Goal: Task Accomplishment & Management: Use online tool/utility

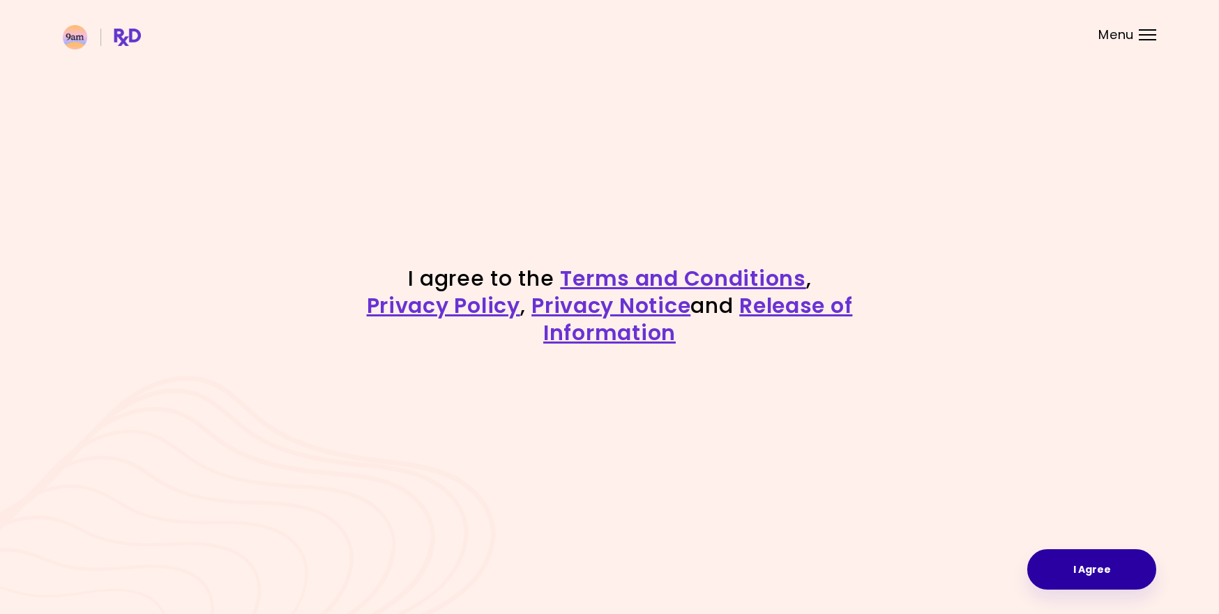
click at [1075, 570] on button "I Agree" at bounding box center [1091, 569] width 129 height 40
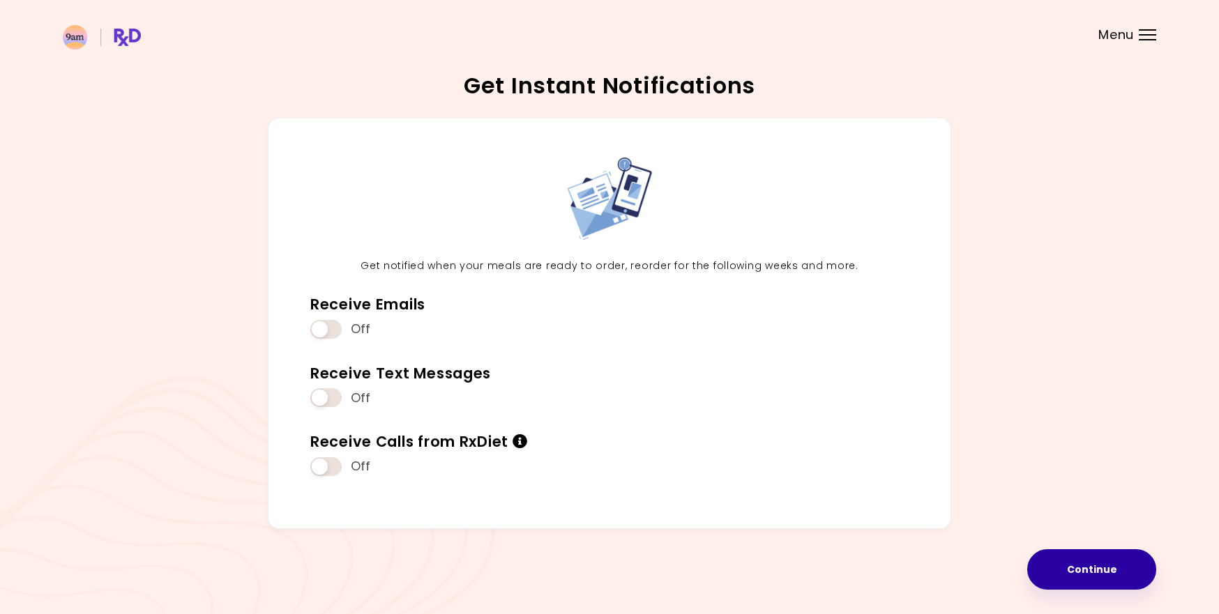
click at [1081, 575] on button "Continue" at bounding box center [1091, 569] width 129 height 40
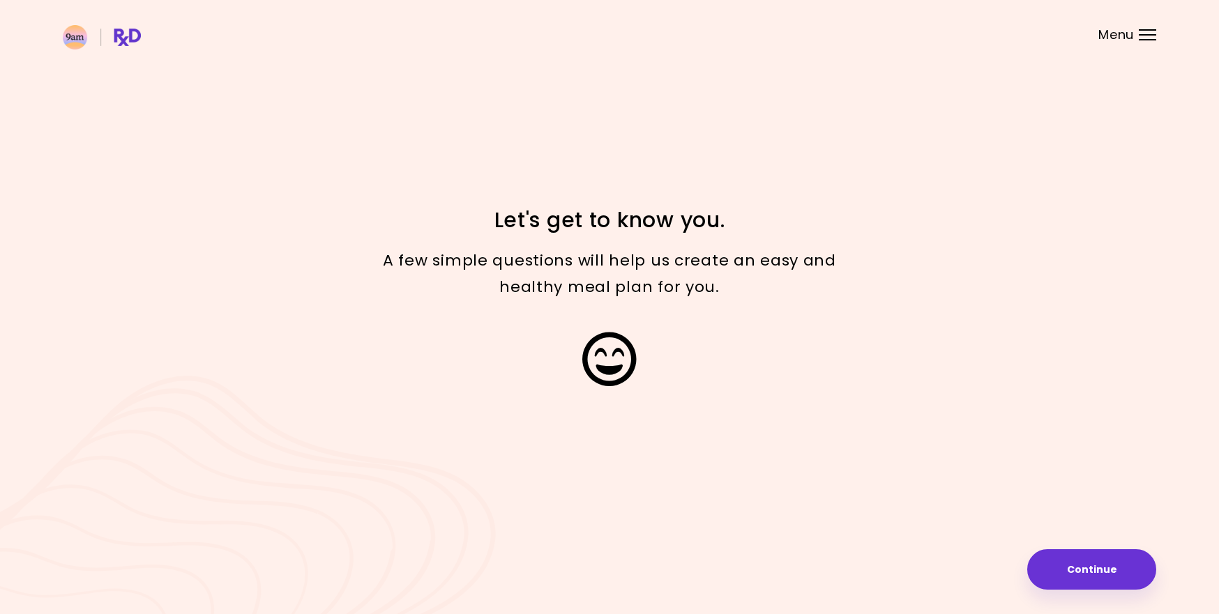
click at [943, 475] on div "Focusable invisible element Let's get to know you. A few simple questions will …" at bounding box center [609, 307] width 1219 height 614
click at [1014, 167] on div "Focusable invisible element Let's get to know you. A few simple questions will …" at bounding box center [609, 307] width 1219 height 614
click at [1065, 574] on button "Continue" at bounding box center [1091, 569] width 129 height 40
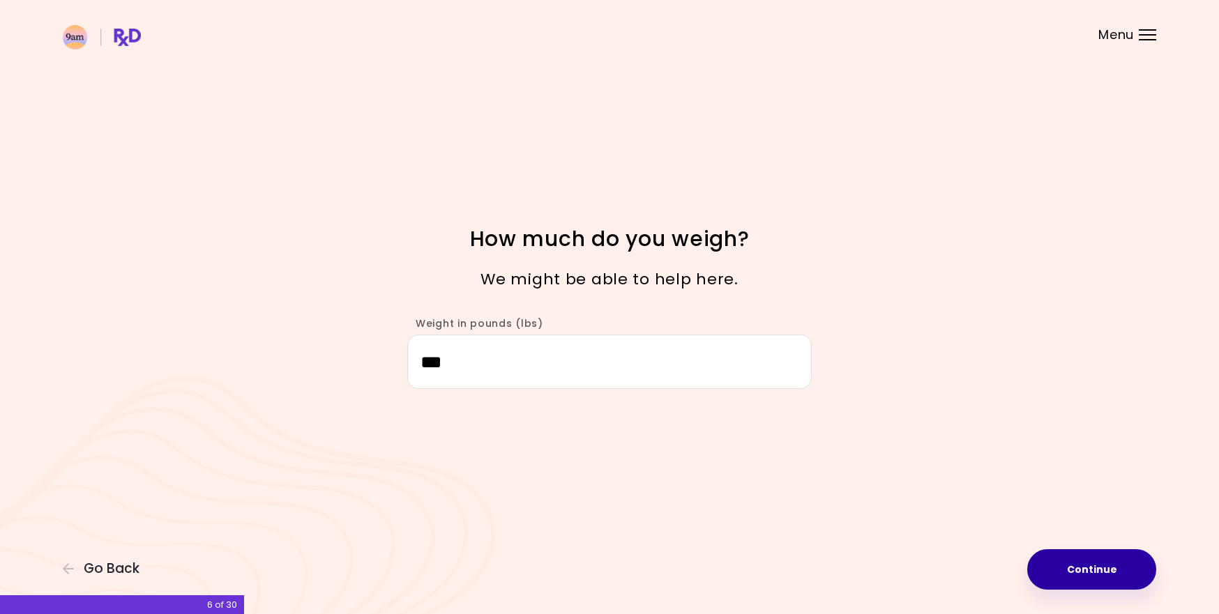
click at [1082, 574] on button "Continue" at bounding box center [1091, 569] width 129 height 40
select select "****"
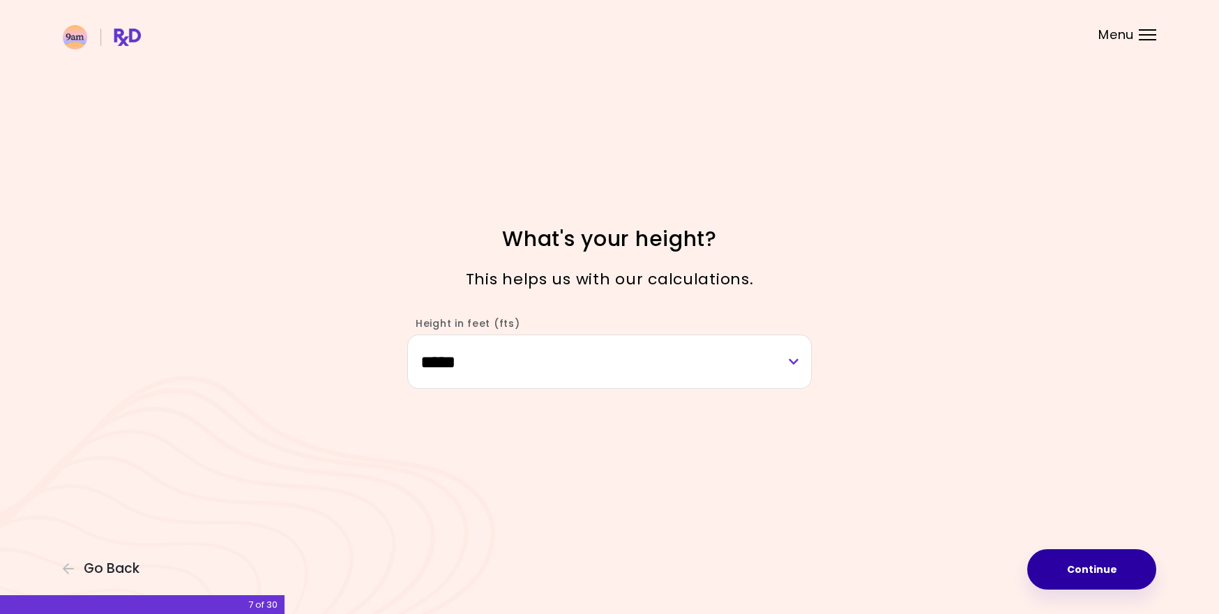
click at [1115, 572] on button "Continue" at bounding box center [1091, 569] width 129 height 40
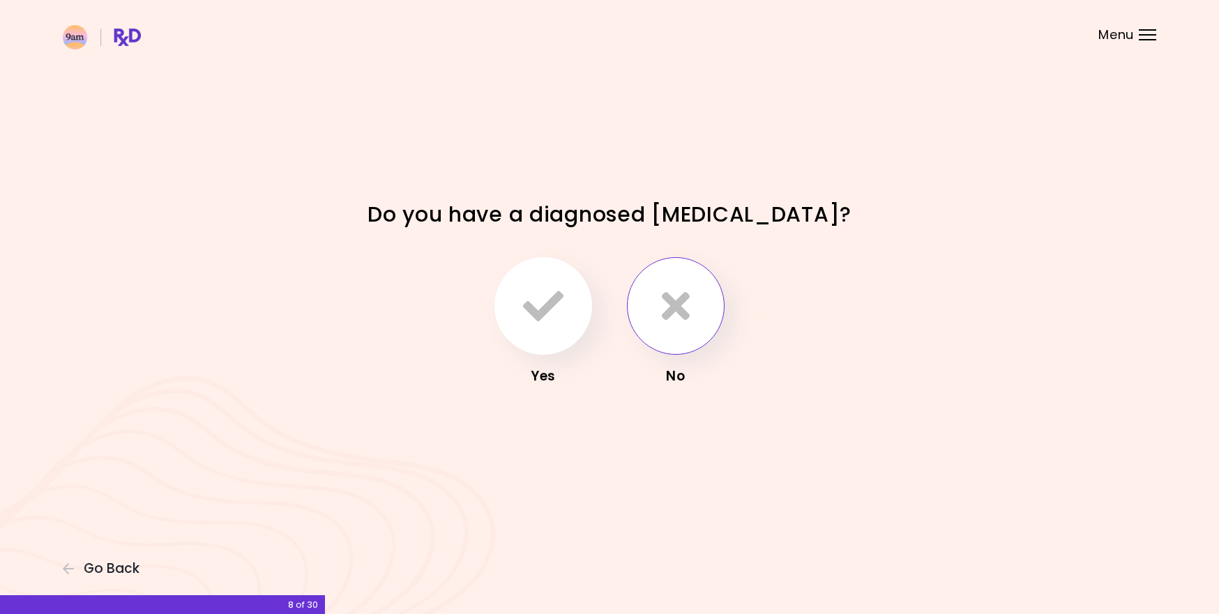
click at [642, 291] on button "button" at bounding box center [676, 306] width 98 height 98
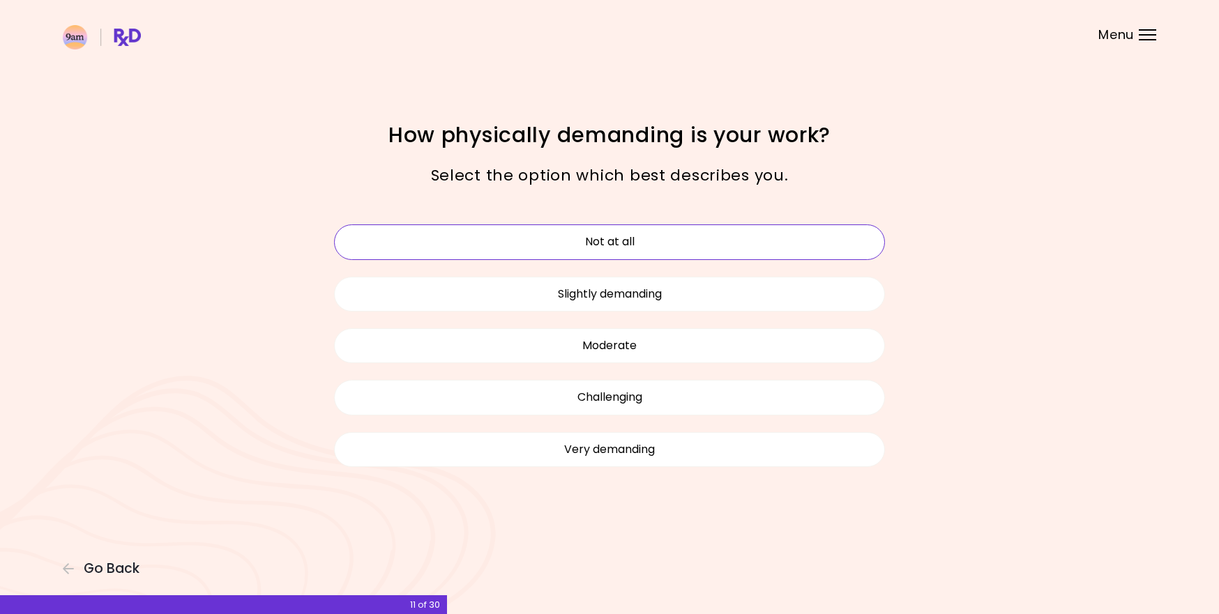
click at [722, 251] on button "Not at all" at bounding box center [609, 241] width 551 height 35
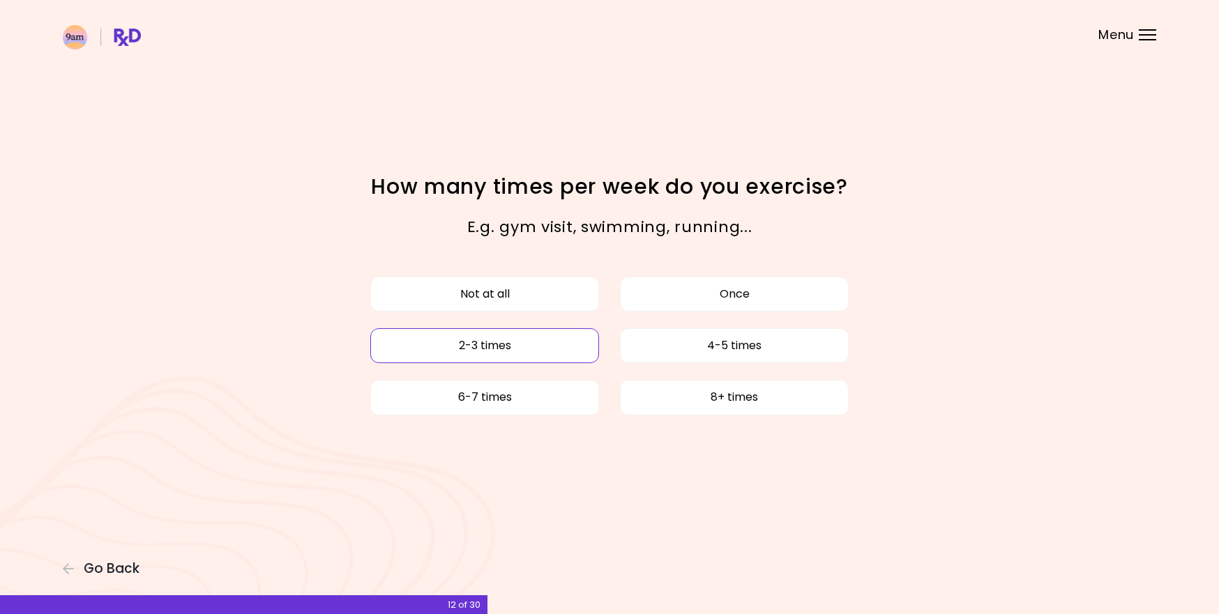
click at [518, 350] on button "2-3 times" at bounding box center [484, 345] width 229 height 35
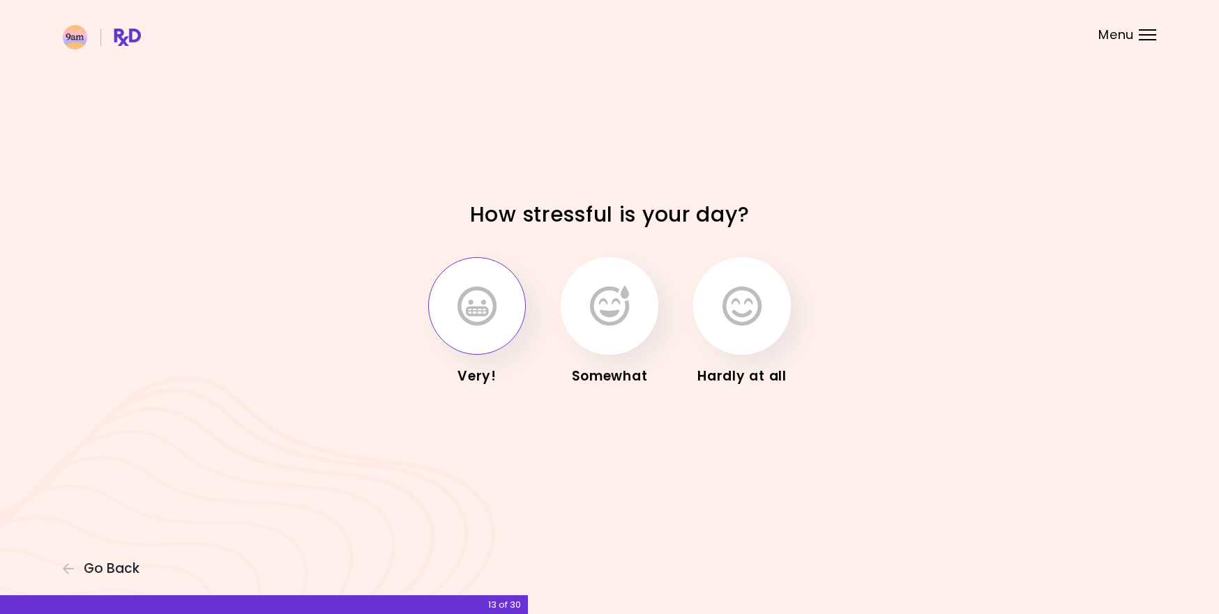
click at [491, 330] on button "button" at bounding box center [477, 306] width 98 height 98
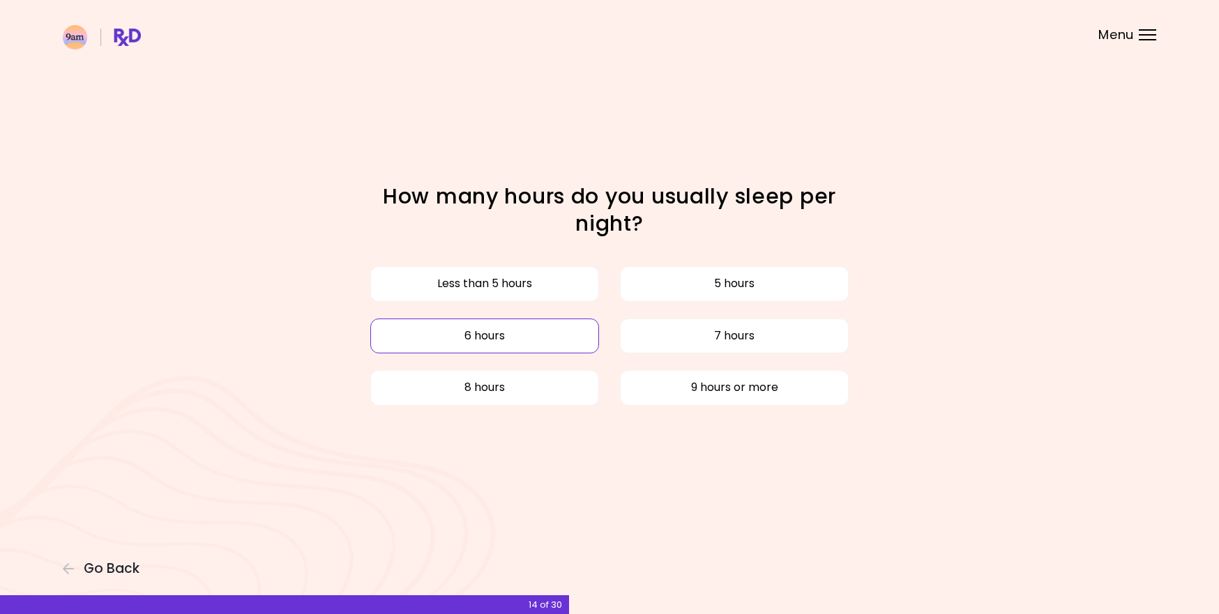
click at [538, 333] on button "6 hours" at bounding box center [484, 336] width 229 height 35
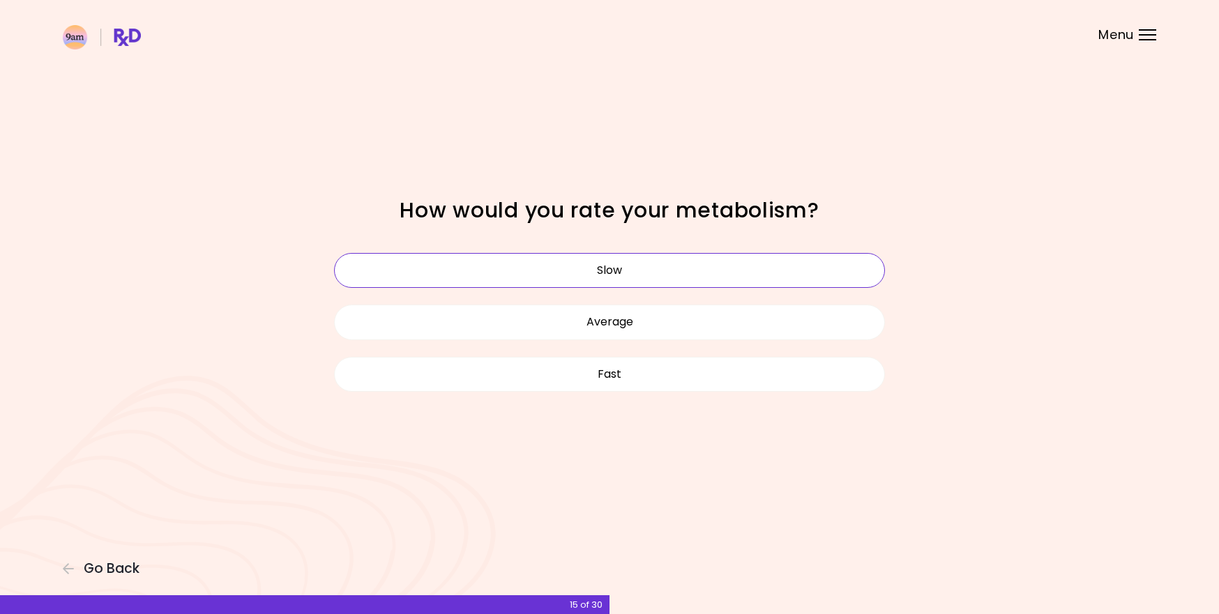
click at [609, 264] on button "Slow" at bounding box center [609, 270] width 551 height 35
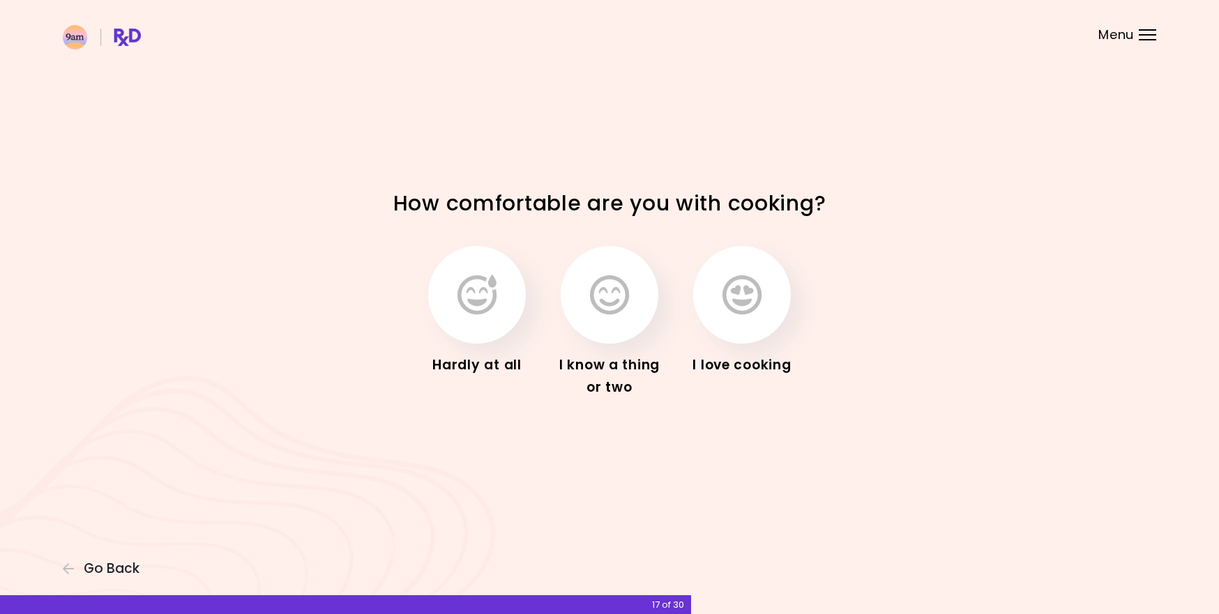
click at [961, 443] on div "Focusable invisible element How comfortable are you with cooking? Hardly at all…" at bounding box center [609, 307] width 1219 height 614
click at [892, 434] on div "Focusable invisible element How comfortable are you with cooking? Hardly at all…" at bounding box center [609, 307] width 1219 height 614
click at [998, 349] on div "Focusable invisible element How comfortable are you with cooking? Hardly at all…" at bounding box center [609, 307] width 1219 height 614
click at [755, 309] on icon "button" at bounding box center [741, 295] width 39 height 40
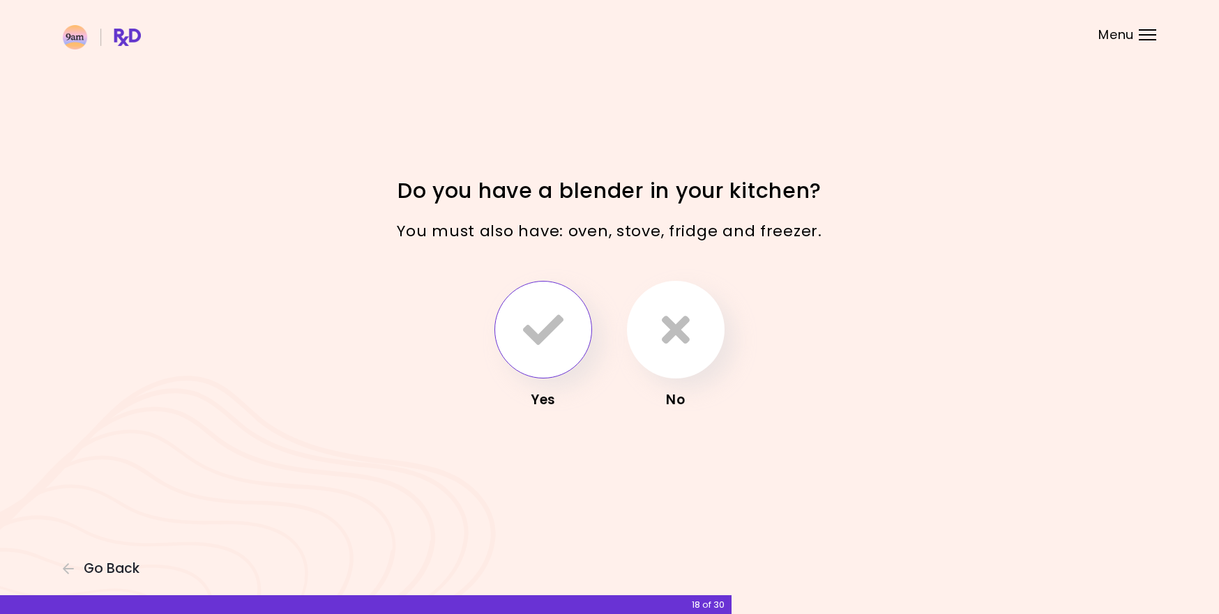
click at [560, 333] on icon "button" at bounding box center [543, 330] width 40 height 40
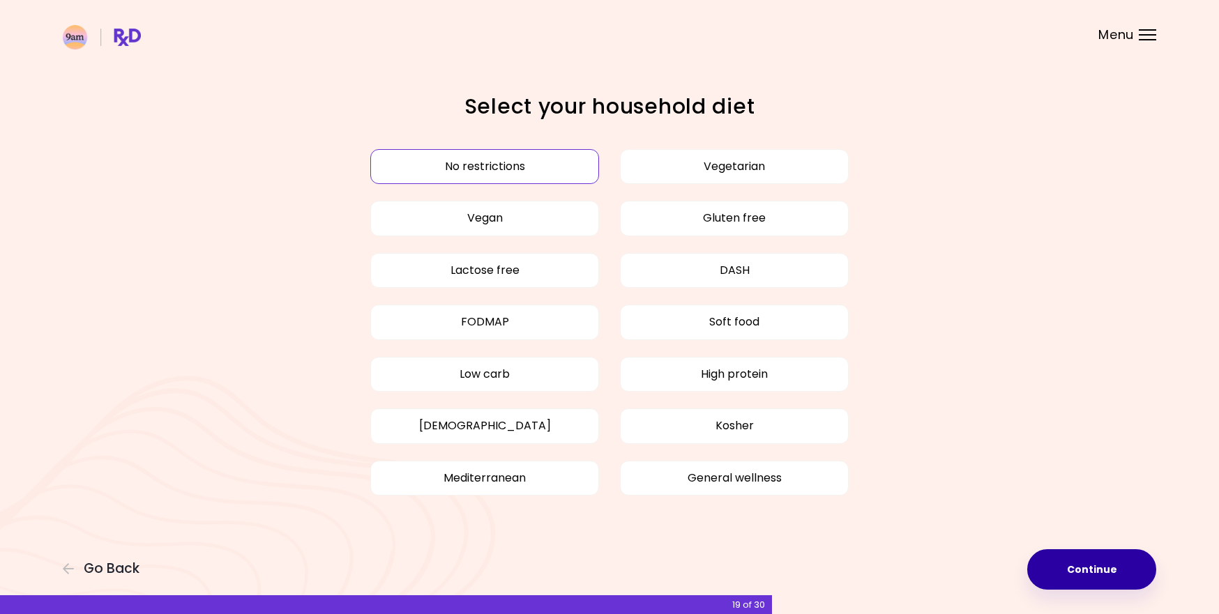
click at [1074, 570] on button "Continue" at bounding box center [1091, 569] width 129 height 40
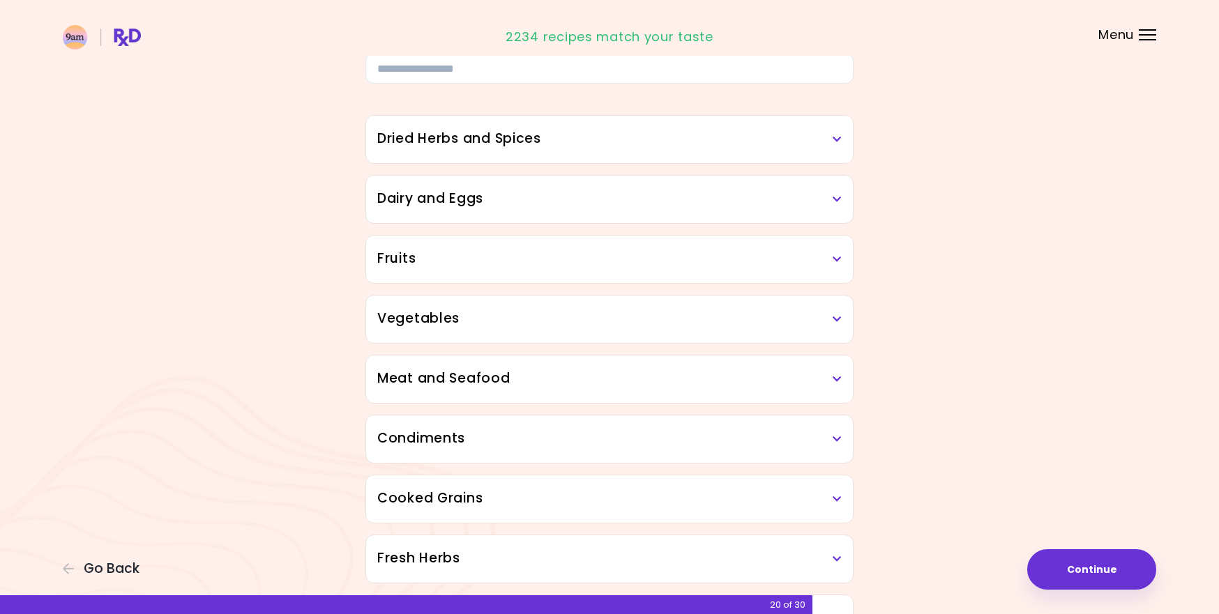
scroll to position [93, 0]
click at [839, 192] on icon at bounding box center [836, 197] width 9 height 10
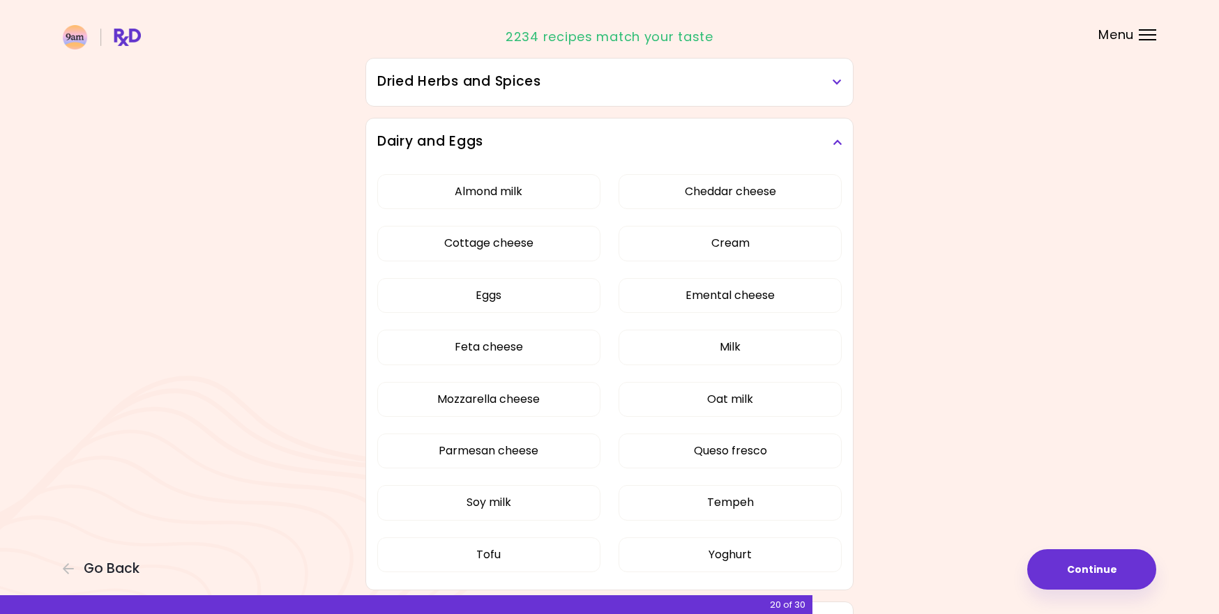
scroll to position [169, 0]
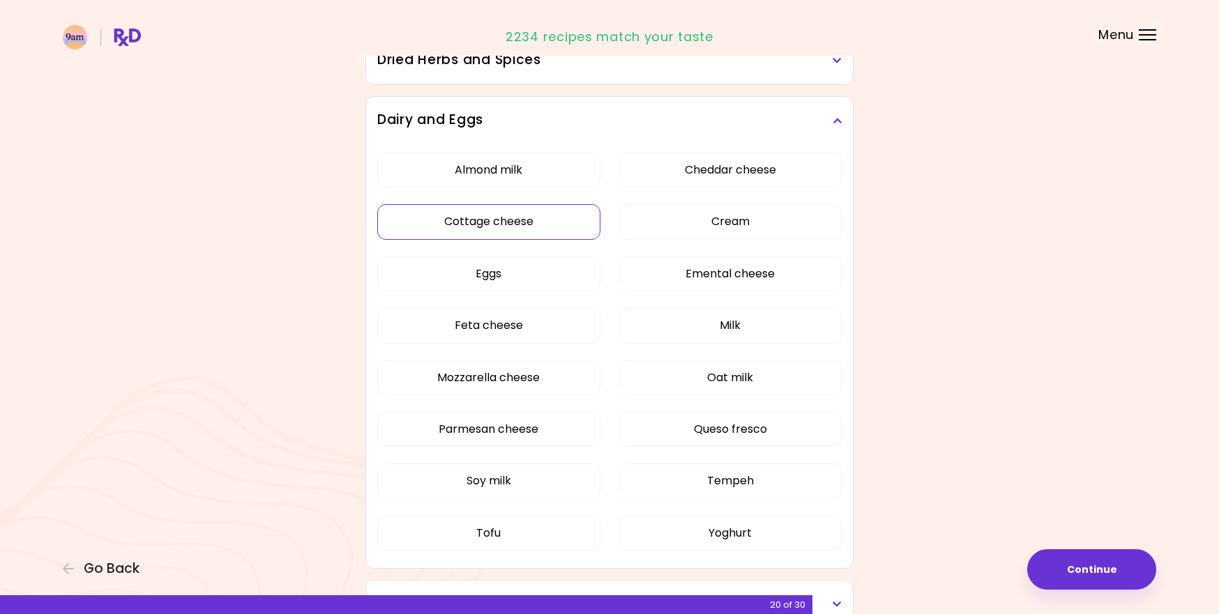
click at [526, 220] on button "Cottage cheese" at bounding box center [488, 221] width 223 height 35
click at [654, 378] on button "Oat milk" at bounding box center [729, 377] width 223 height 35
click at [549, 482] on button "Soy milk" at bounding box center [488, 481] width 223 height 35
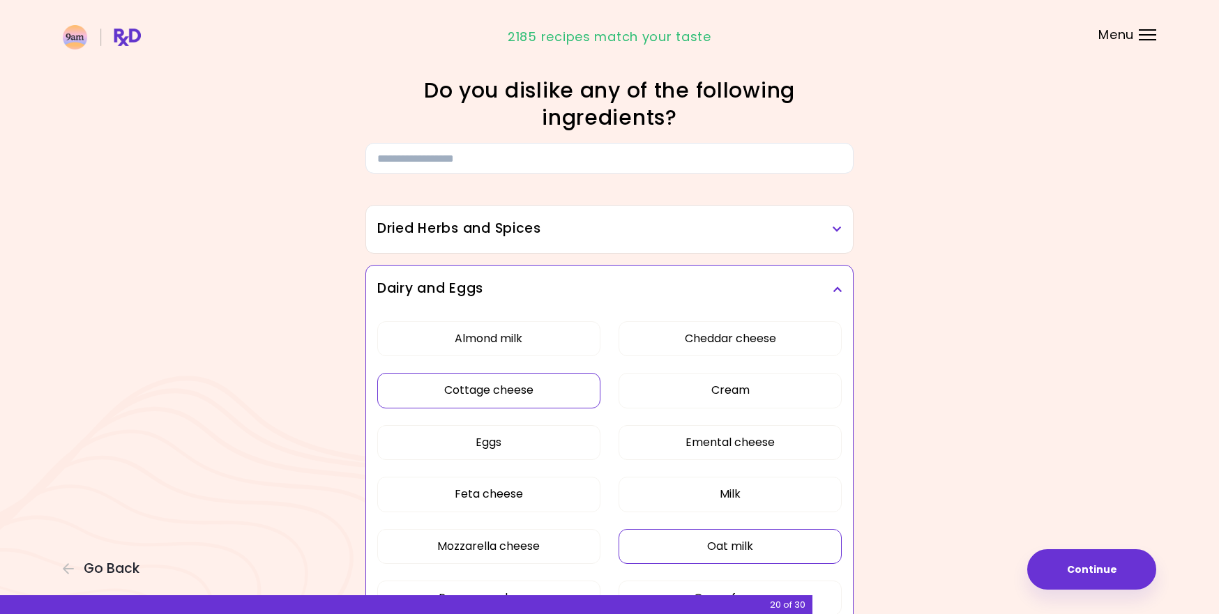
scroll to position [0, 0]
click at [598, 234] on h3 "Dried Herbs and Spices" at bounding box center [609, 229] width 464 height 20
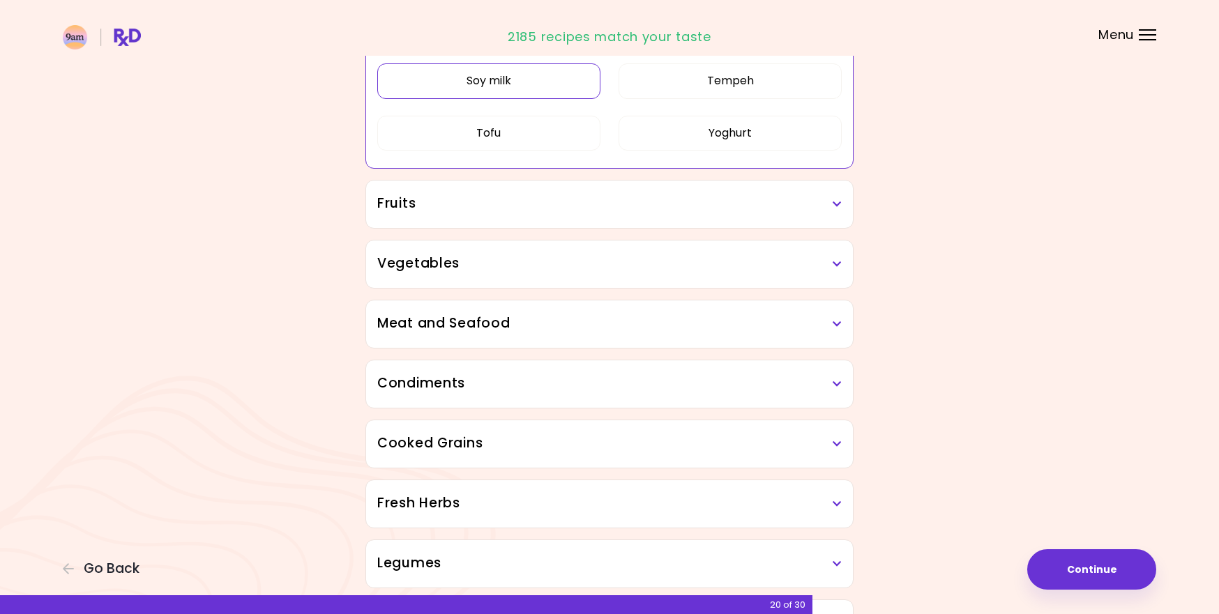
scroll to position [792, 0]
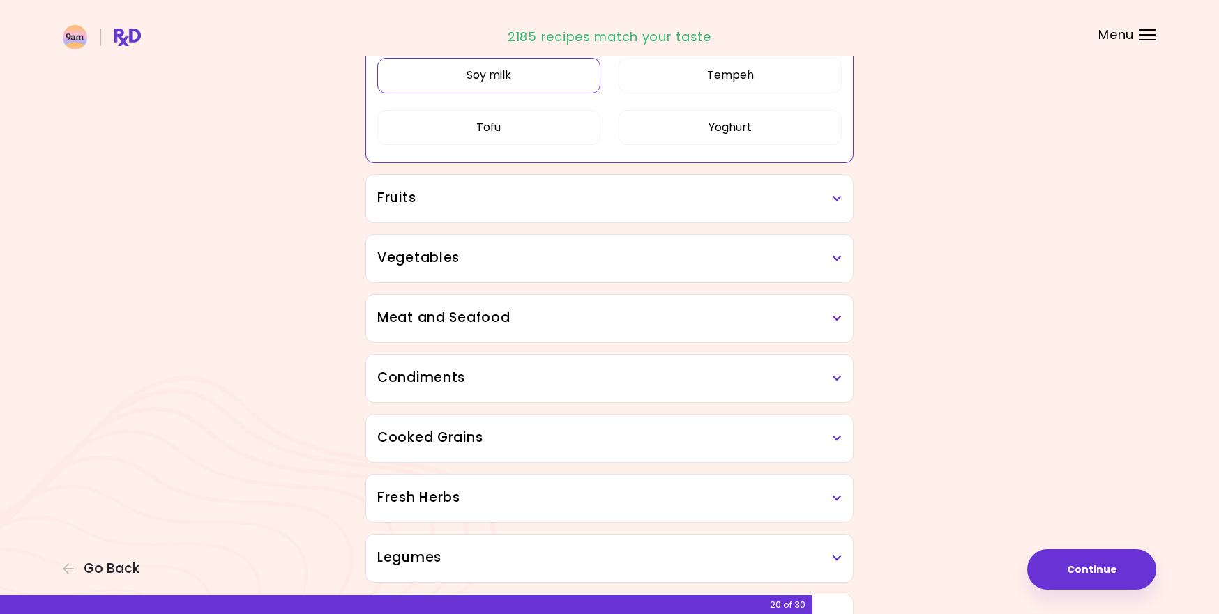
click at [592, 197] on h3 "Fruits" at bounding box center [609, 198] width 464 height 20
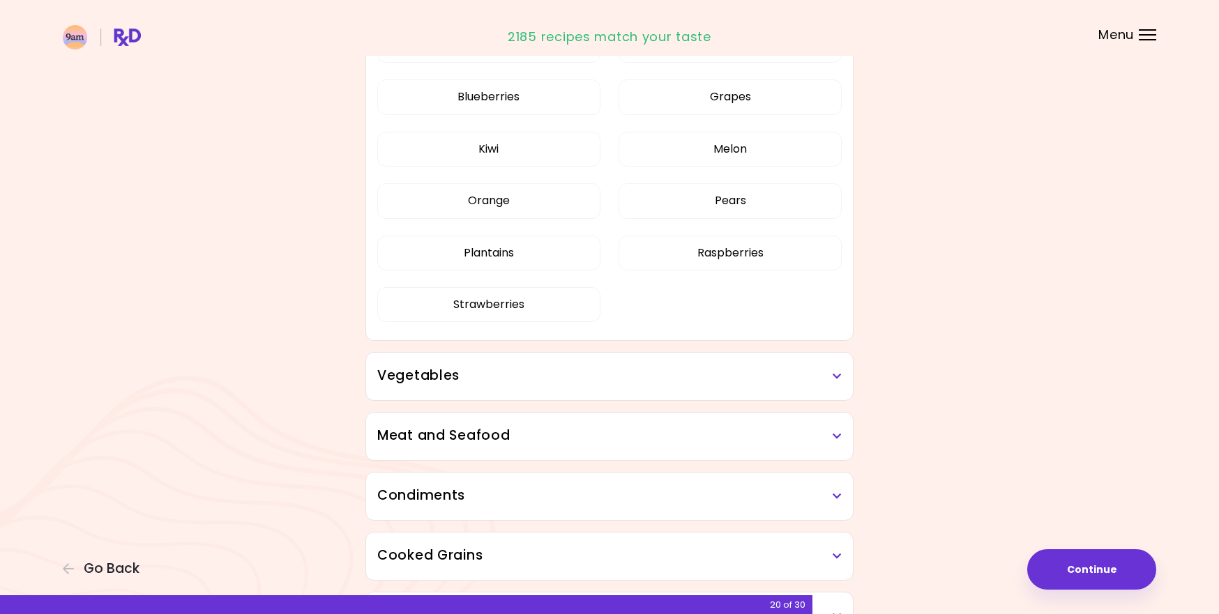
scroll to position [1004, 0]
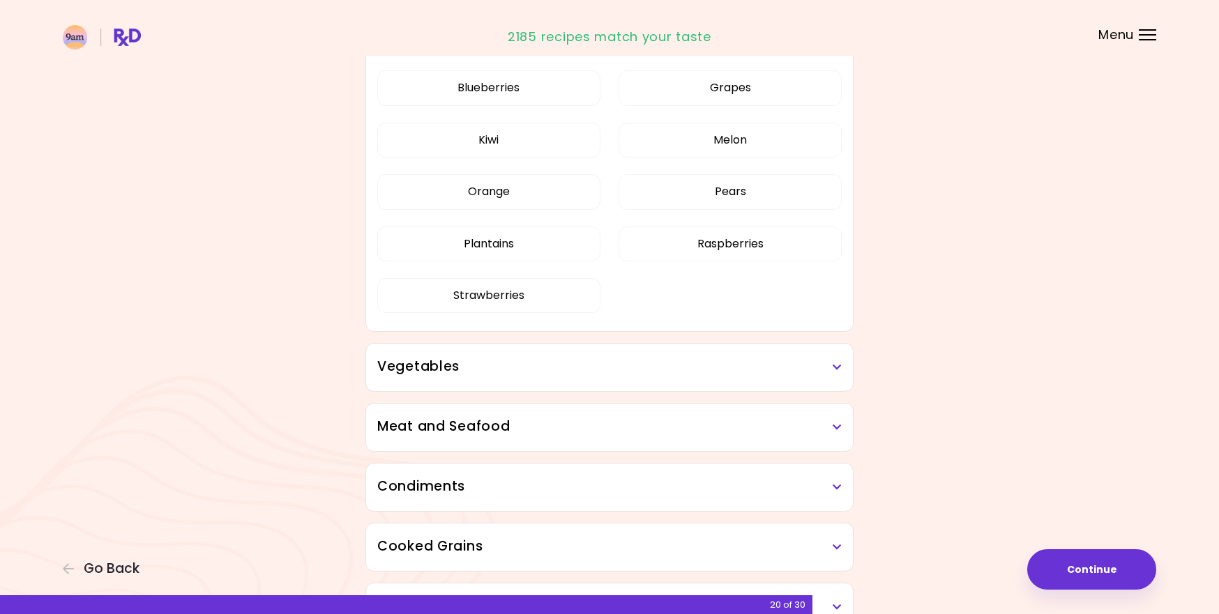
click at [655, 375] on h3 "Vegetables" at bounding box center [609, 367] width 464 height 20
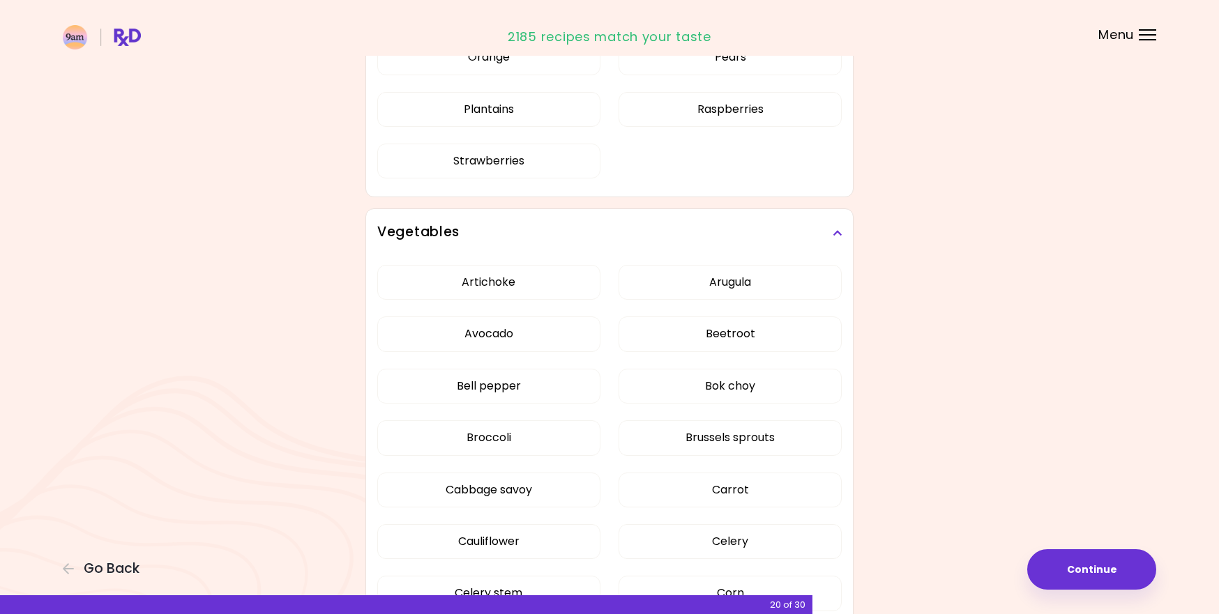
scroll to position [1139, 0]
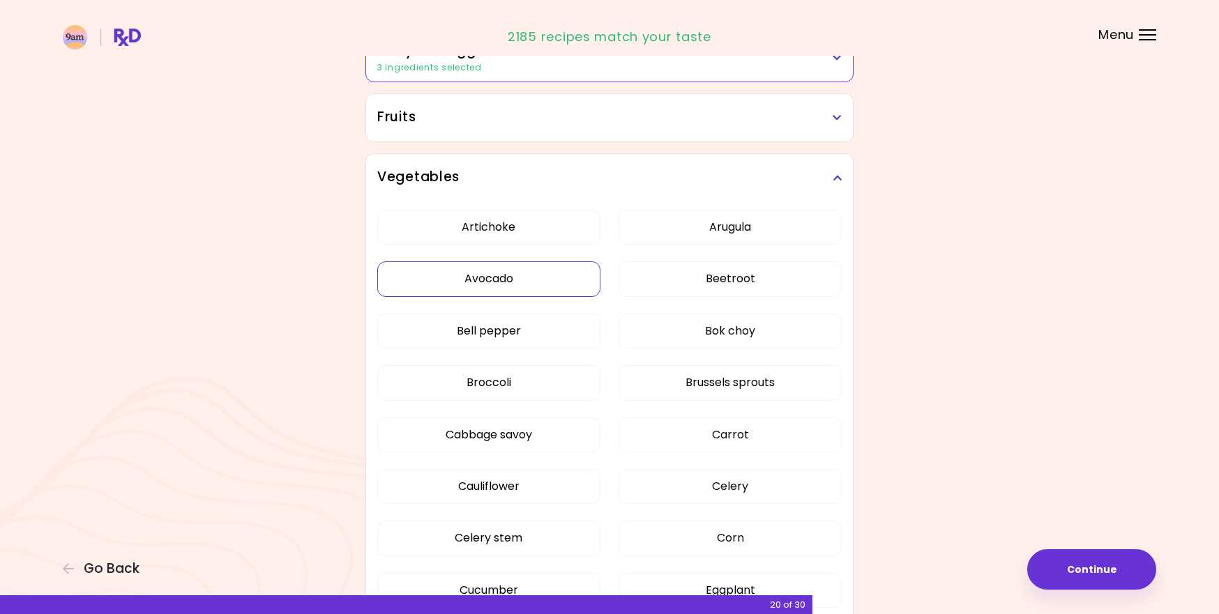
scroll to position [246, 0]
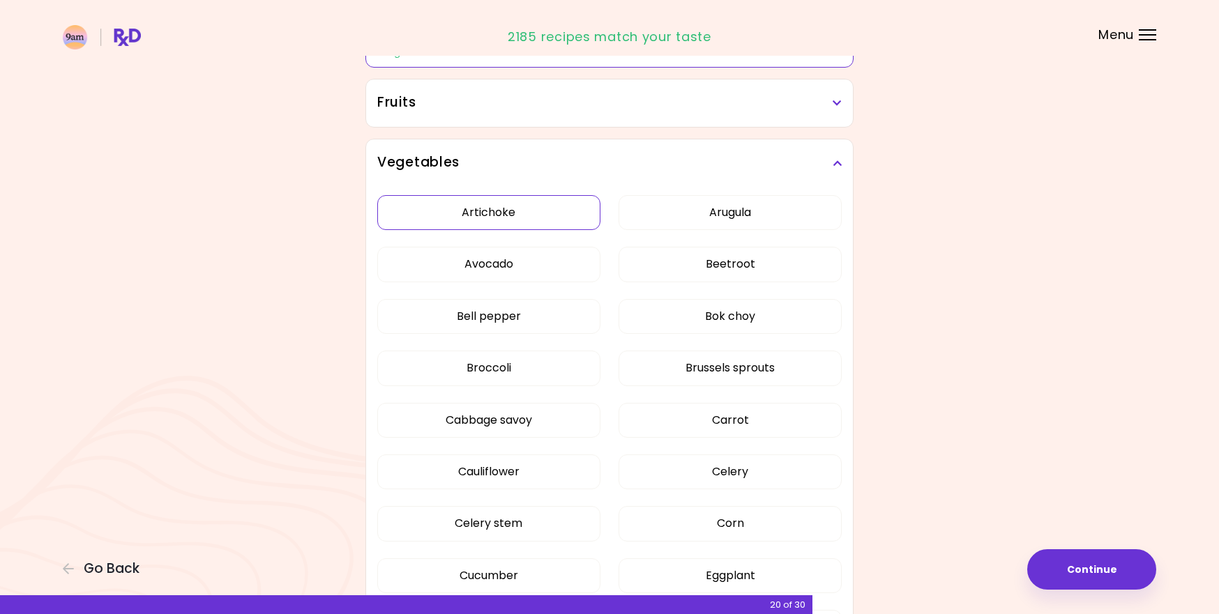
click at [526, 211] on button "Artichoke" at bounding box center [488, 212] width 223 height 35
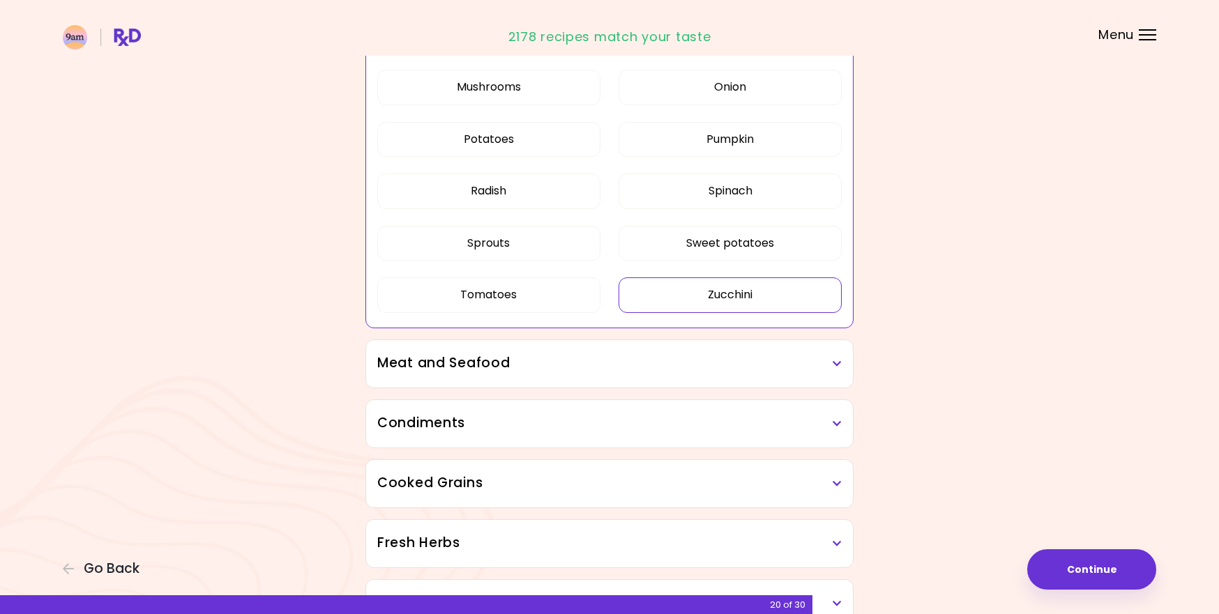
scroll to position [947, 0]
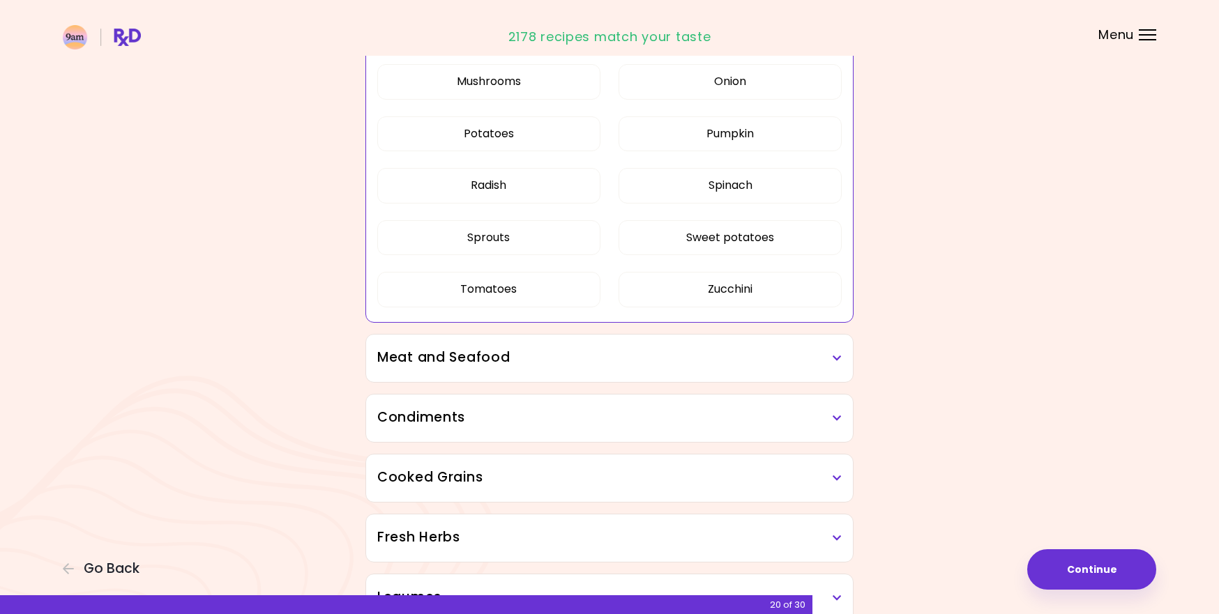
click at [644, 323] on div "Dried Herbs and Spices Adobo Annatto seeds Chilli Cinnamon Cumin [PERSON_NAME] …" at bounding box center [609, 134] width 502 height 1816
click at [632, 358] on h3 "Meat and Seafood" at bounding box center [609, 358] width 464 height 20
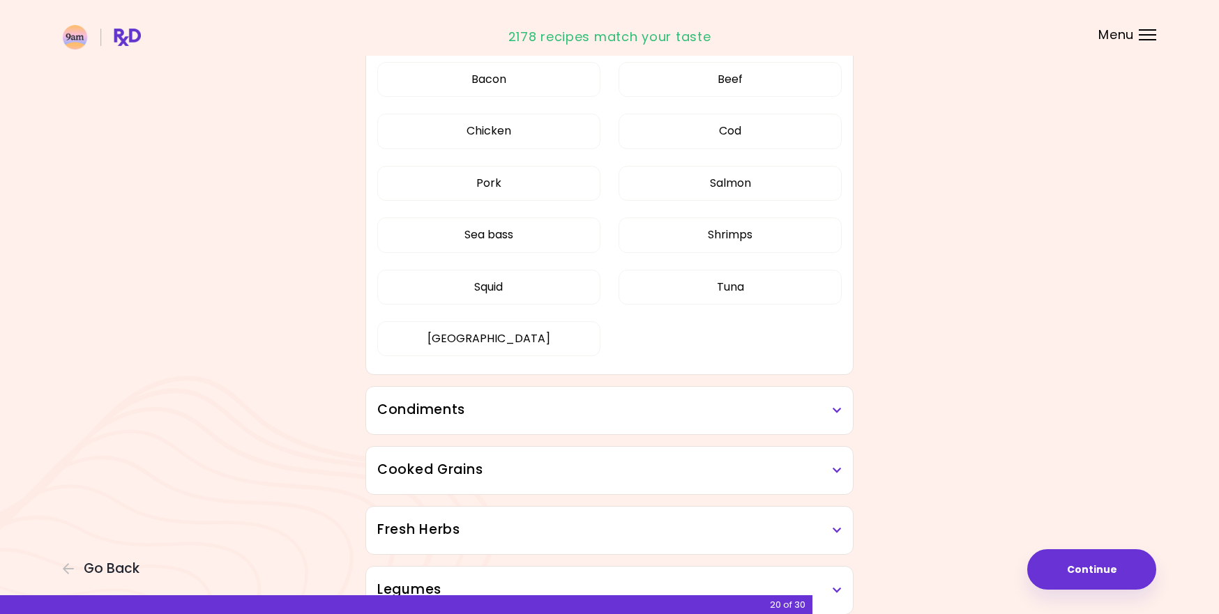
scroll to position [1283, 0]
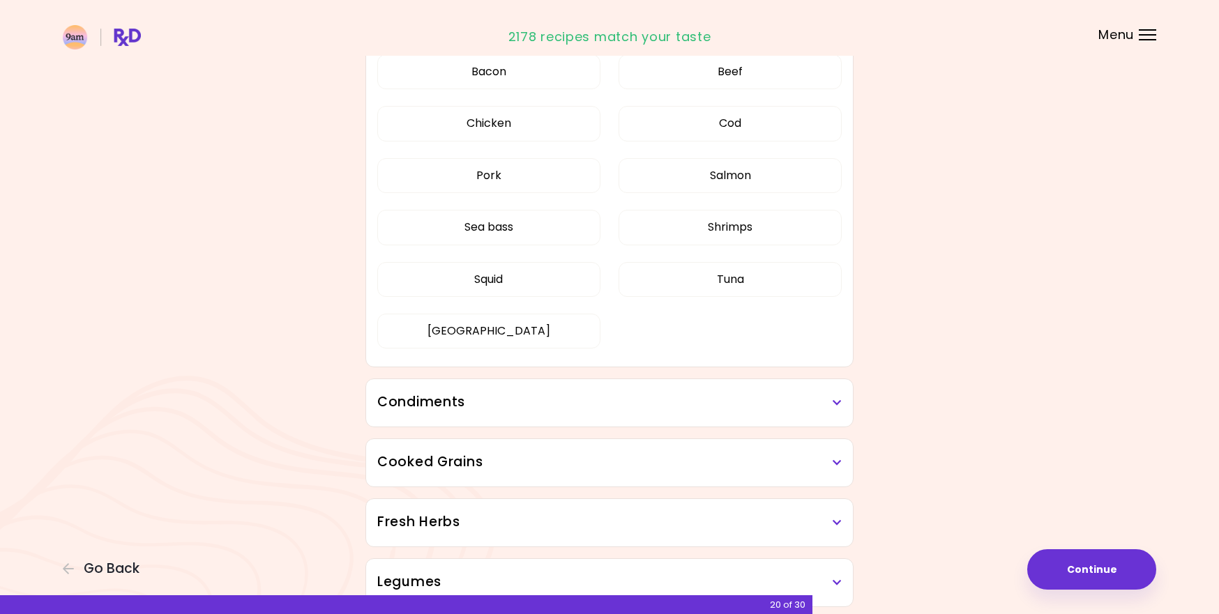
click at [653, 401] on h3 "Condiments" at bounding box center [609, 402] width 464 height 20
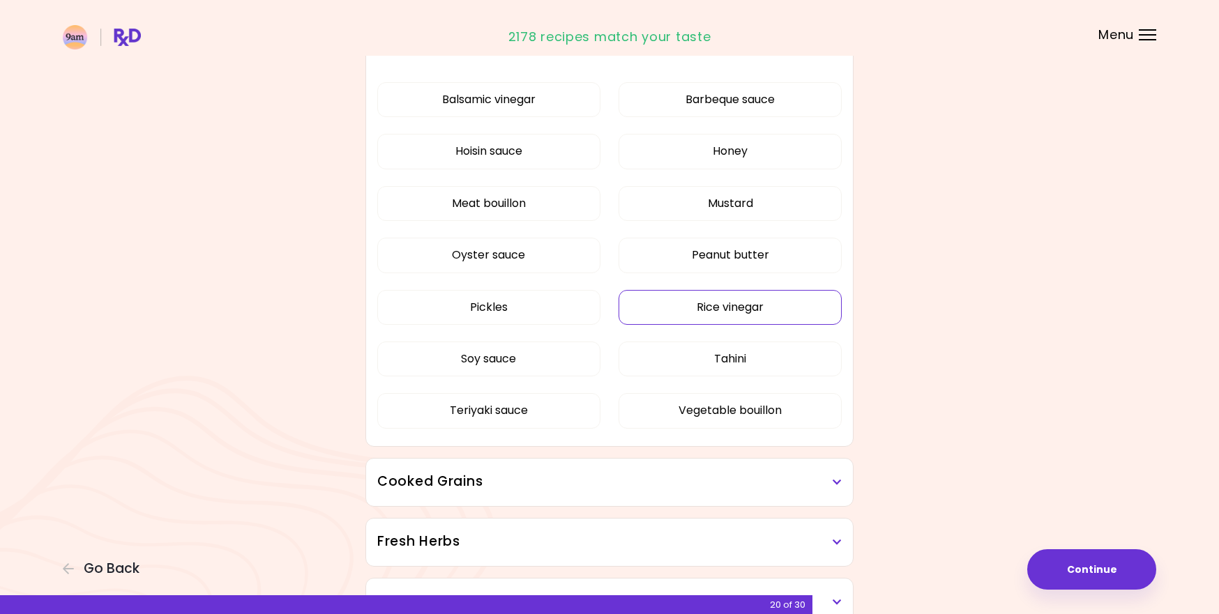
scroll to position [1631, 0]
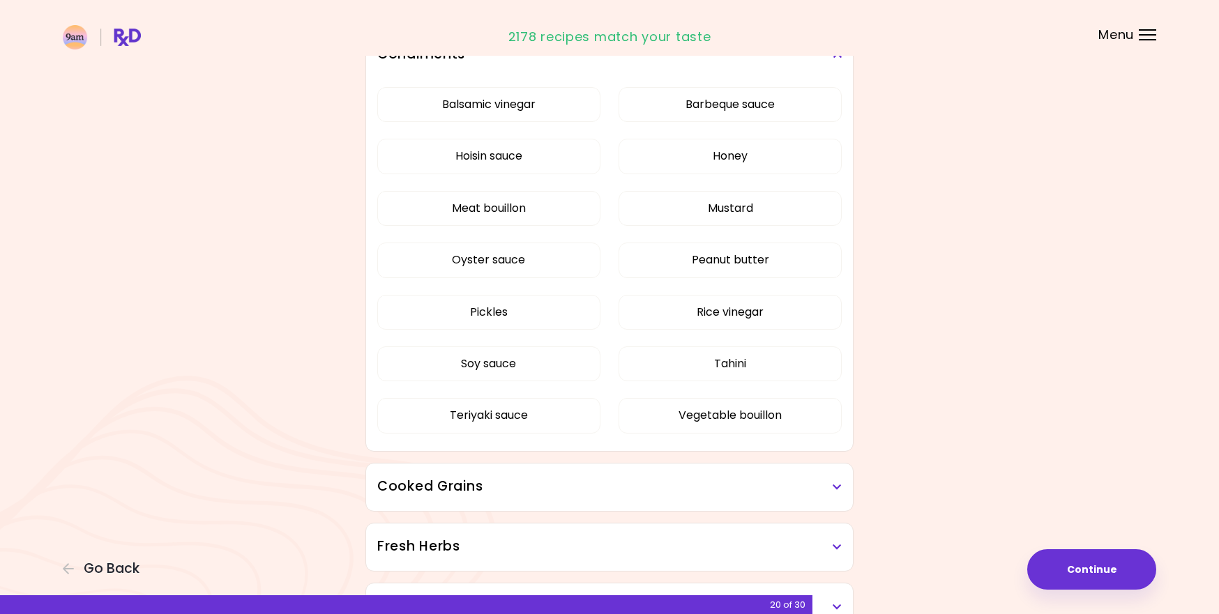
click at [551, 487] on h3 "Cooked Grains" at bounding box center [609, 487] width 464 height 20
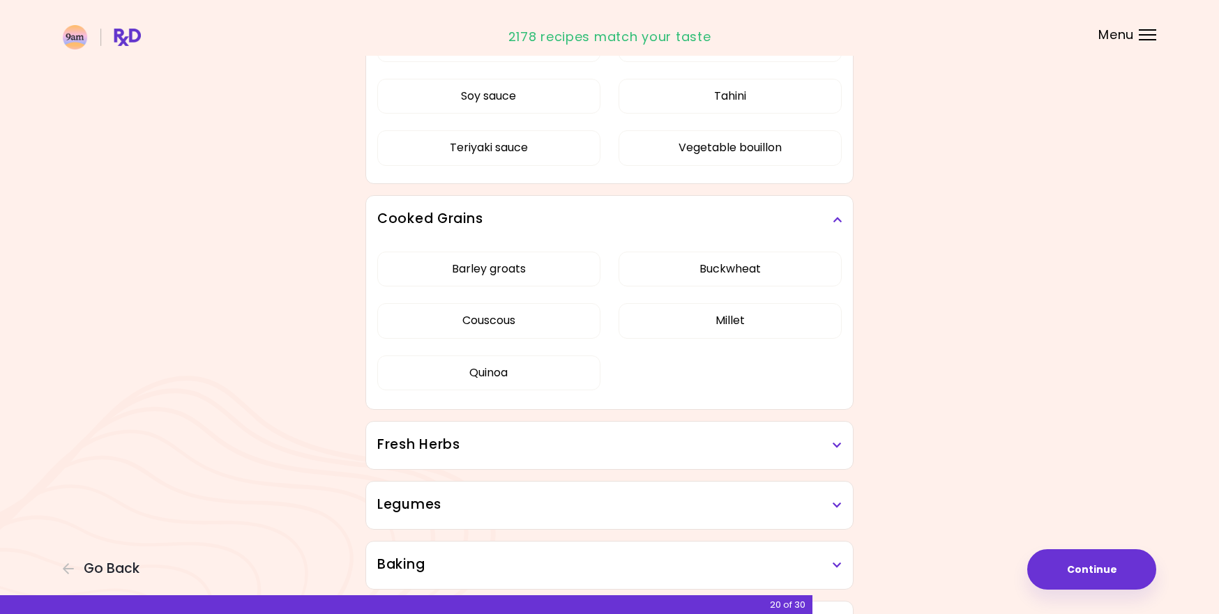
scroll to position [1901, 0]
click at [556, 433] on h3 "Fresh Herbs" at bounding box center [609, 443] width 464 height 20
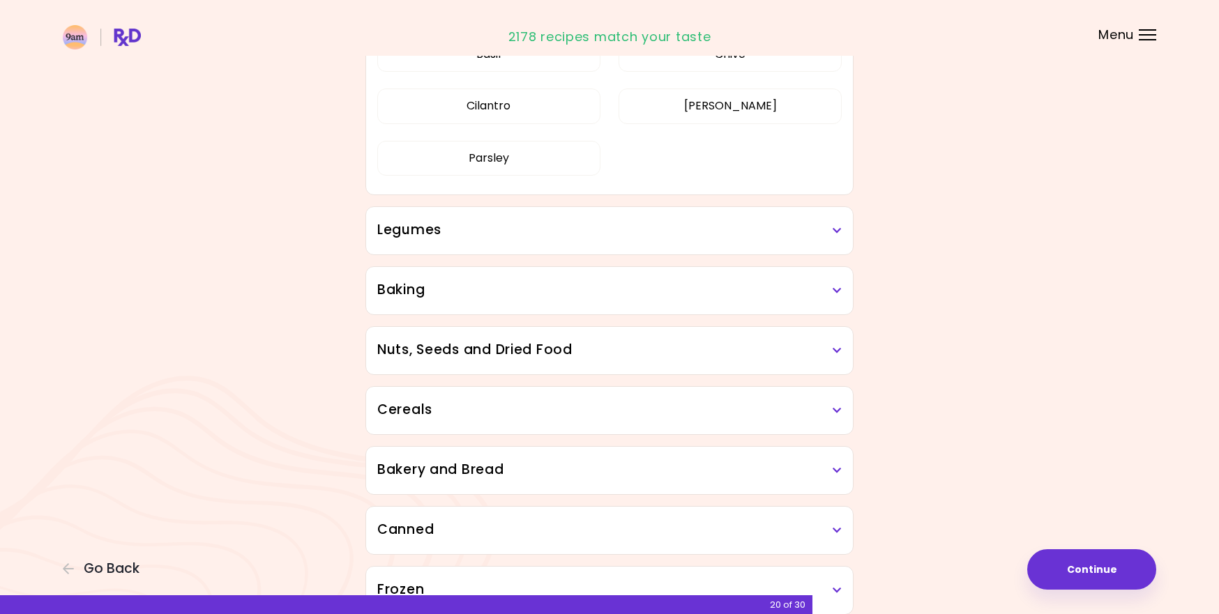
scroll to position [2247, 0]
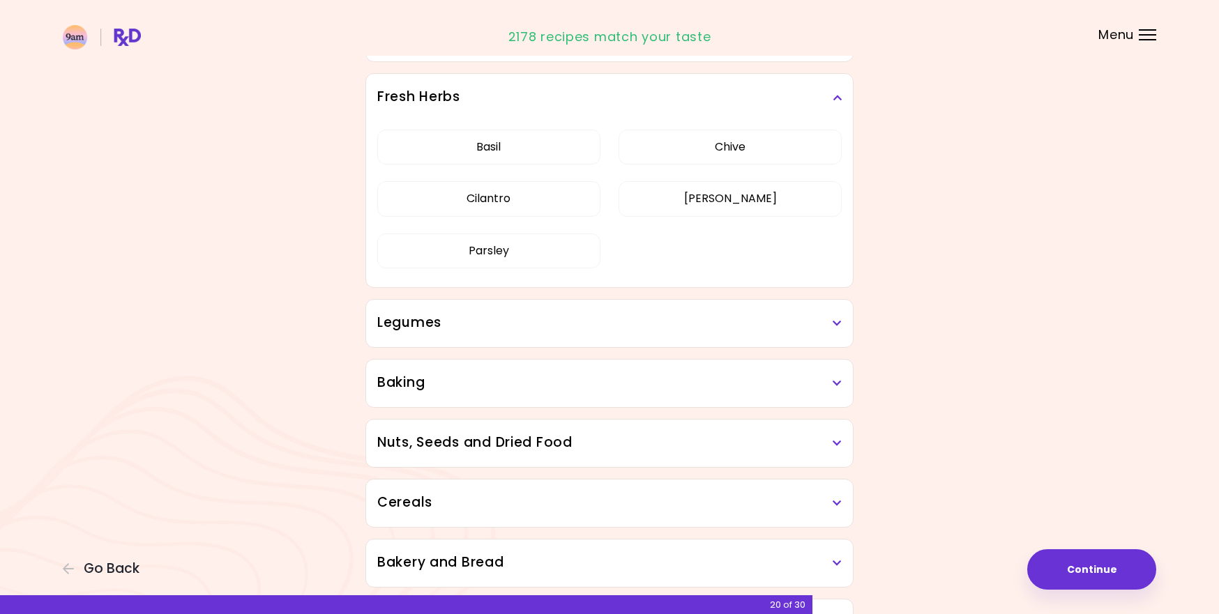
click at [532, 333] on div "Legumes" at bounding box center [609, 323] width 487 height 47
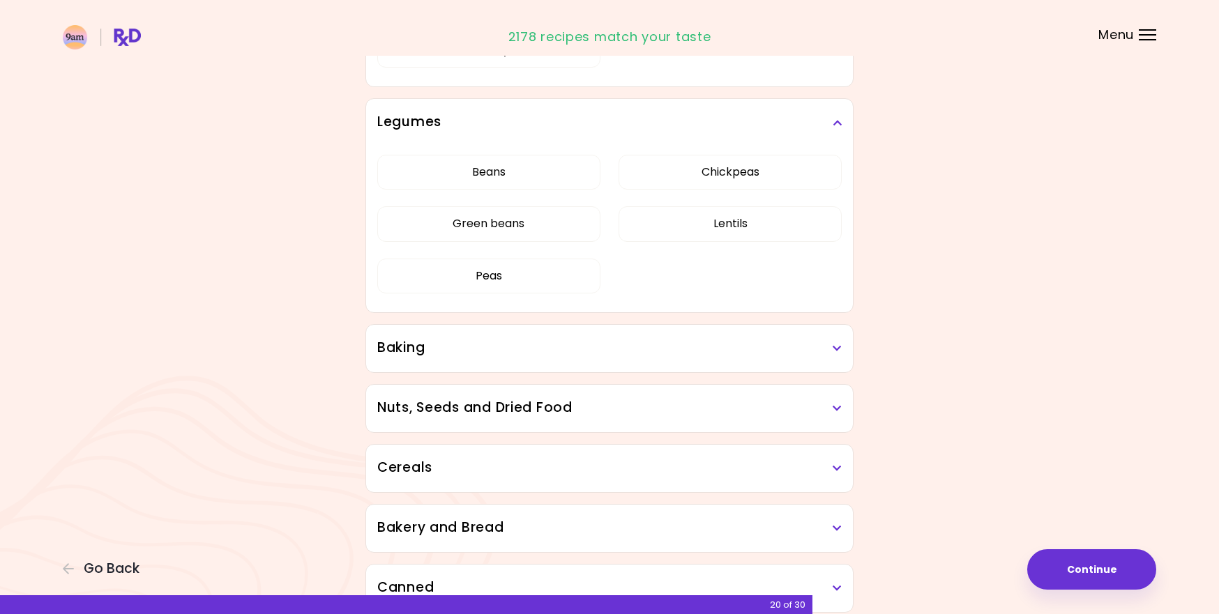
scroll to position [2461, 0]
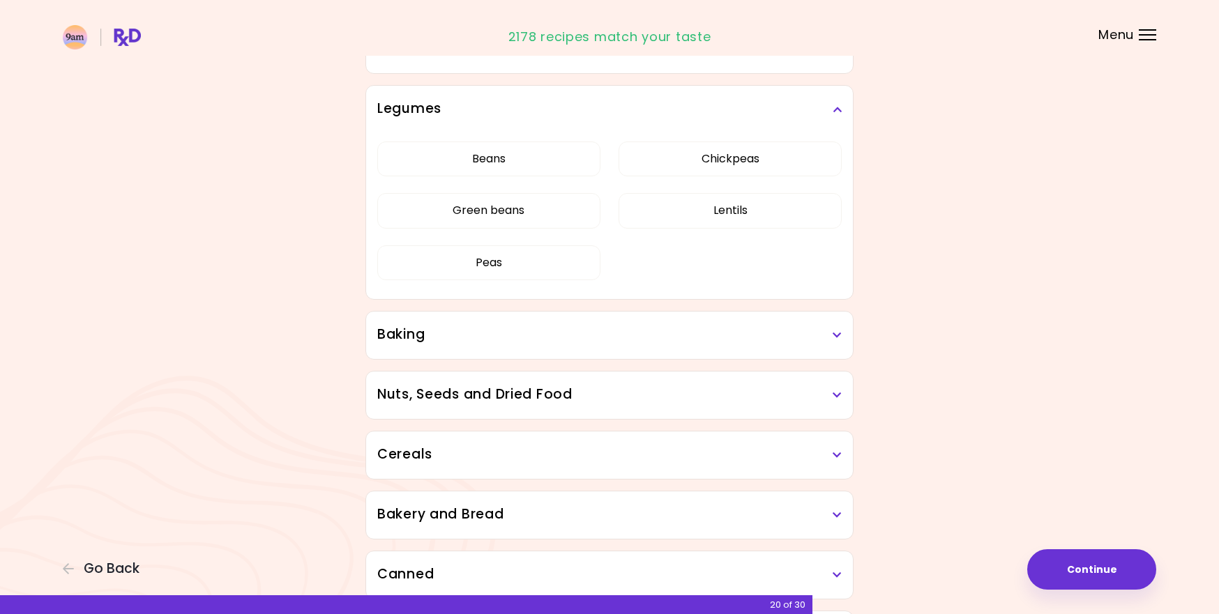
click at [615, 349] on div "Baking" at bounding box center [609, 335] width 487 height 47
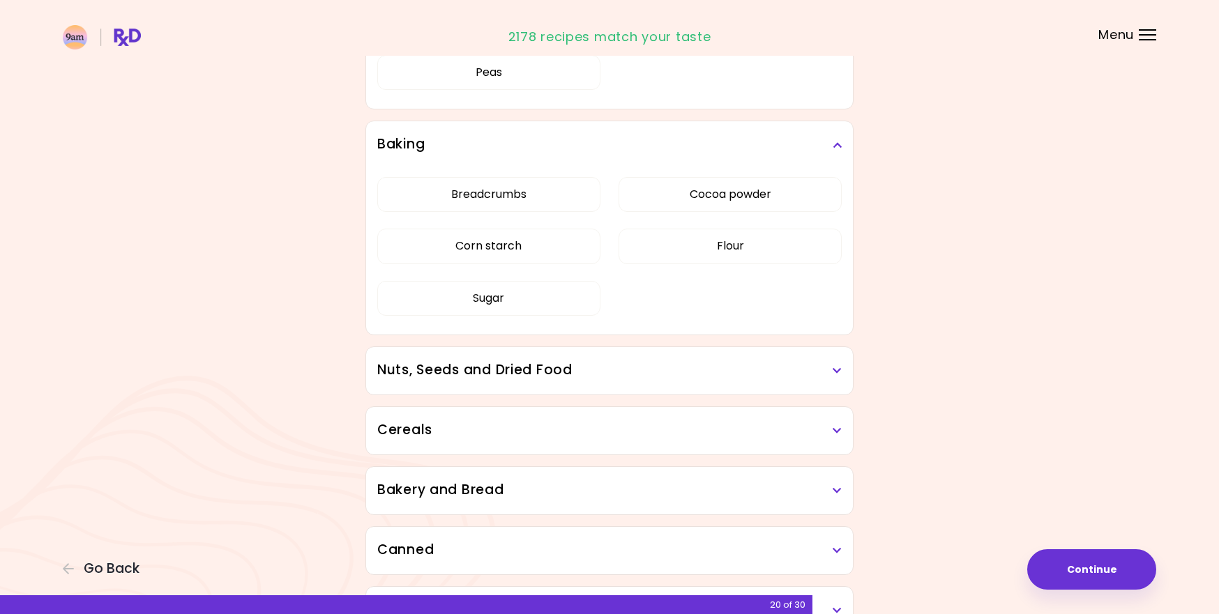
scroll to position [2677, 0]
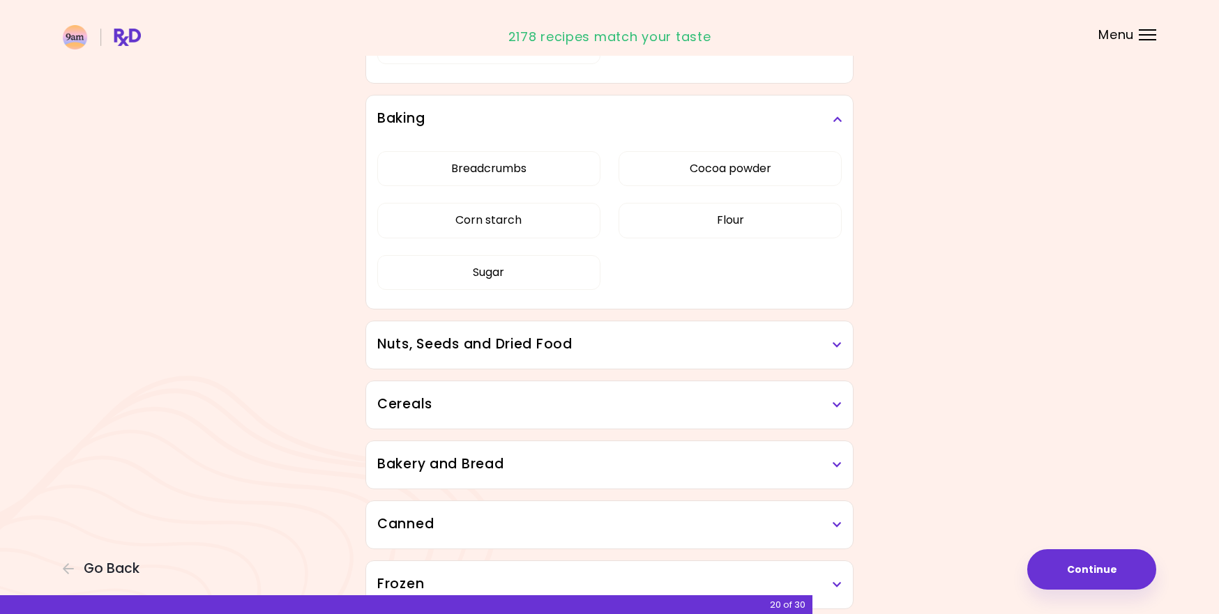
click at [634, 337] on h3 "Nuts, Seeds and Dried Food" at bounding box center [609, 345] width 464 height 20
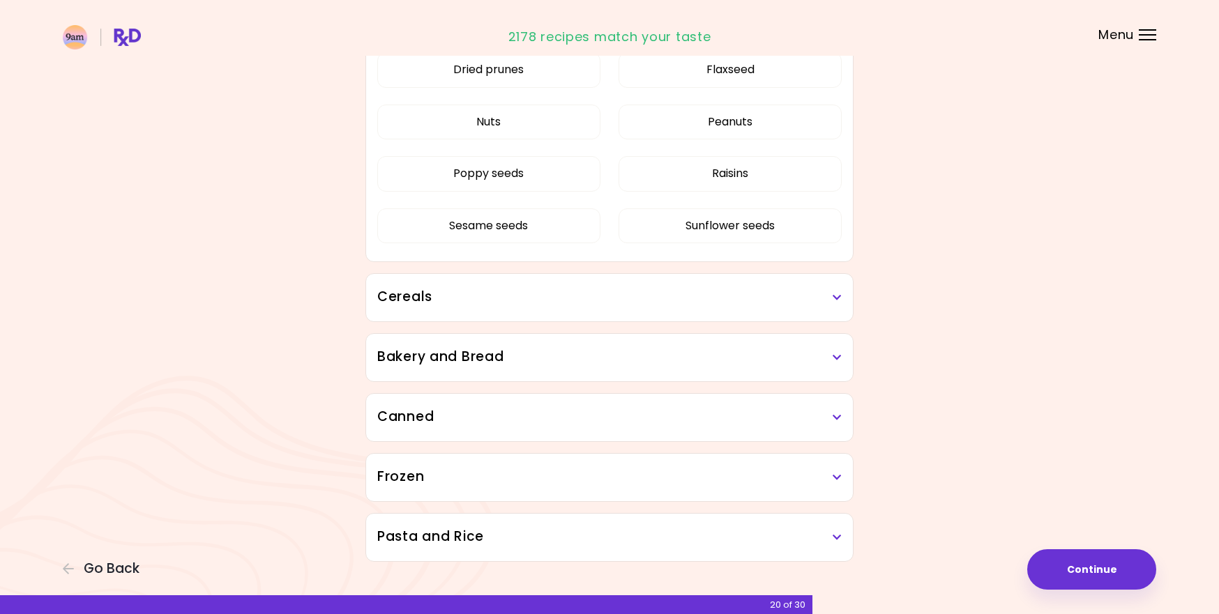
scroll to position [3071, 0]
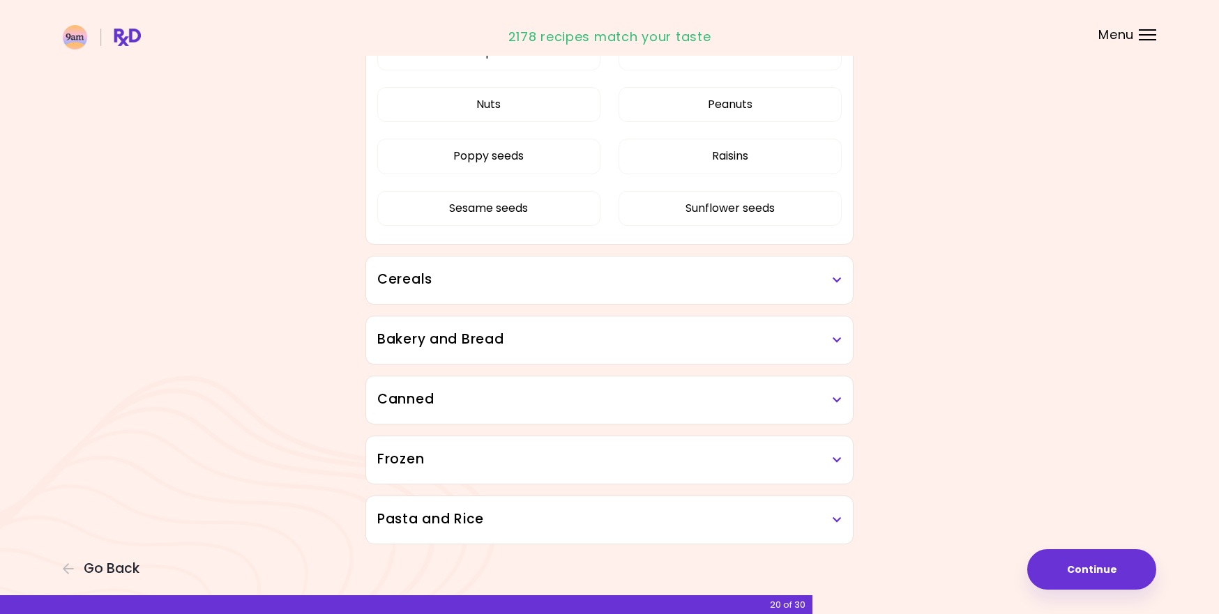
click at [617, 285] on h3 "Cereals" at bounding box center [609, 280] width 464 height 20
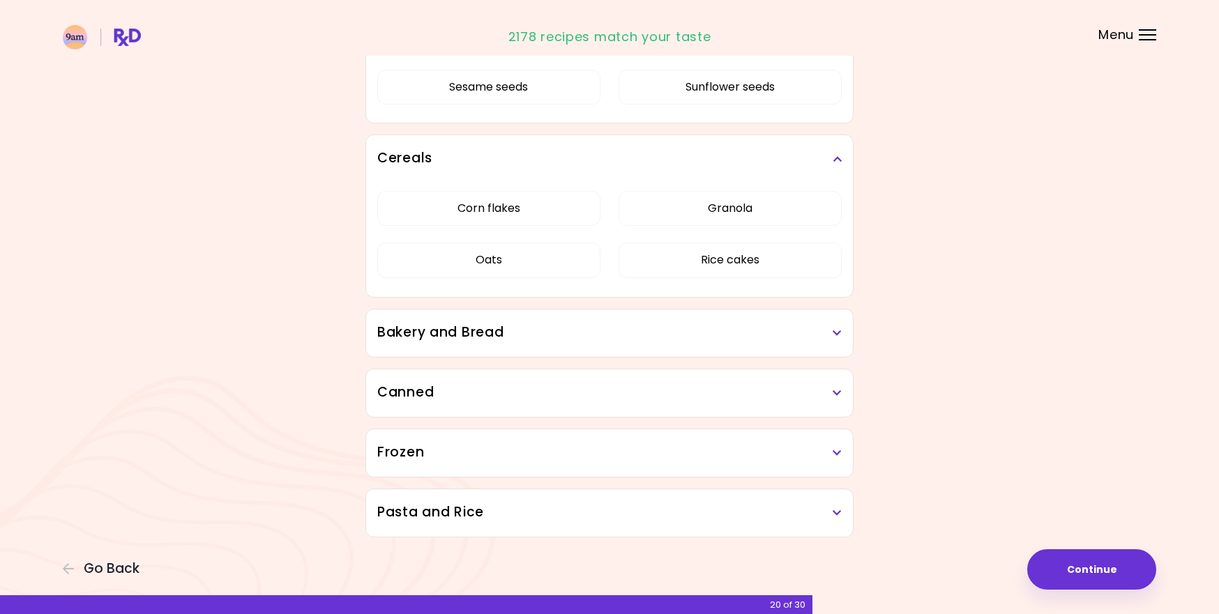
scroll to position [3192, 0]
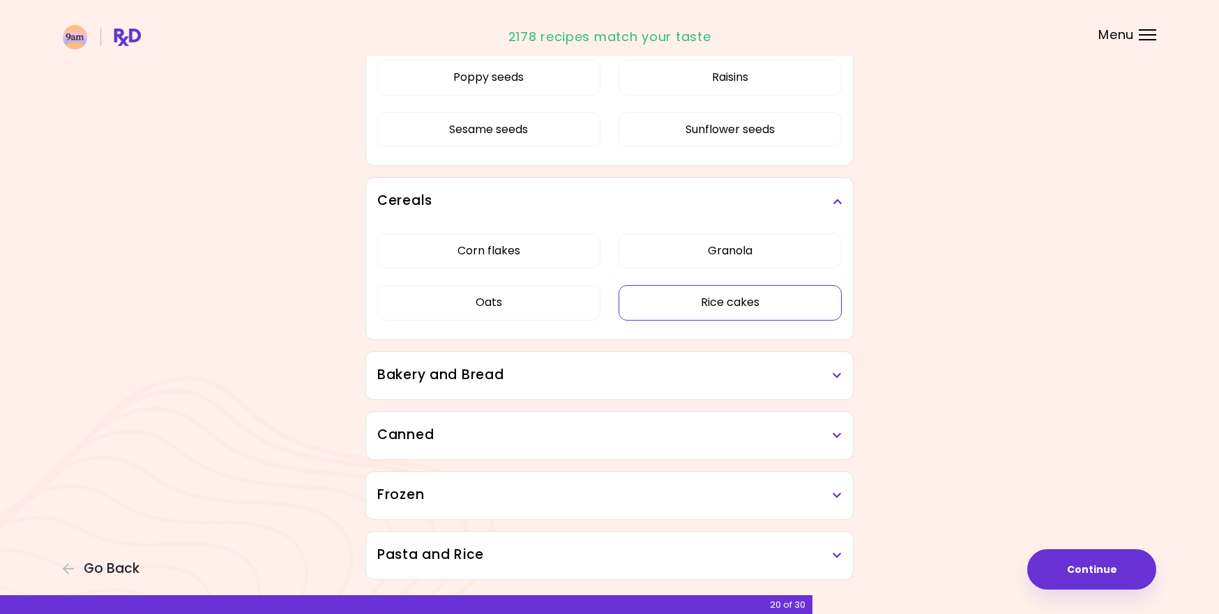
click at [701, 285] on button "Rice cakes" at bounding box center [729, 302] width 223 height 35
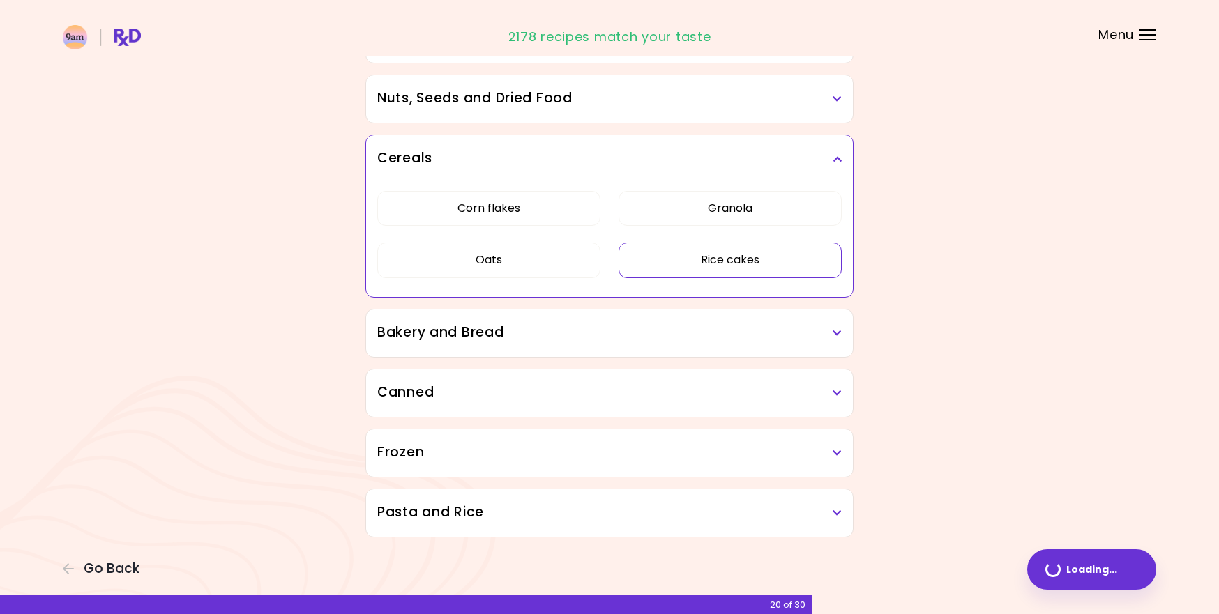
scroll to position [730, 0]
click at [562, 346] on div "Bakery and Bread" at bounding box center [609, 333] width 487 height 47
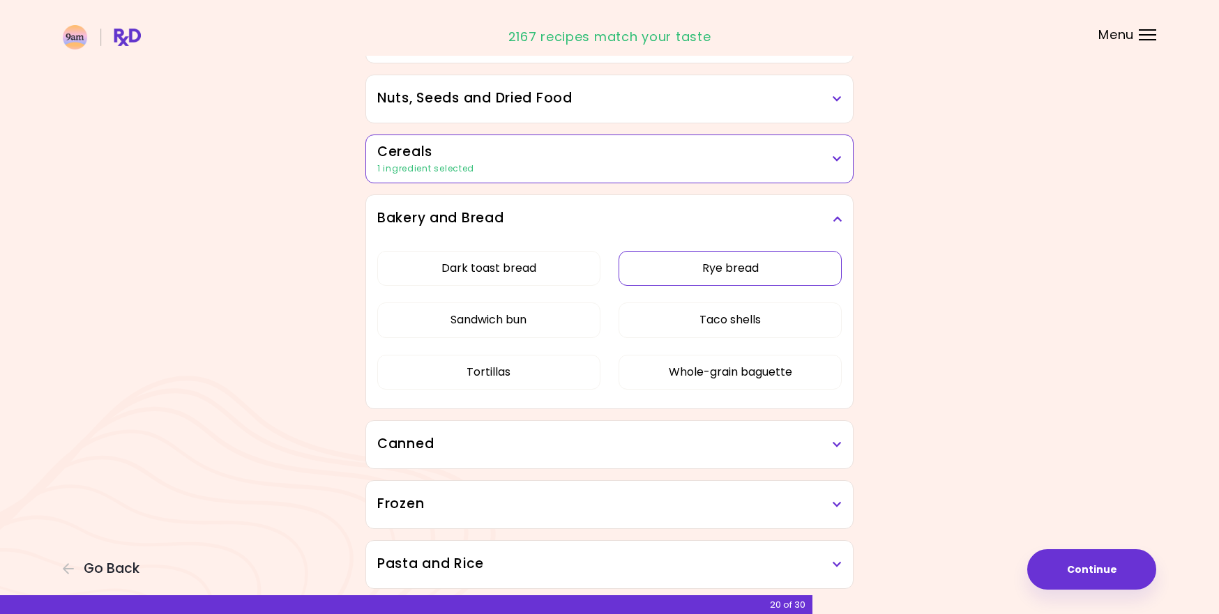
click at [706, 385] on div "Dark toast bread Rye bread Sandwich bun Taco shells Tortillas Whole-grain bague…" at bounding box center [609, 326] width 464 height 167
click at [684, 273] on button "Rye bread" at bounding box center [729, 268] width 223 height 35
click at [558, 443] on h3 "Canned" at bounding box center [609, 444] width 464 height 20
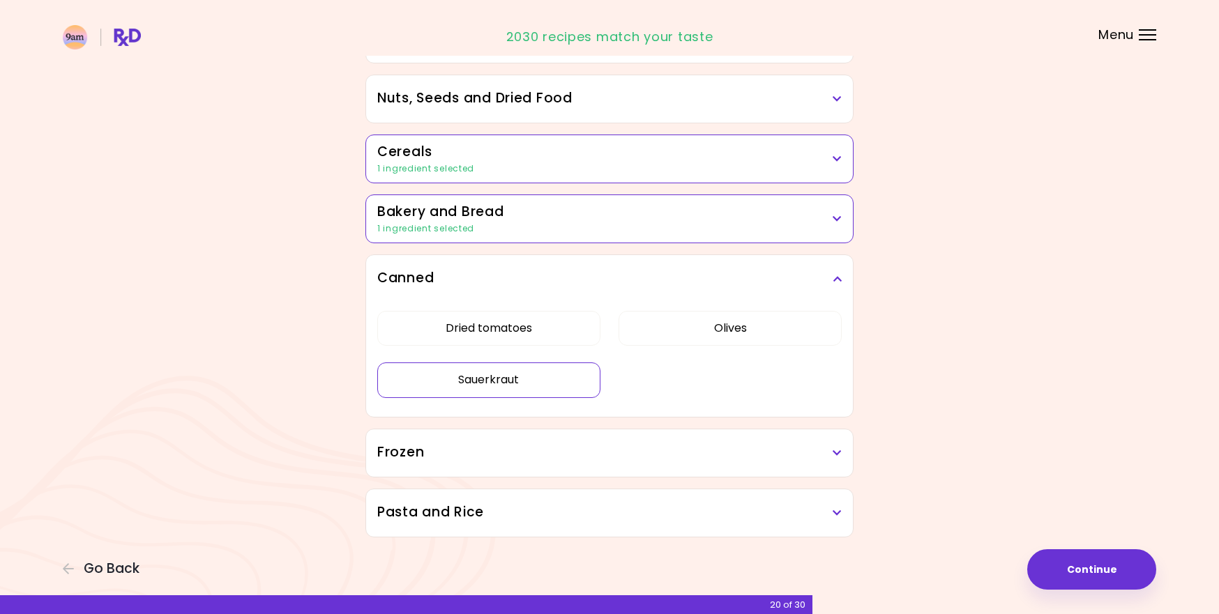
click at [503, 384] on button "Sauerkraut" at bounding box center [488, 380] width 223 height 35
click at [504, 321] on button "Dried tomatoes" at bounding box center [488, 328] width 223 height 35
click at [696, 441] on div "Frozen" at bounding box center [609, 452] width 487 height 47
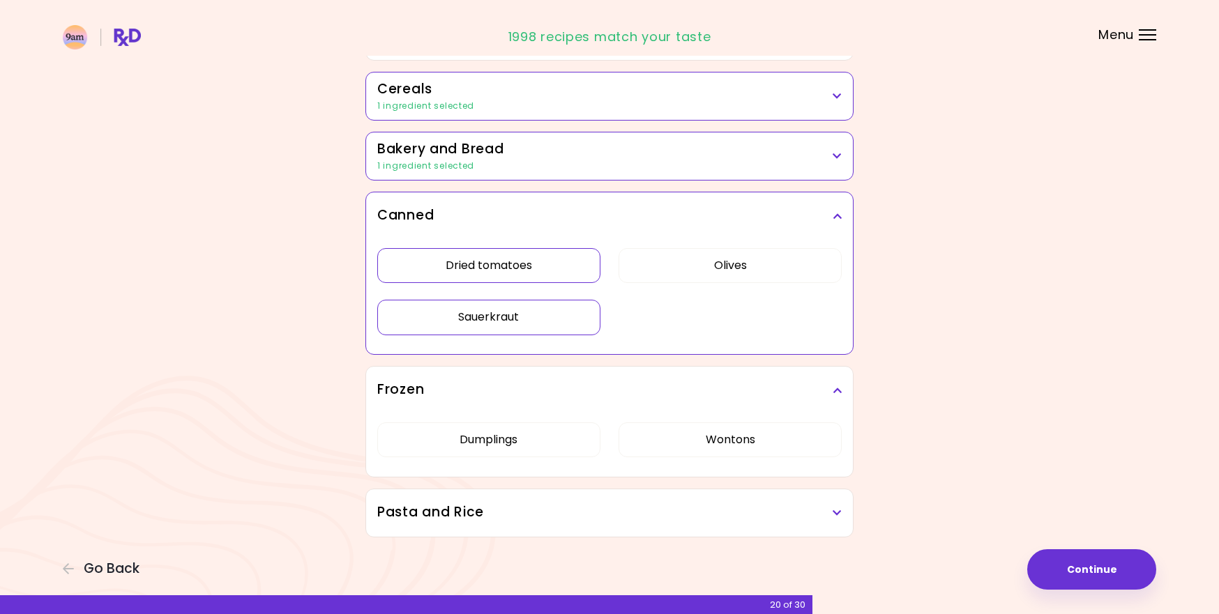
scroll to position [793, 0]
click at [629, 520] on h3 "Pasta and Rice" at bounding box center [609, 513] width 464 height 20
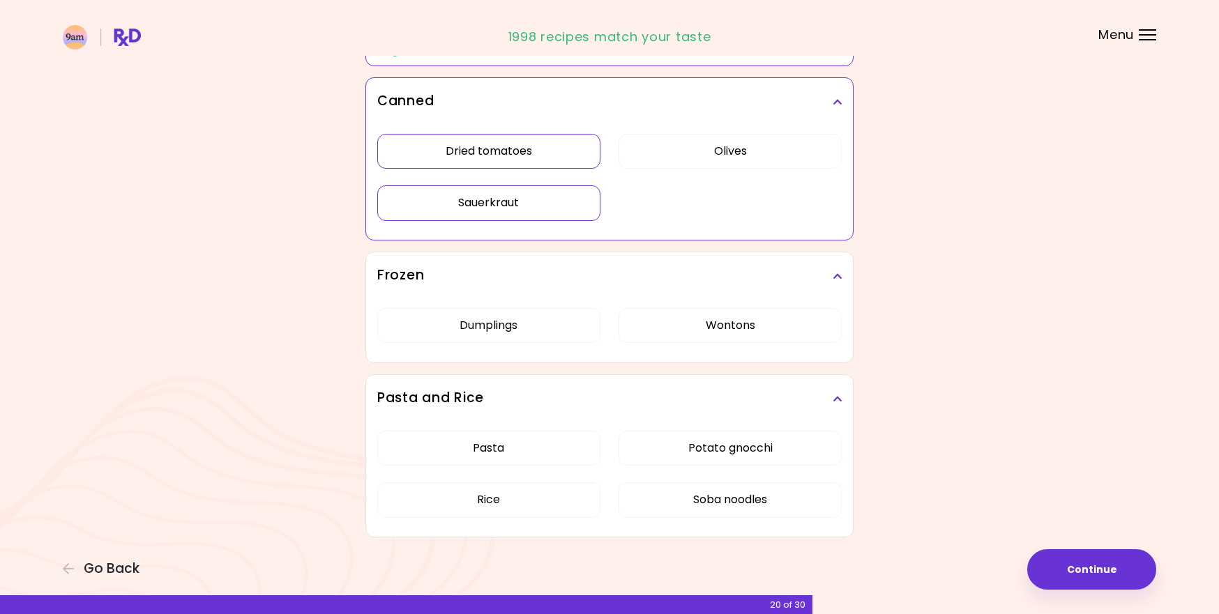
scroll to position [907, 0]
click at [1078, 569] on button "Continue" at bounding box center [1091, 569] width 129 height 40
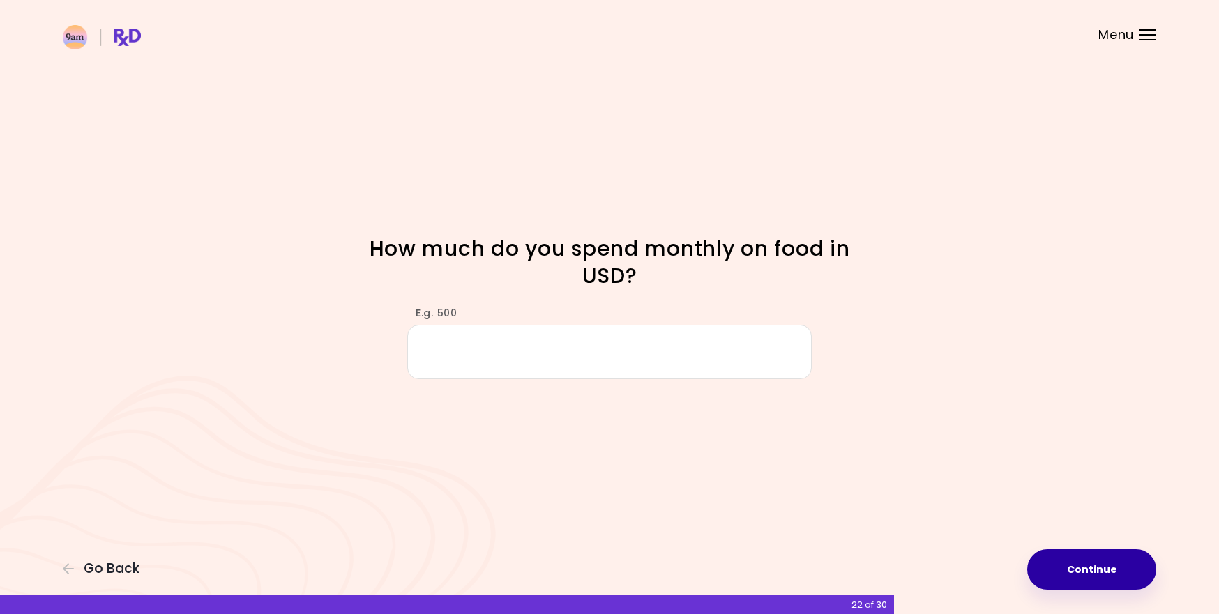
click at [1101, 560] on button "Continue" at bounding box center [1091, 569] width 129 height 40
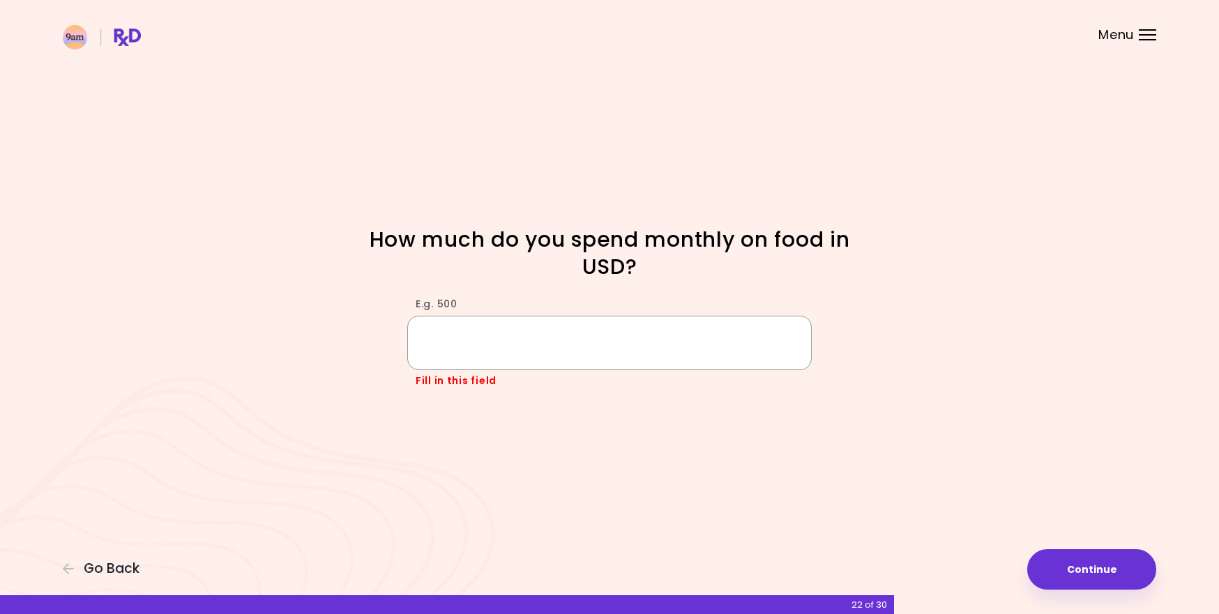
click at [538, 355] on input "E.g. 500" at bounding box center [609, 343] width 404 height 54
type input "***"
click at [1103, 566] on button "Continue" at bounding box center [1091, 569] width 129 height 40
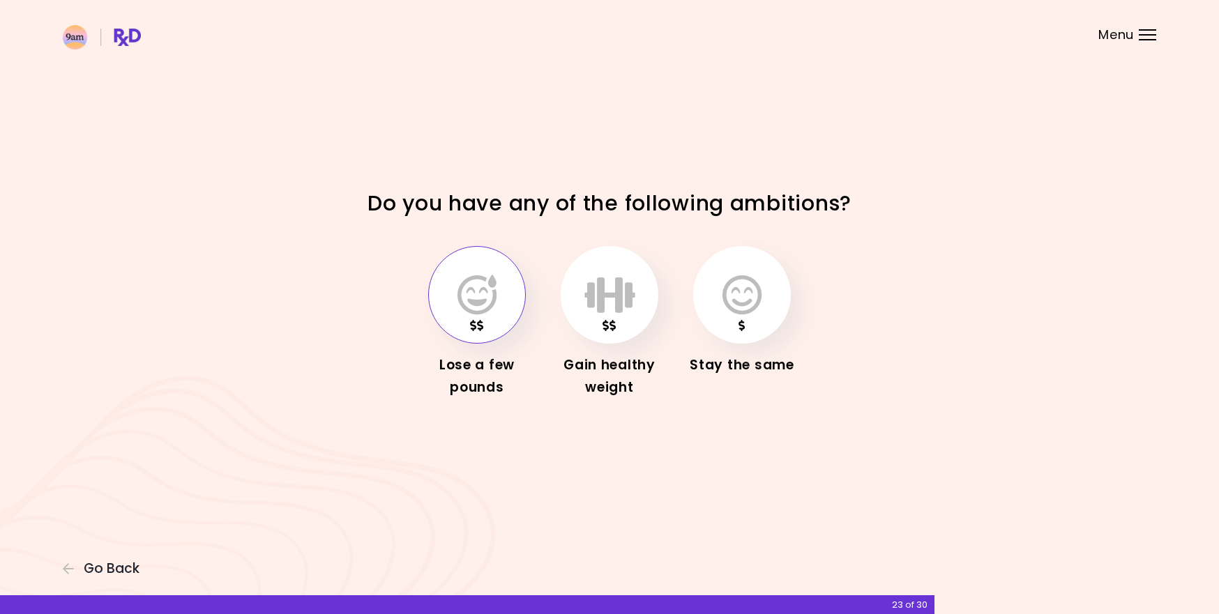
click at [475, 300] on icon "button" at bounding box center [476, 295] width 39 height 40
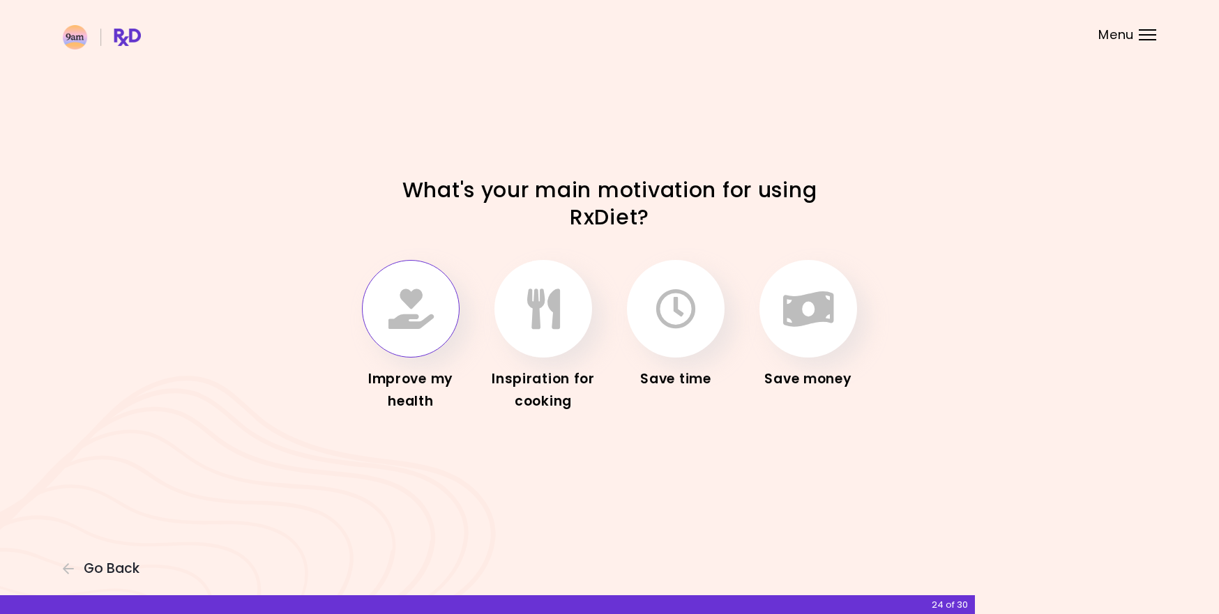
click at [403, 319] on icon "button" at bounding box center [410, 309] width 45 height 40
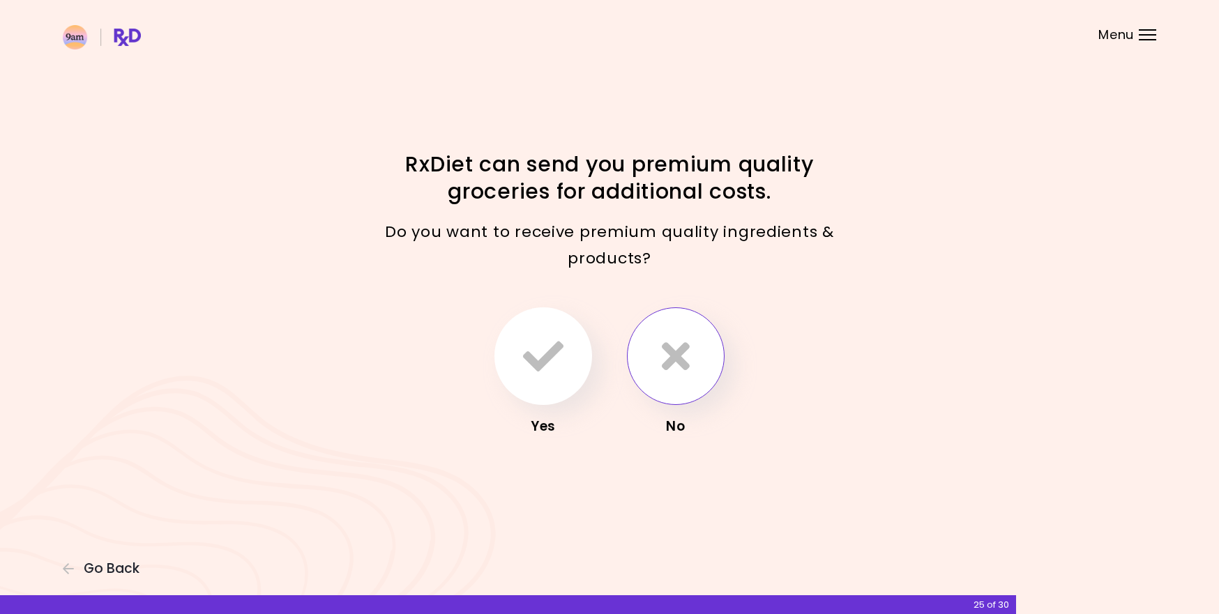
click at [675, 360] on icon "button" at bounding box center [676, 356] width 28 height 40
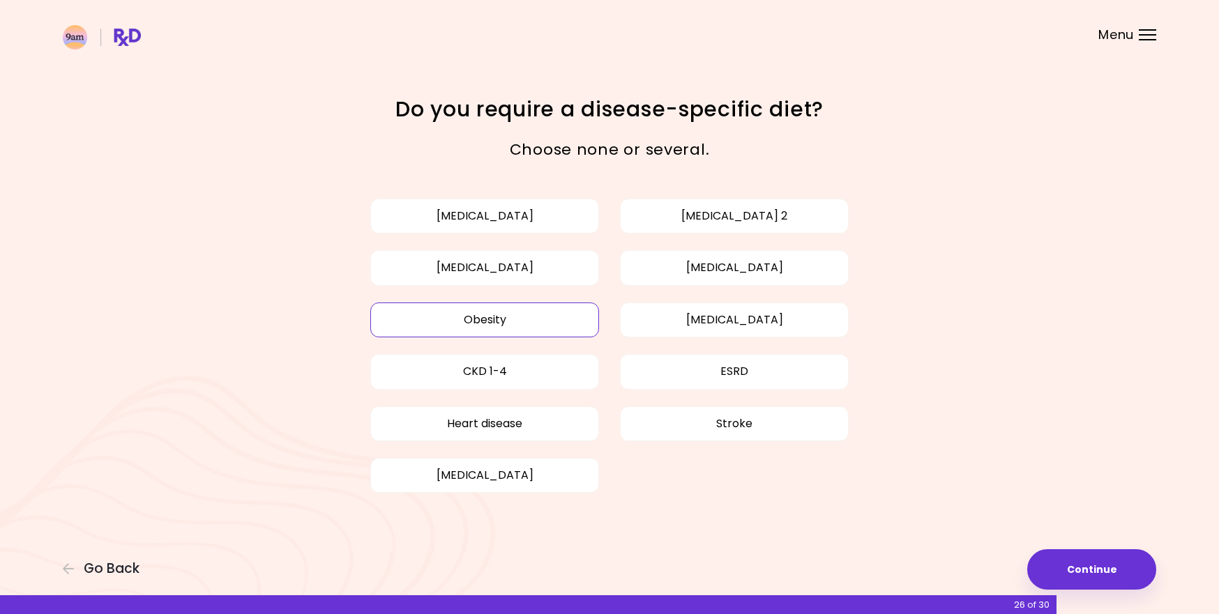
click at [546, 319] on button "Obesity" at bounding box center [484, 320] width 229 height 35
click at [1078, 570] on button "Continue" at bounding box center [1091, 569] width 129 height 40
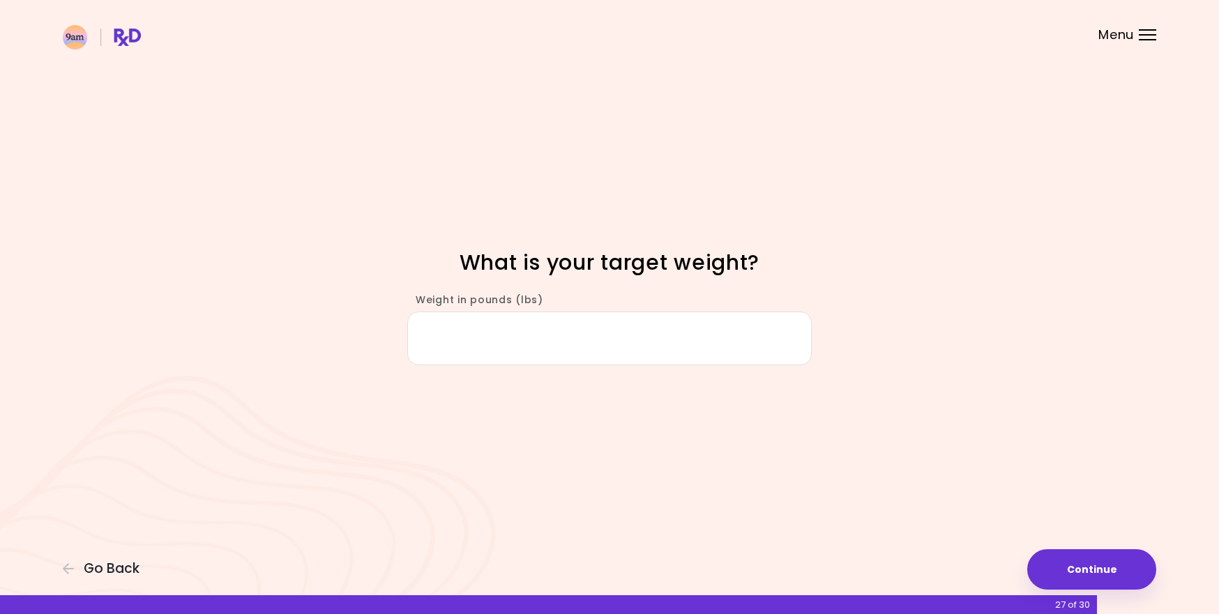
click at [564, 343] on input "Weight in pounds (lbs)" at bounding box center [609, 339] width 404 height 54
type input "***"
click at [1076, 564] on button "Continue" at bounding box center [1091, 569] width 129 height 40
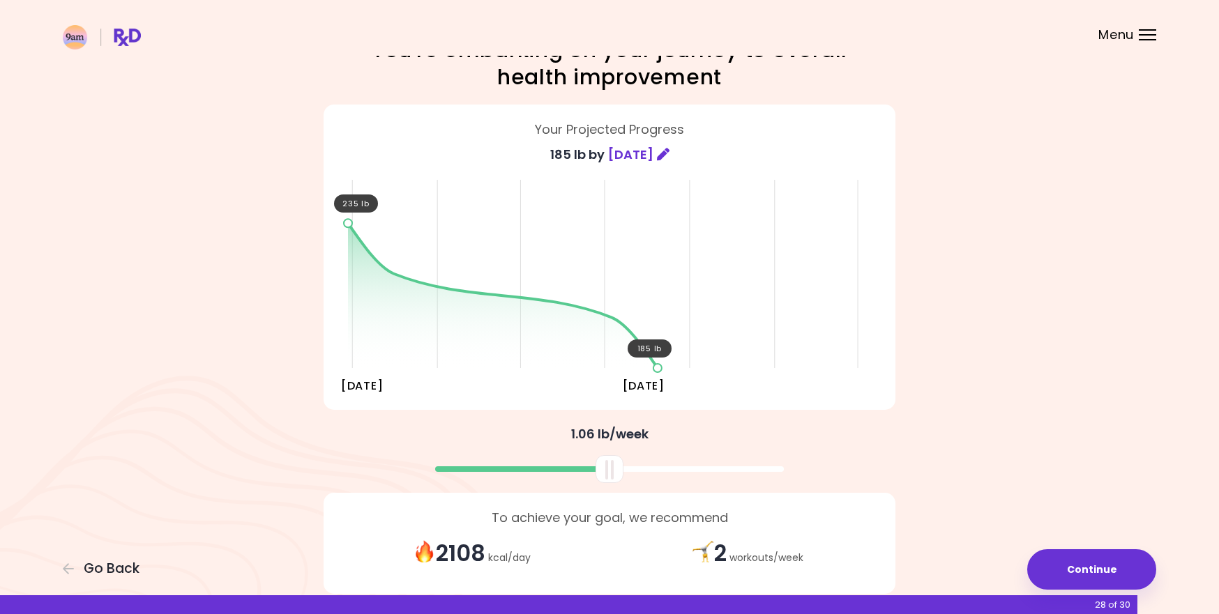
scroll to position [43, 0]
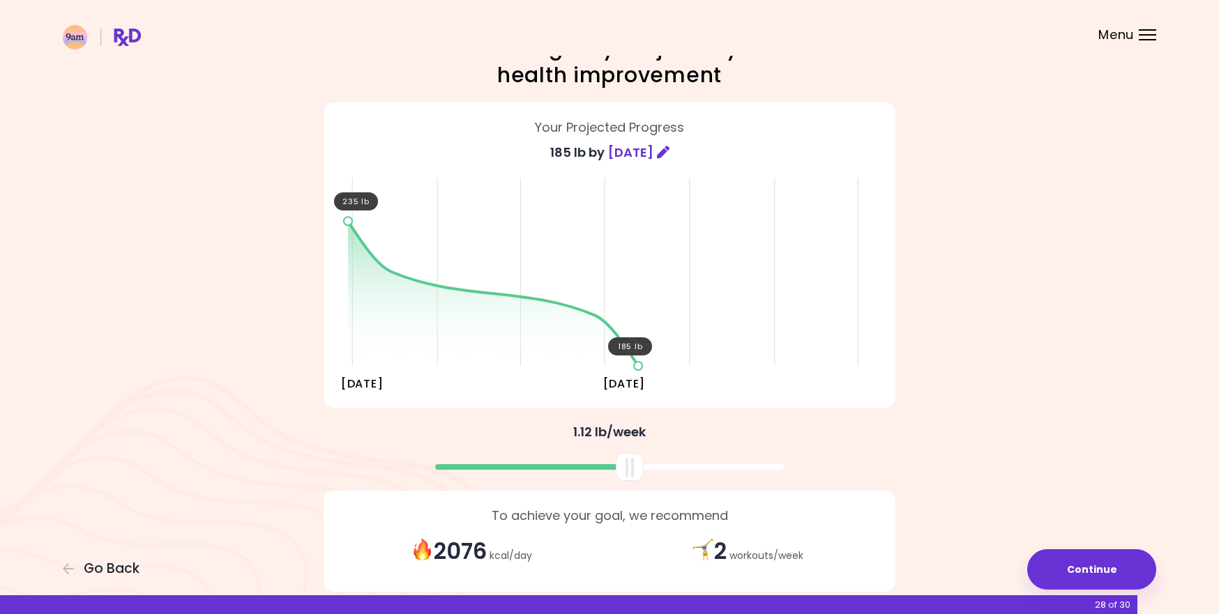
drag, startPoint x: 609, startPoint y: 464, endPoint x: 630, endPoint y: 457, distance: 21.4
click at [629, 457] on div at bounding box center [630, 467] width 28 height 28
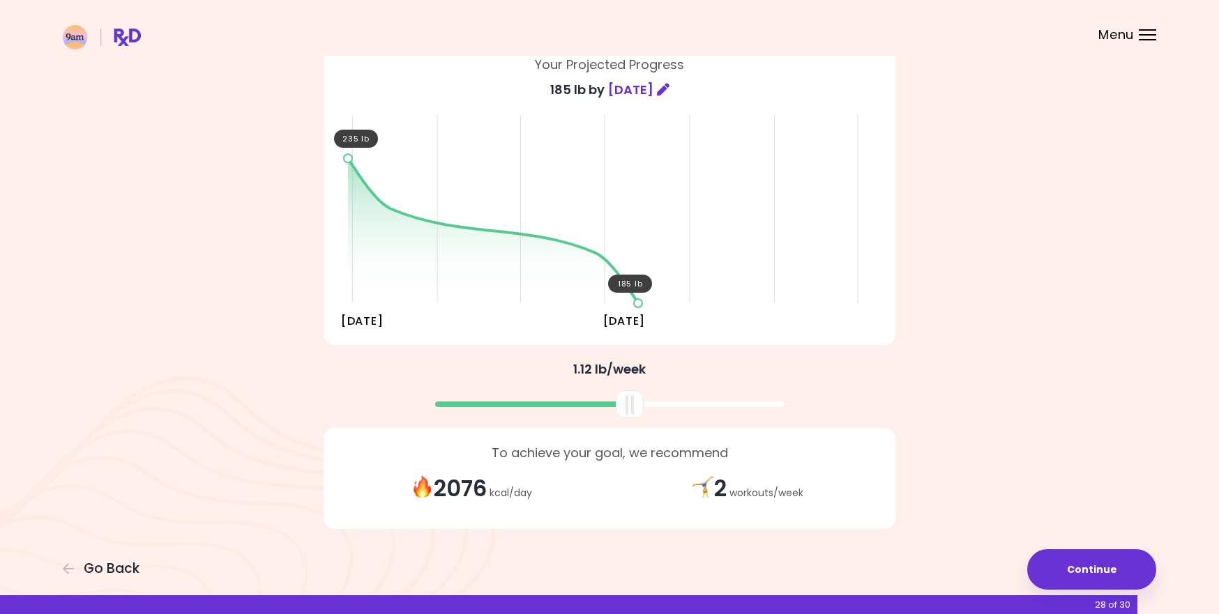
scroll to position [105, 0]
click at [1076, 564] on button "Continue" at bounding box center [1091, 569] width 129 height 40
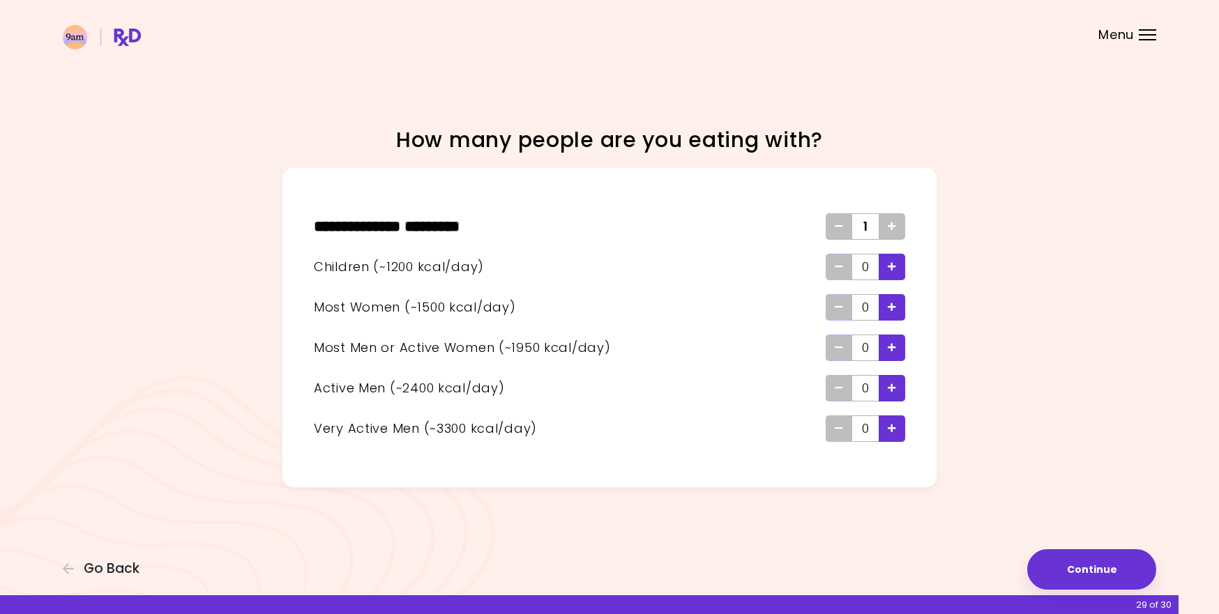
click at [899, 310] on div "Add - Woman" at bounding box center [891, 307] width 26 height 26
click at [892, 307] on icon "Add - Woman" at bounding box center [891, 307] width 8 height 9
click at [1060, 567] on button "Continue" at bounding box center [1091, 569] width 129 height 40
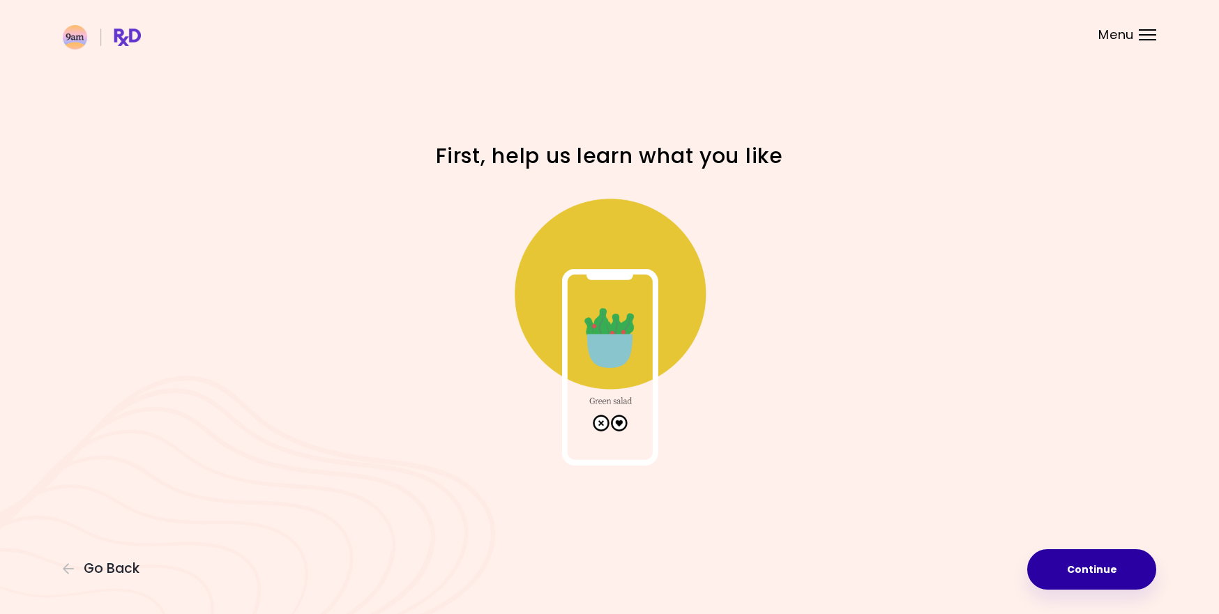
click at [1093, 586] on button "Continue" at bounding box center [1091, 569] width 129 height 40
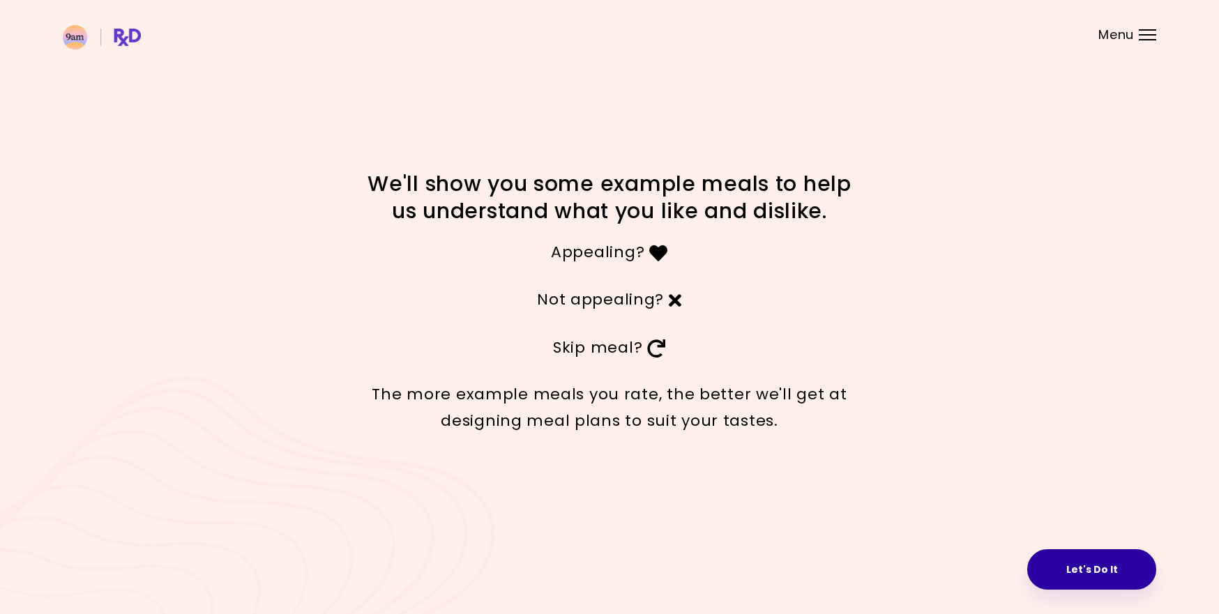
click at [1075, 573] on button "Let's Do It" at bounding box center [1091, 569] width 129 height 40
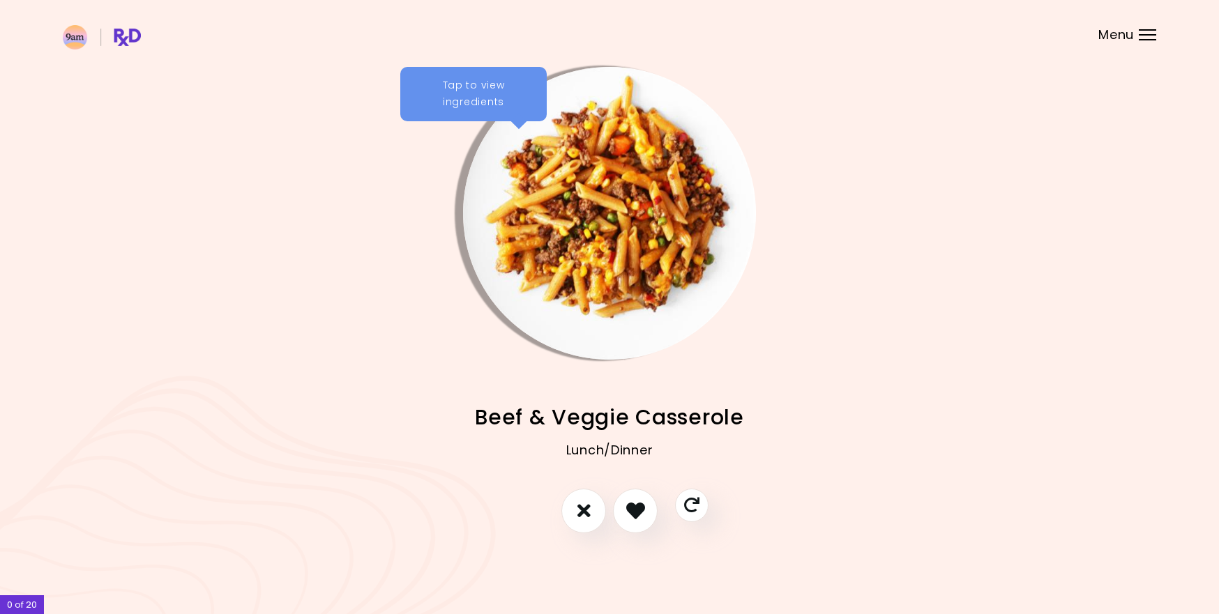
click at [468, 102] on div "Tap to view ingredients" at bounding box center [473, 94] width 146 height 54
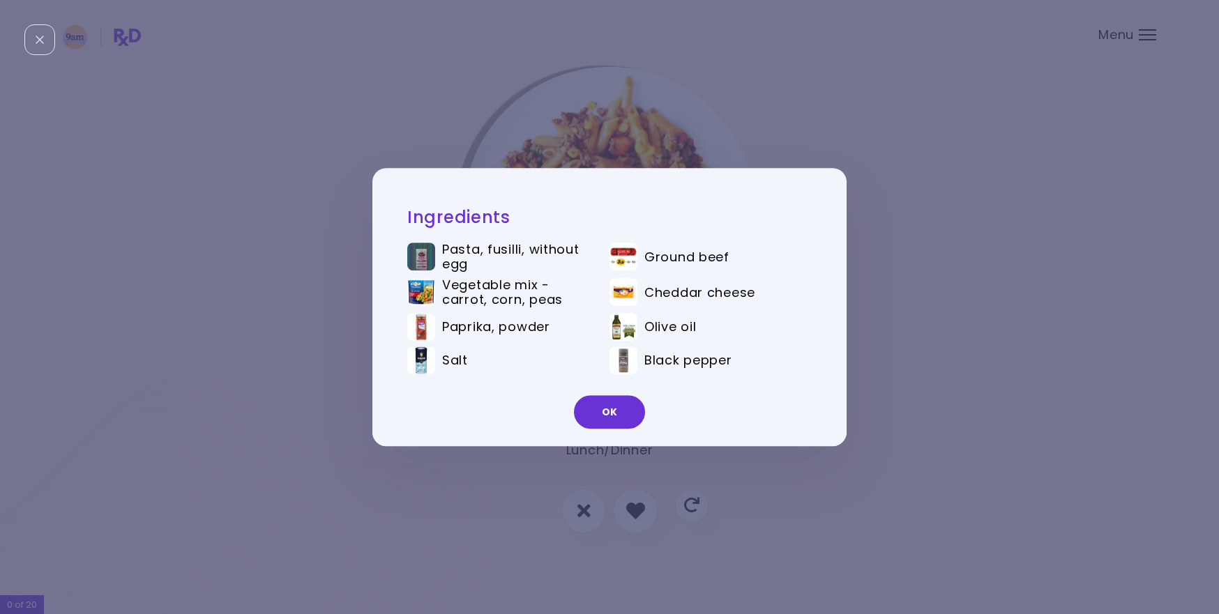
click at [882, 512] on div "Ingredients Pasta, fusilli, without egg Ground beef Vegetable mix - carrot, cor…" at bounding box center [609, 307] width 1219 height 614
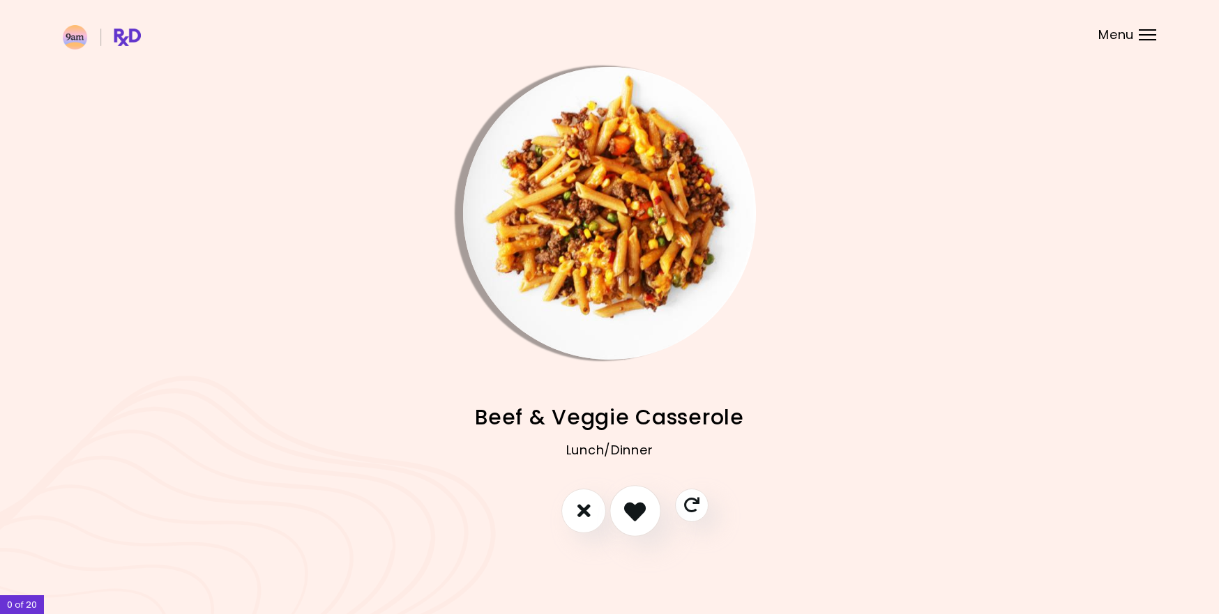
click at [637, 517] on icon "I like this recipe" at bounding box center [635, 511] width 22 height 22
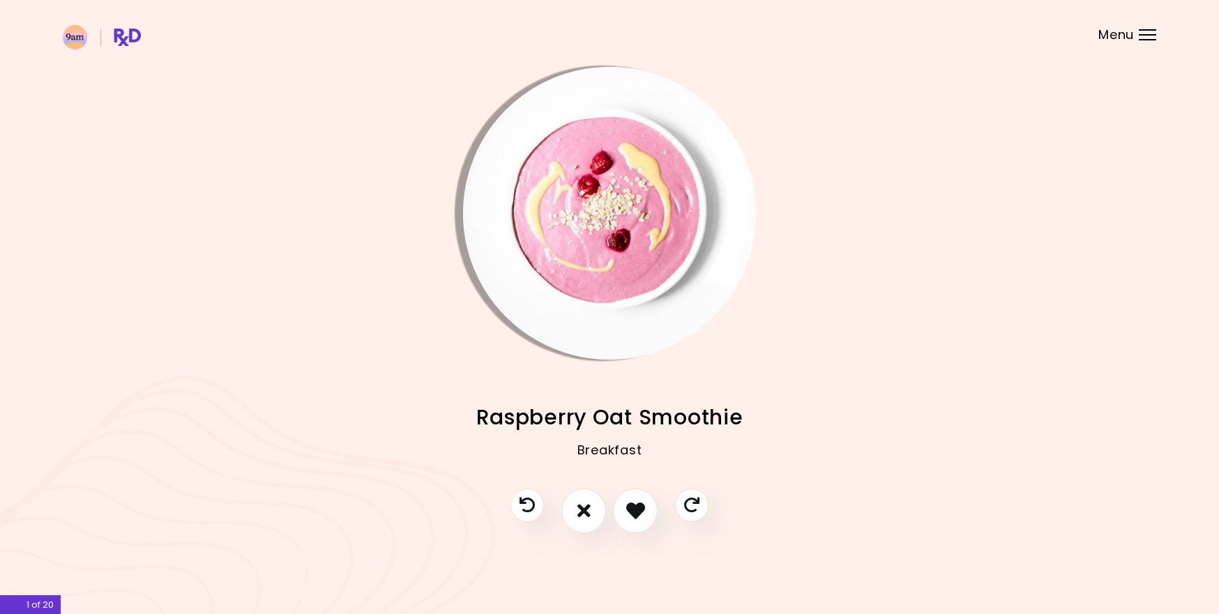
click at [613, 172] on img "Info - Raspberry Oat Smoothie" at bounding box center [609, 213] width 293 height 293
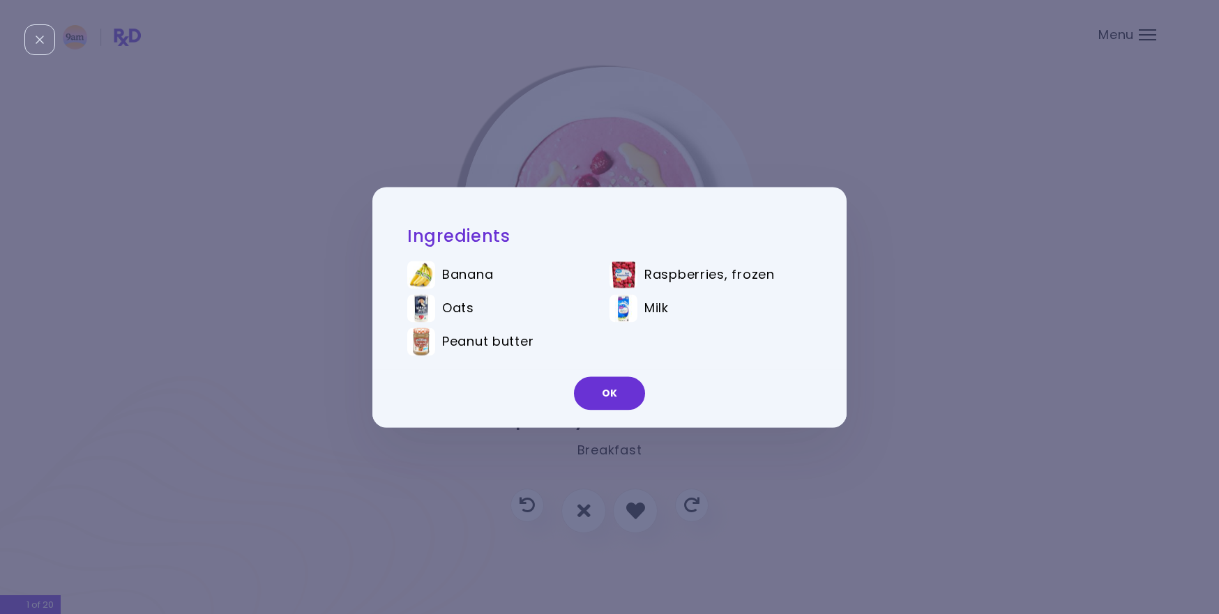
click at [952, 375] on div "Ingredients Banana Raspberries, frozen Oats Milk Peanut butter OK" at bounding box center [609, 307] width 1219 height 614
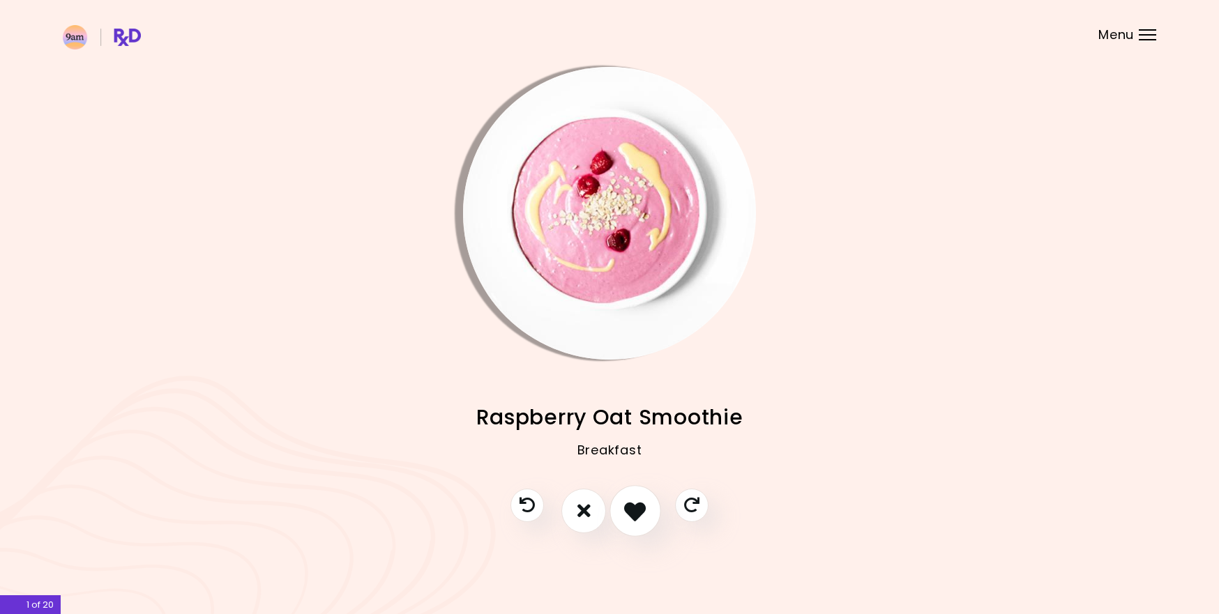
click at [629, 505] on icon "I like this recipe" at bounding box center [635, 511] width 22 height 22
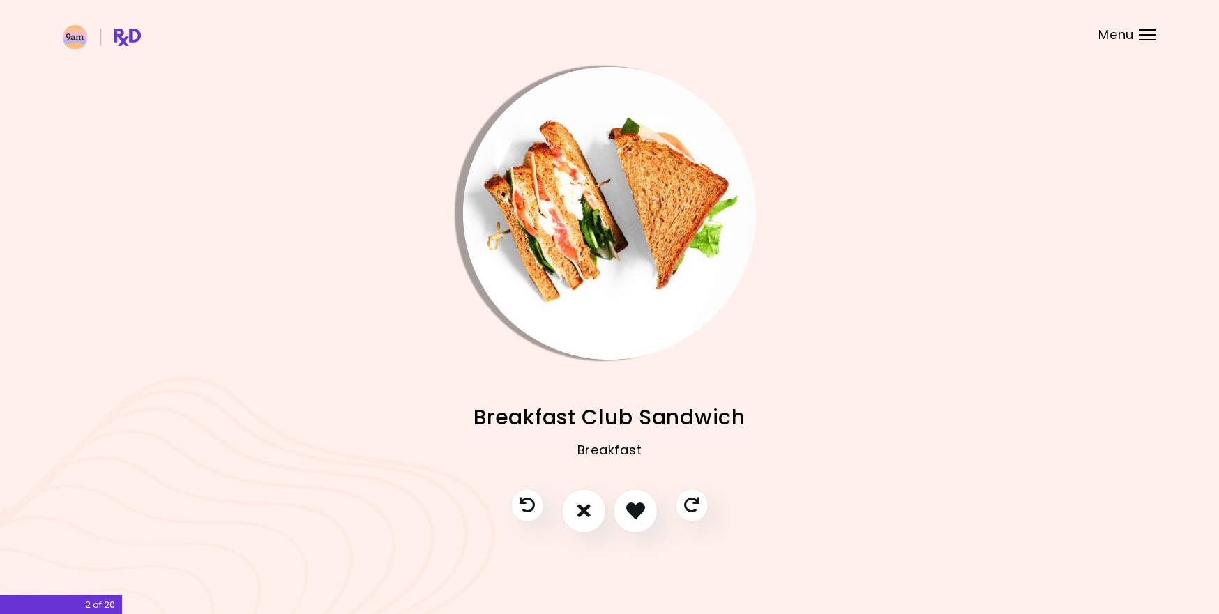
click at [610, 250] on img "Info - Breakfast Club Sandwich" at bounding box center [609, 213] width 293 height 293
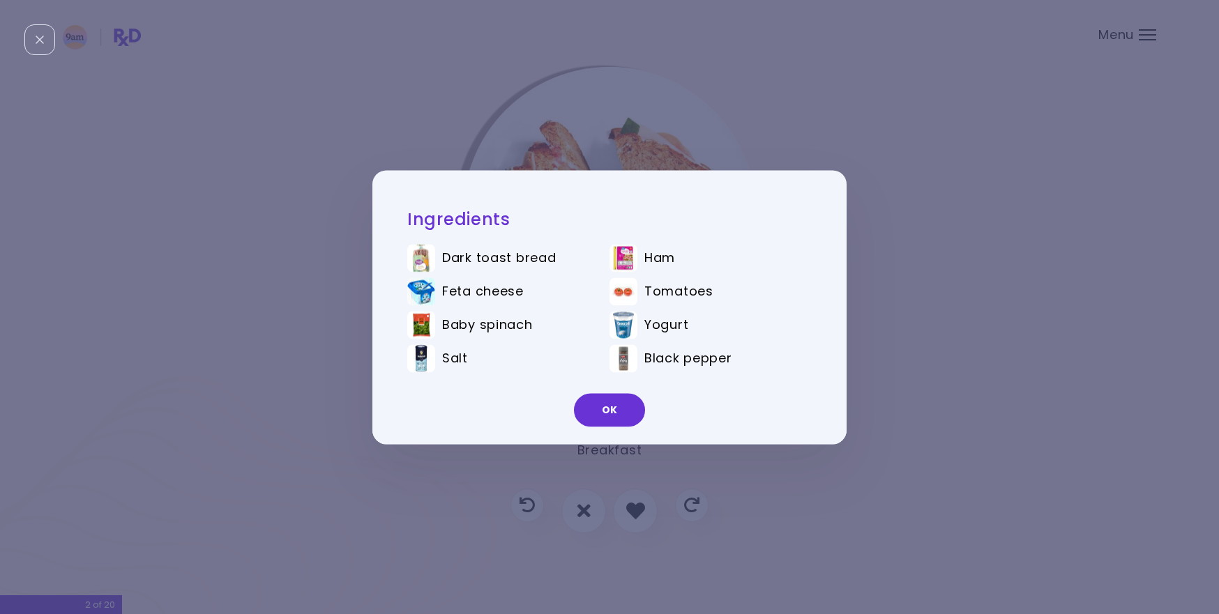
click at [934, 312] on div "Ingredients Dark toast bread Ham Feta cheese Tomatoes Baby spinach Yogurt Salt …" at bounding box center [609, 307] width 1219 height 614
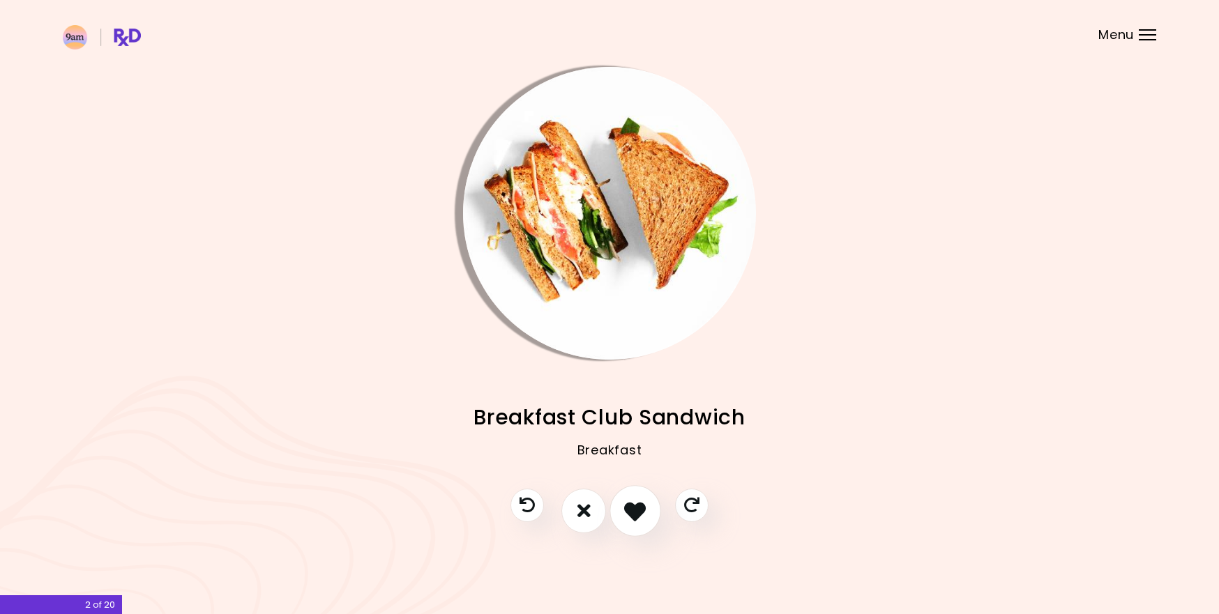
click at [632, 516] on icon "I like this recipe" at bounding box center [635, 511] width 22 height 22
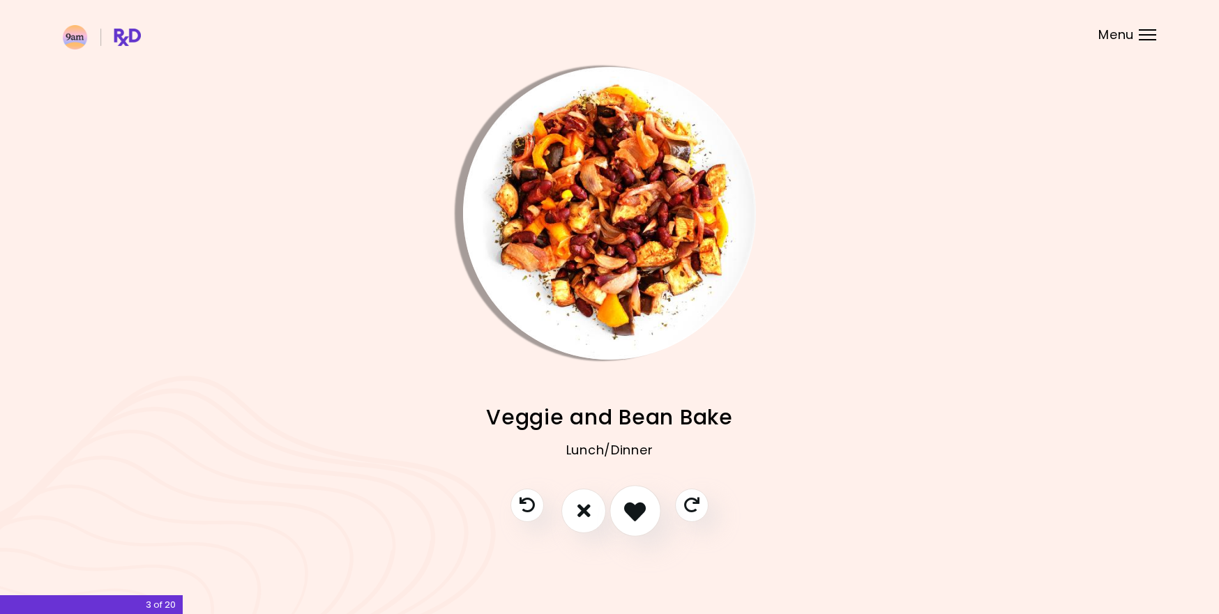
click at [632, 516] on icon "I like this recipe" at bounding box center [635, 511] width 22 height 22
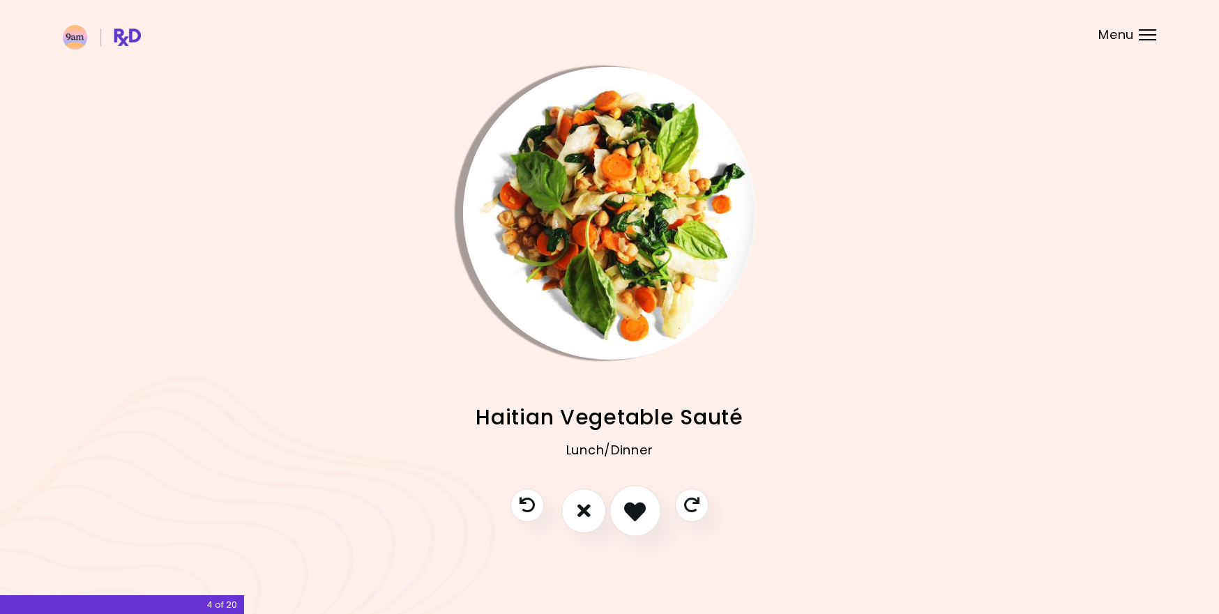
click at [632, 516] on icon "I like this recipe" at bounding box center [635, 511] width 22 height 22
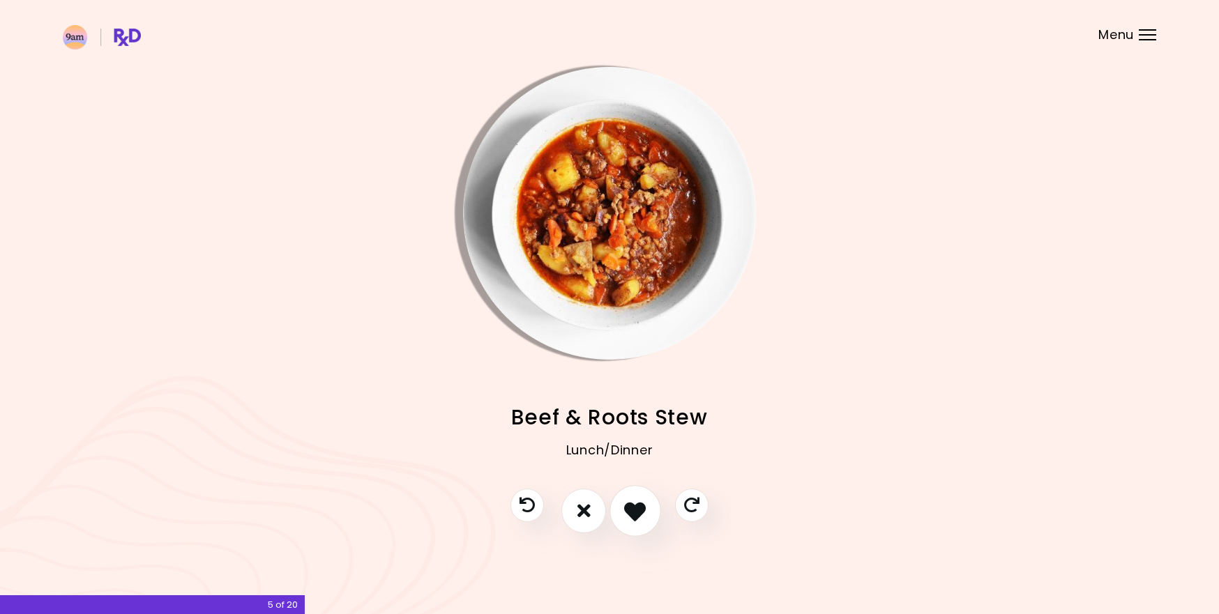
click at [632, 516] on icon "I like this recipe" at bounding box center [635, 511] width 22 height 22
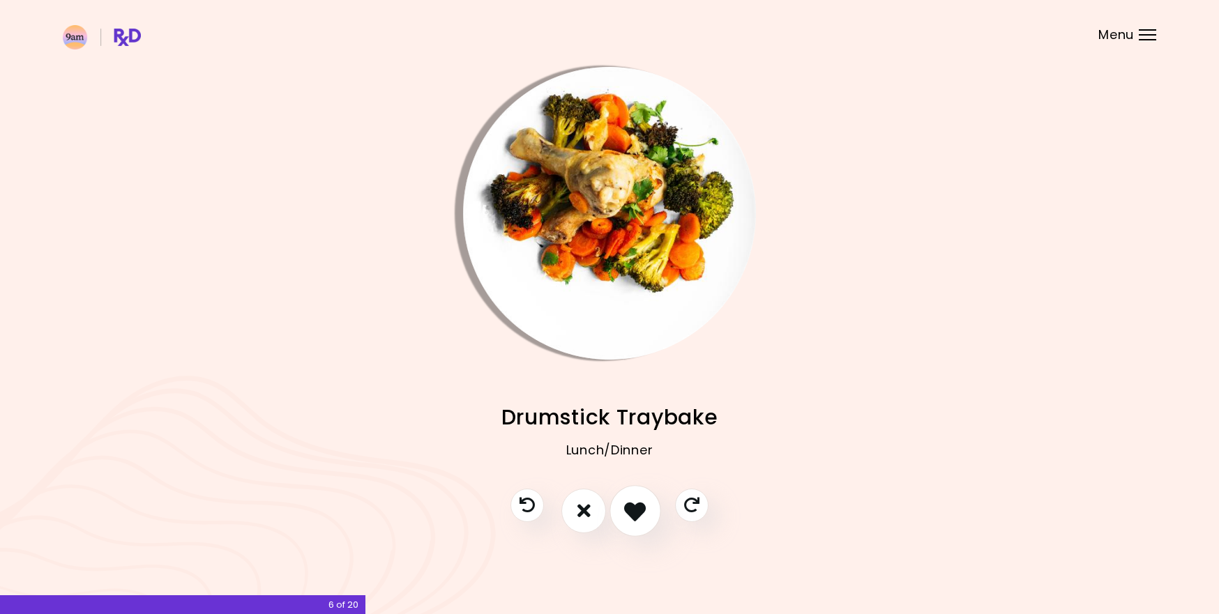
click at [632, 516] on icon "I like this recipe" at bounding box center [635, 511] width 22 height 22
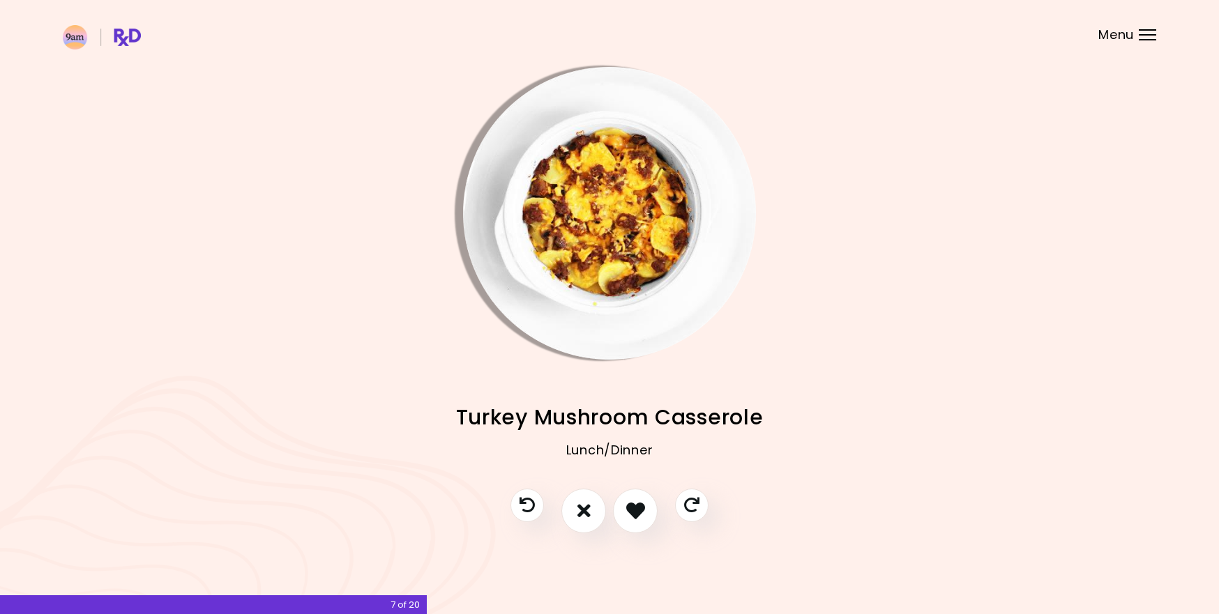
click at [622, 253] on img "Info - Turkey Mushroom Casserole" at bounding box center [609, 213] width 293 height 293
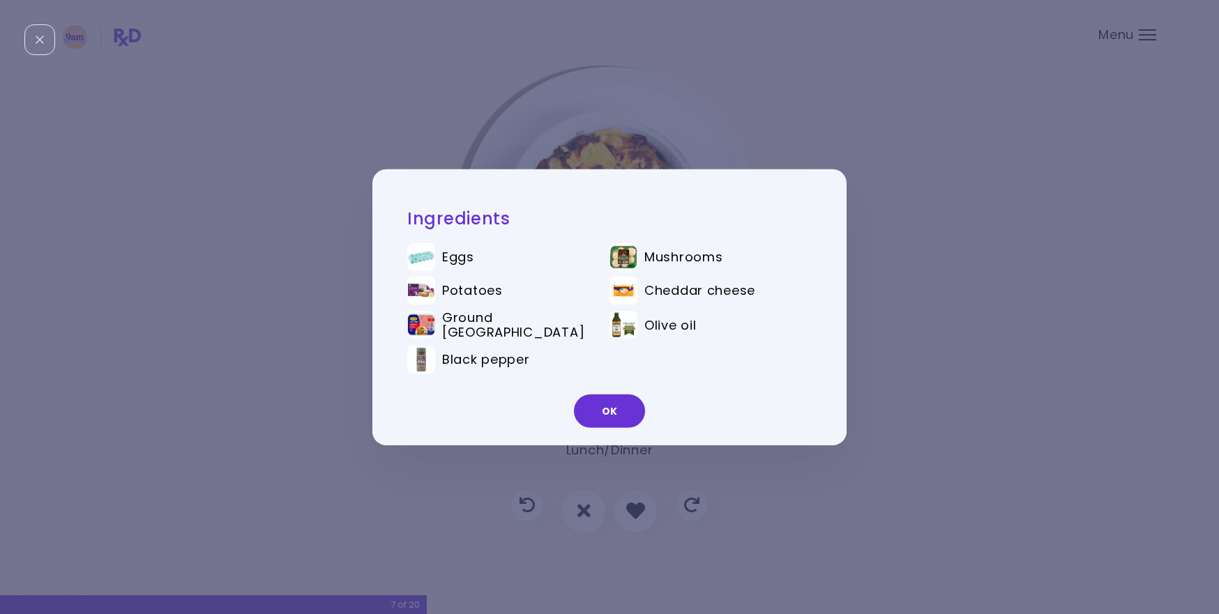
click at [889, 310] on div "Ingredients Eggs Mushrooms Potatoes Cheddar cheese Ground turkey Olive oil Blac…" at bounding box center [609, 307] width 1219 height 614
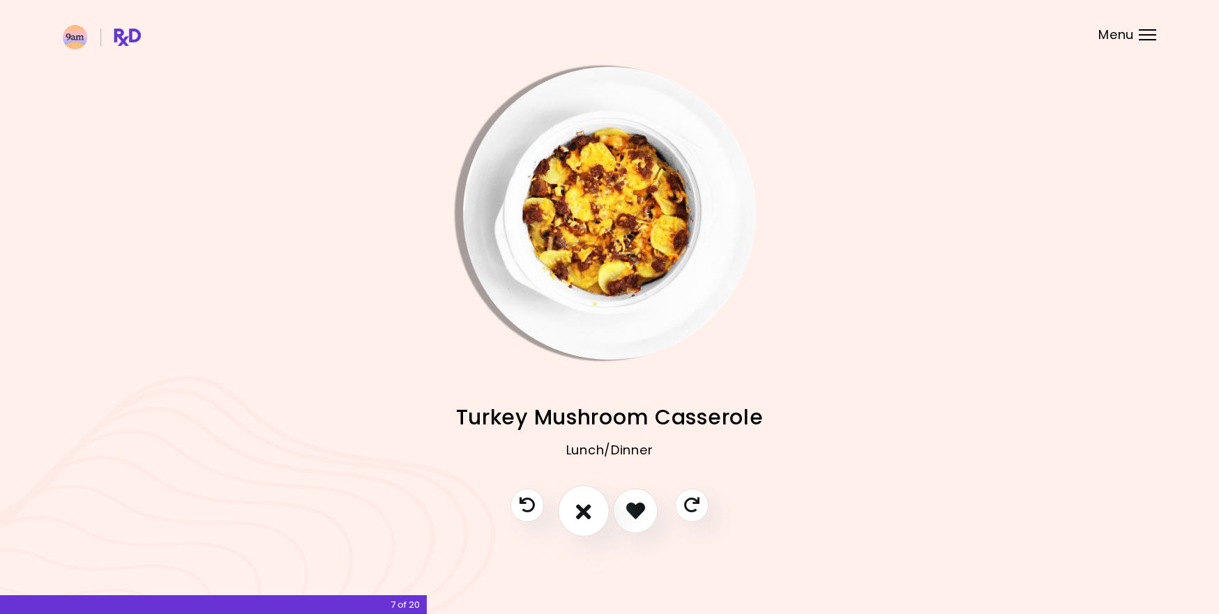
click at [579, 518] on icon "I don't like this recipe" at bounding box center [583, 511] width 15 height 22
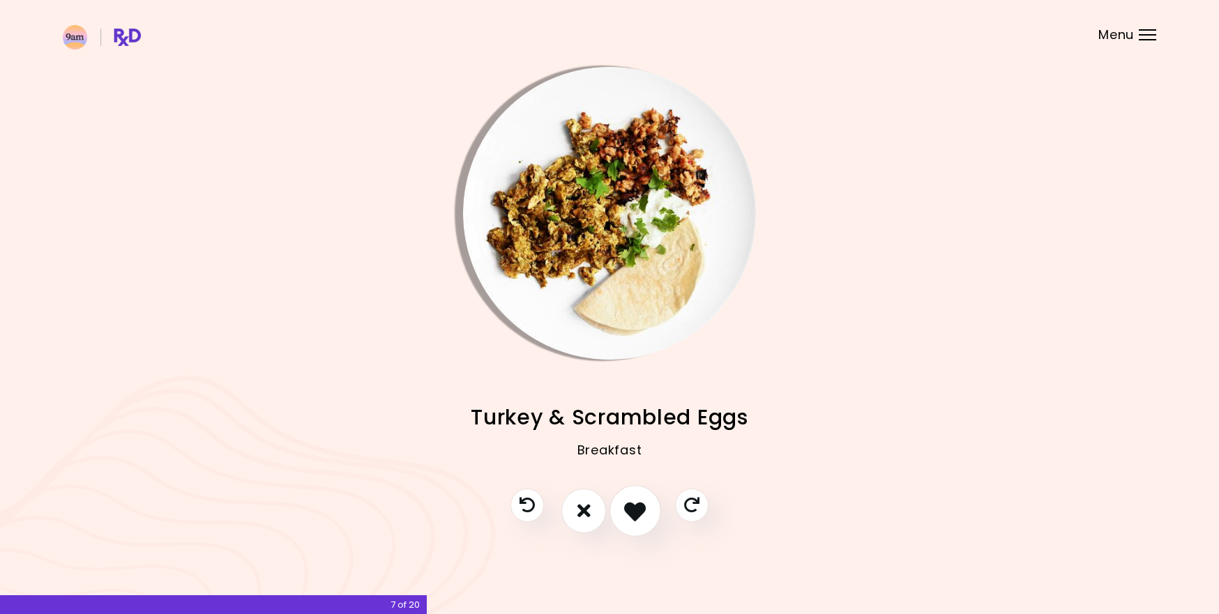
click at [634, 518] on icon "I like this recipe" at bounding box center [635, 511] width 22 height 22
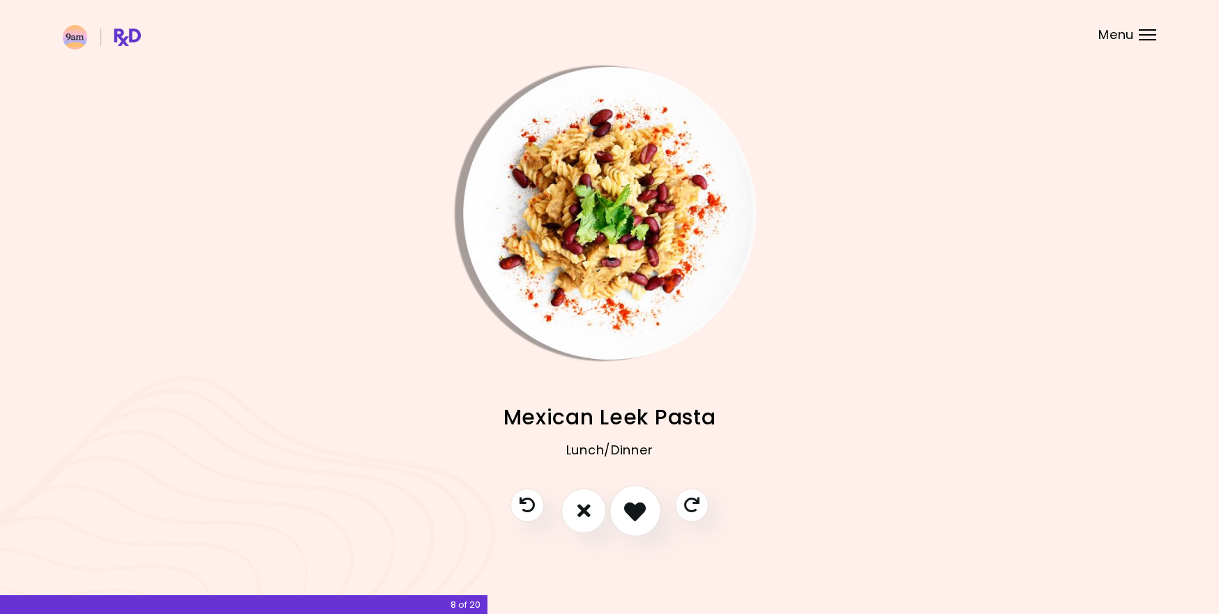
click at [634, 518] on icon "I like this recipe" at bounding box center [635, 511] width 22 height 22
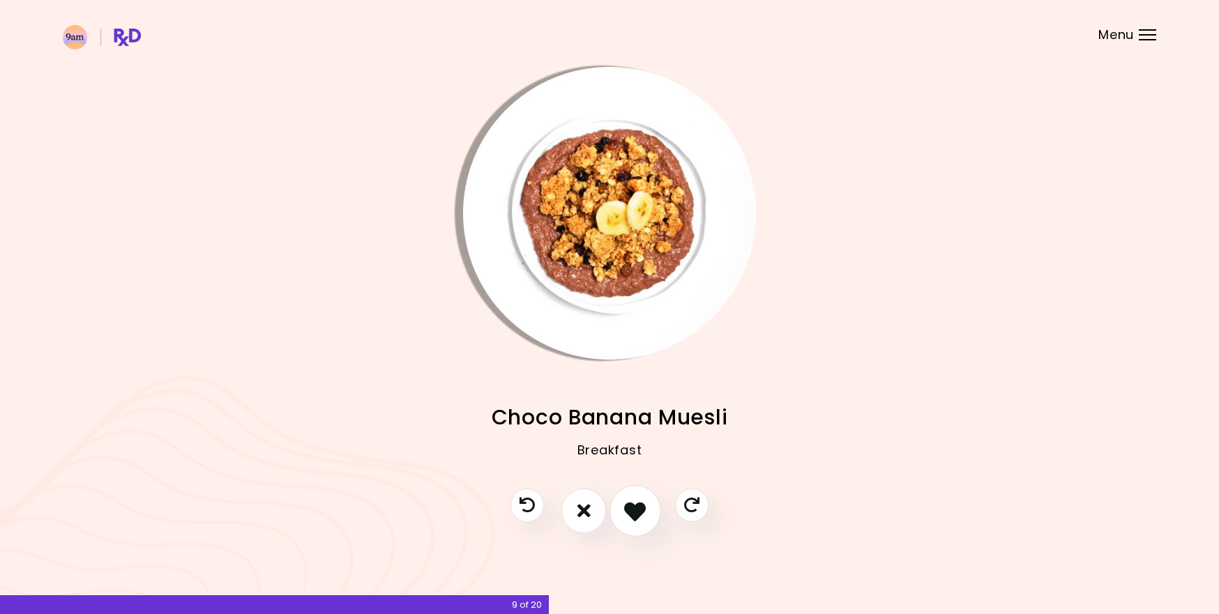
click at [634, 518] on icon "I like this recipe" at bounding box center [635, 511] width 22 height 22
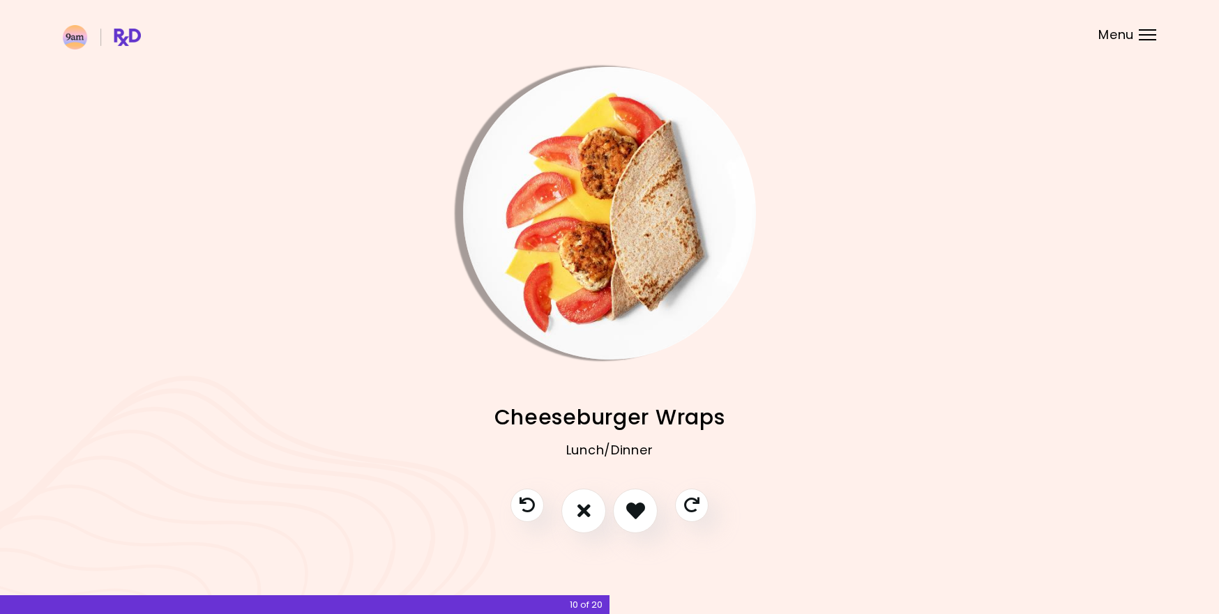
click at [619, 268] on img "Info - Cheeseburger Wraps" at bounding box center [609, 213] width 293 height 293
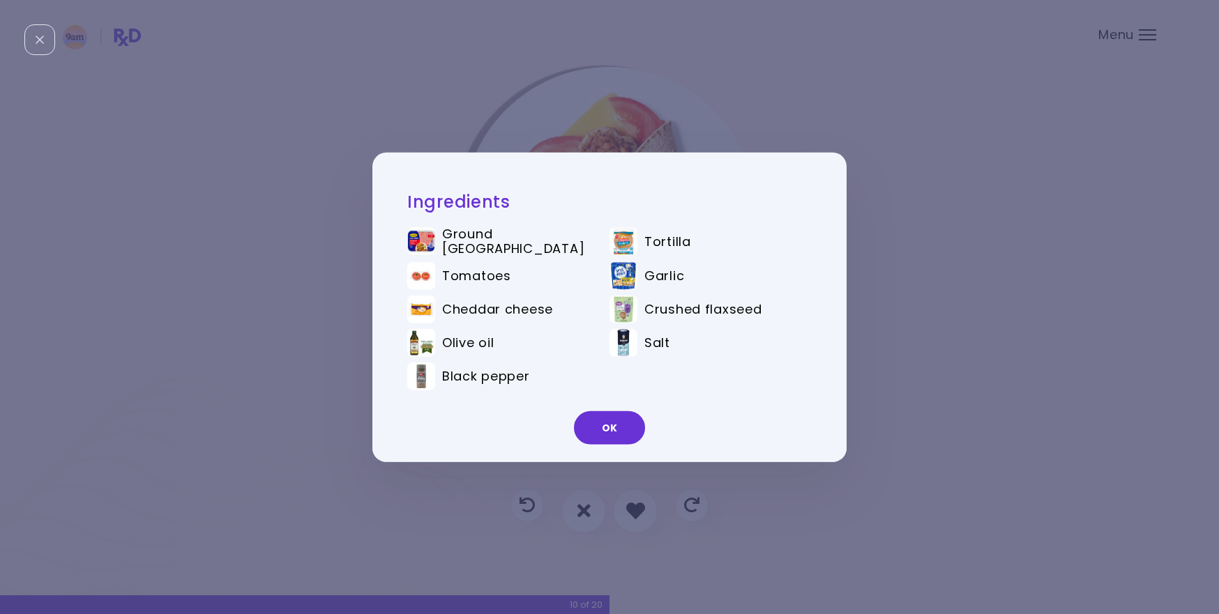
click at [931, 346] on div "Ingredients Ground turkey Tortilla Tomatoes Garlic Cheddar cheese Crushed flaxs…" at bounding box center [609, 307] width 1219 height 614
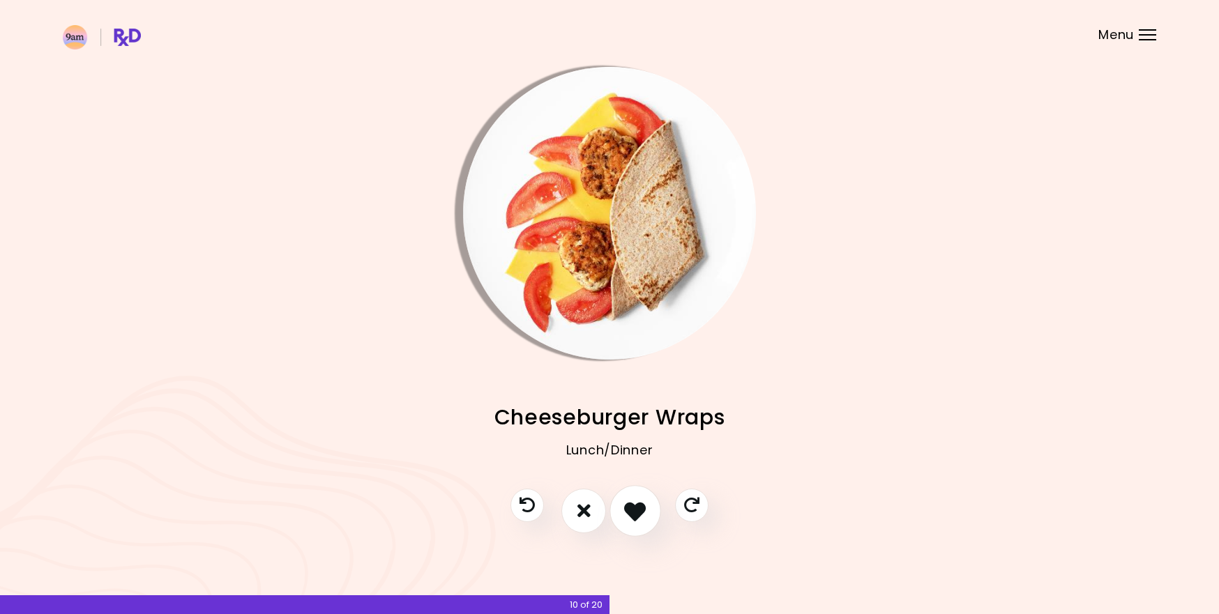
click at [637, 510] on icon "I like this recipe" at bounding box center [635, 511] width 22 height 22
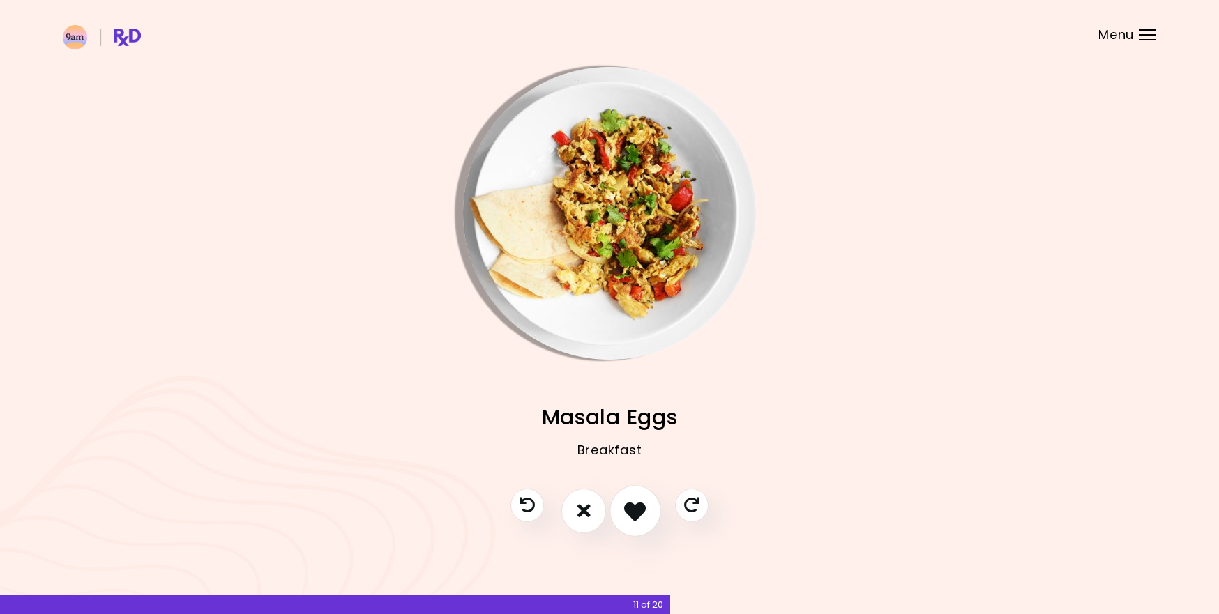
click at [637, 510] on icon "I like this recipe" at bounding box center [635, 511] width 22 height 22
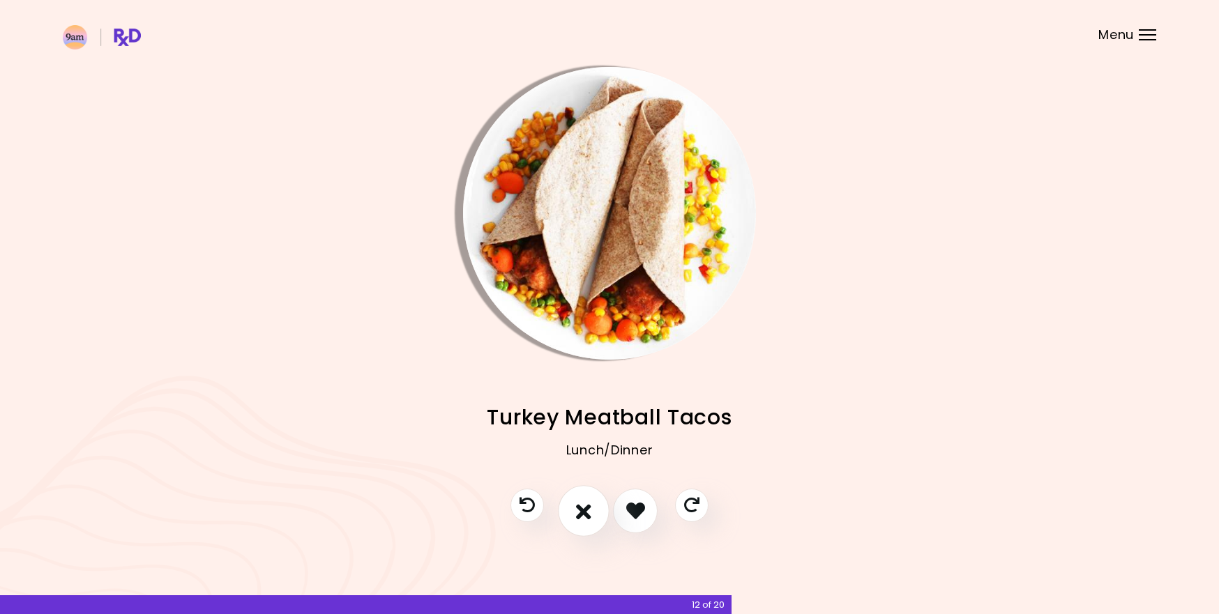
click at [586, 515] on icon "I don't like this recipe" at bounding box center [583, 511] width 15 height 22
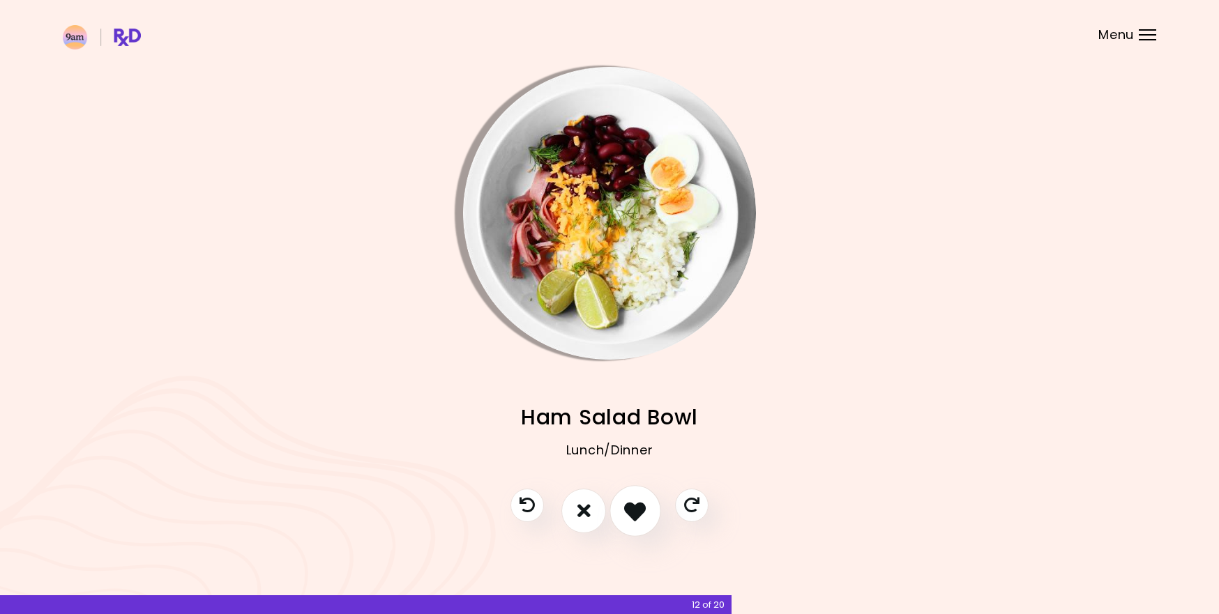
click at [628, 515] on icon "I like this recipe" at bounding box center [635, 511] width 22 height 22
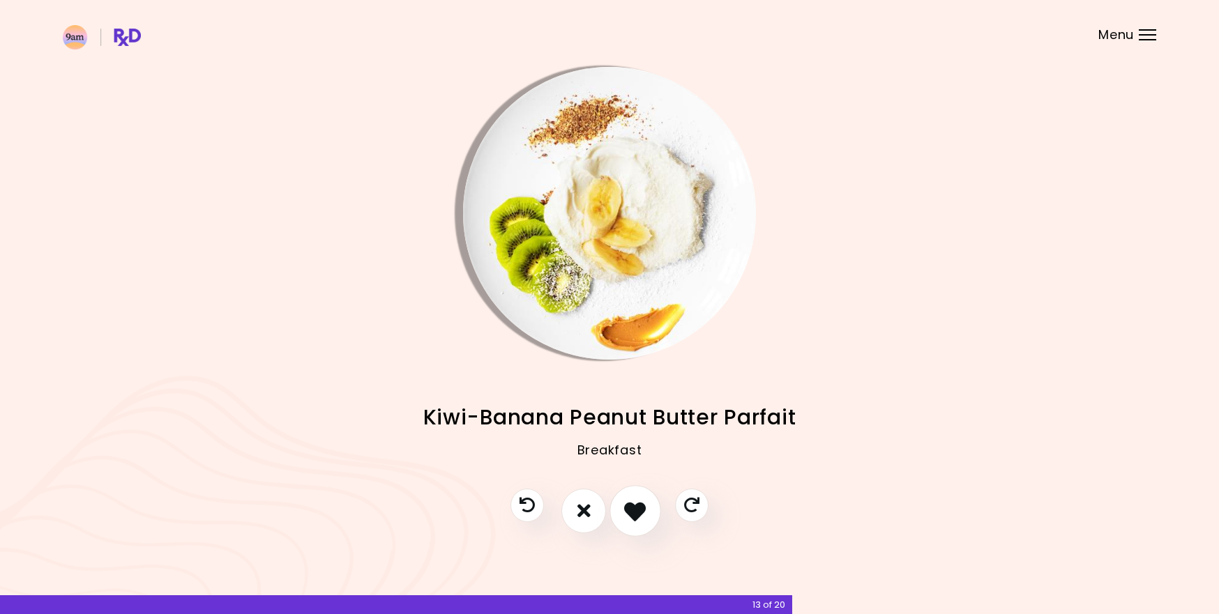
click at [628, 515] on icon "I like this recipe" at bounding box center [635, 511] width 22 height 22
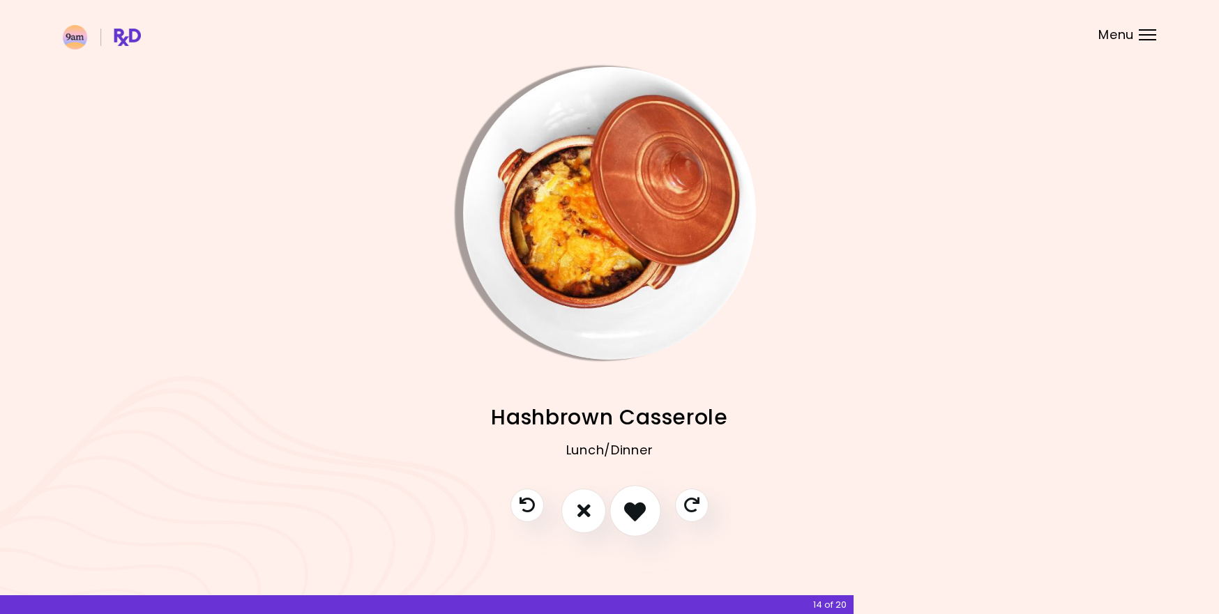
click at [628, 515] on icon "I like this recipe" at bounding box center [635, 511] width 22 height 22
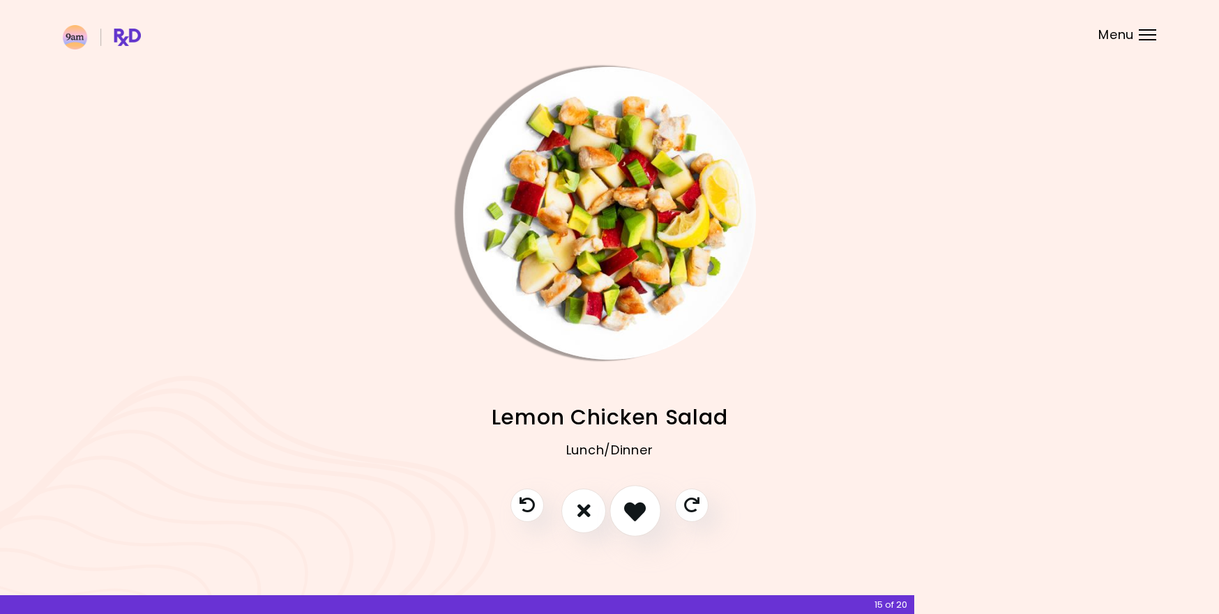
click at [628, 515] on icon "I like this recipe" at bounding box center [635, 511] width 22 height 22
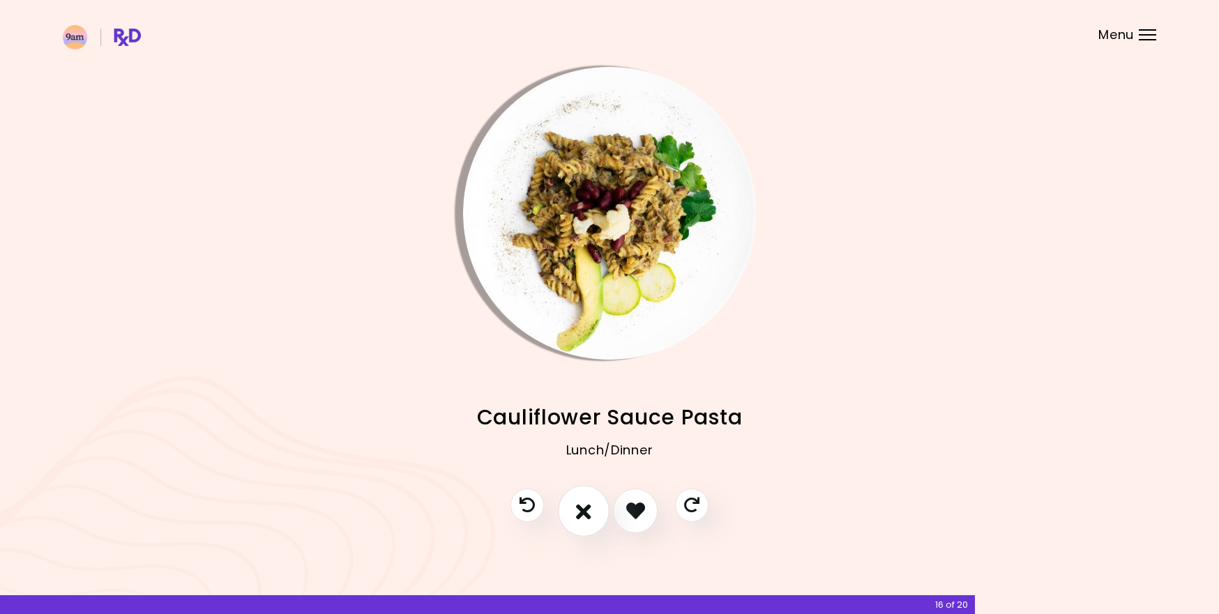
click at [582, 515] on icon "I don't like this recipe" at bounding box center [583, 511] width 15 height 22
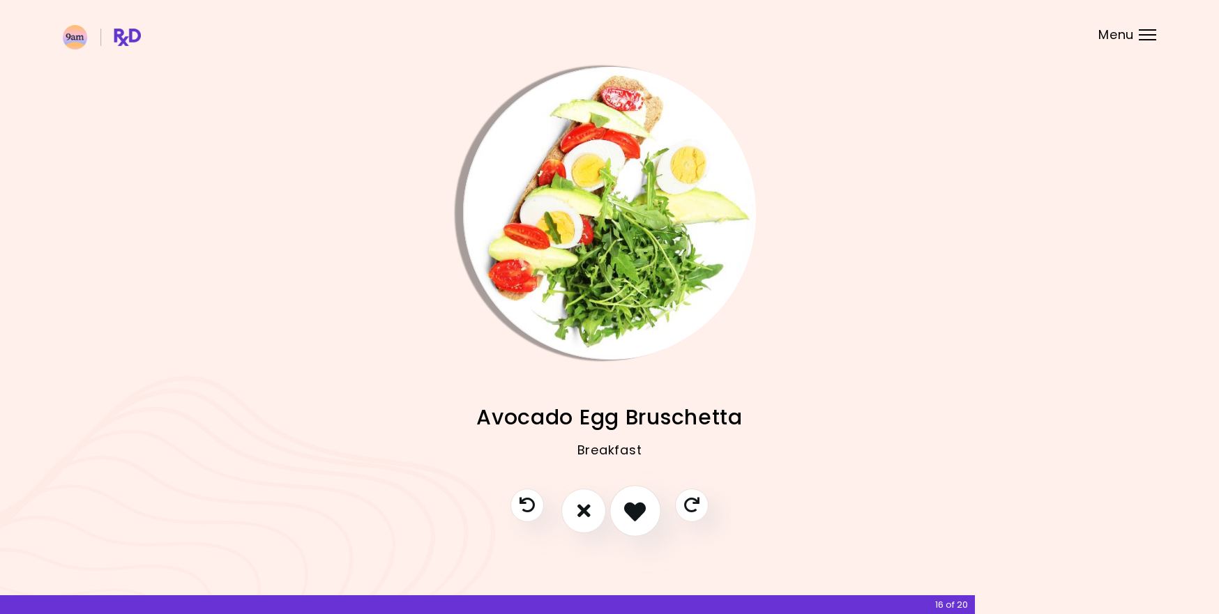
click at [631, 513] on icon "I like this recipe" at bounding box center [635, 511] width 22 height 22
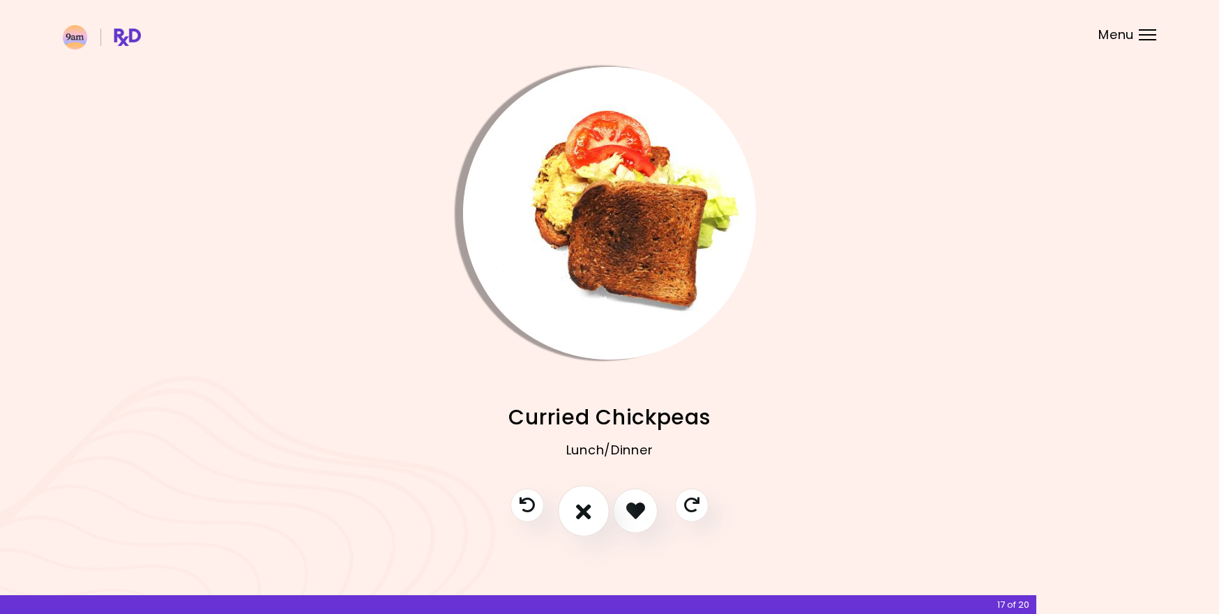
click at [586, 516] on icon "I don't like this recipe" at bounding box center [583, 511] width 15 height 22
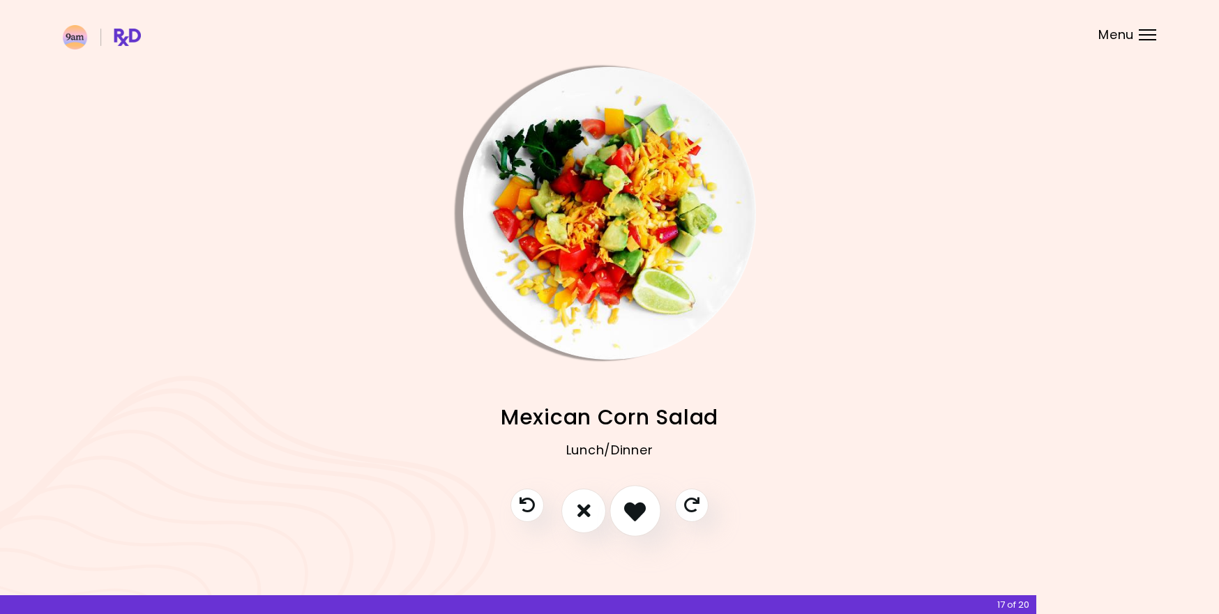
click at [625, 523] on button "I like this recipe" at bounding box center [635, 511] width 52 height 52
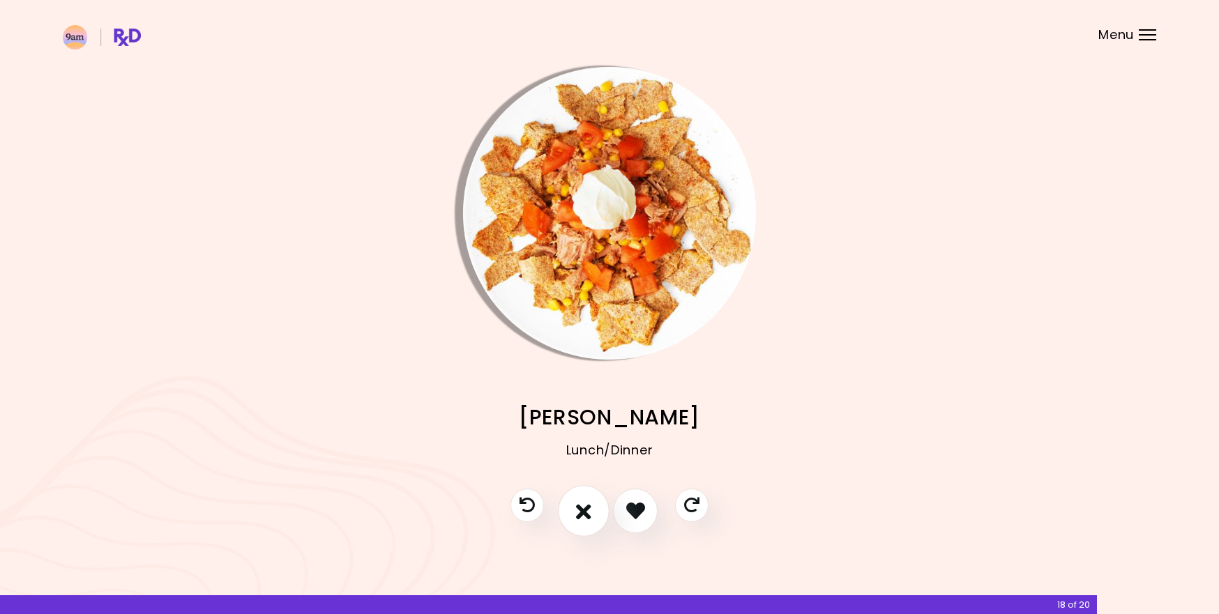
click at [583, 526] on button "I don't like this recipe" at bounding box center [584, 511] width 52 height 52
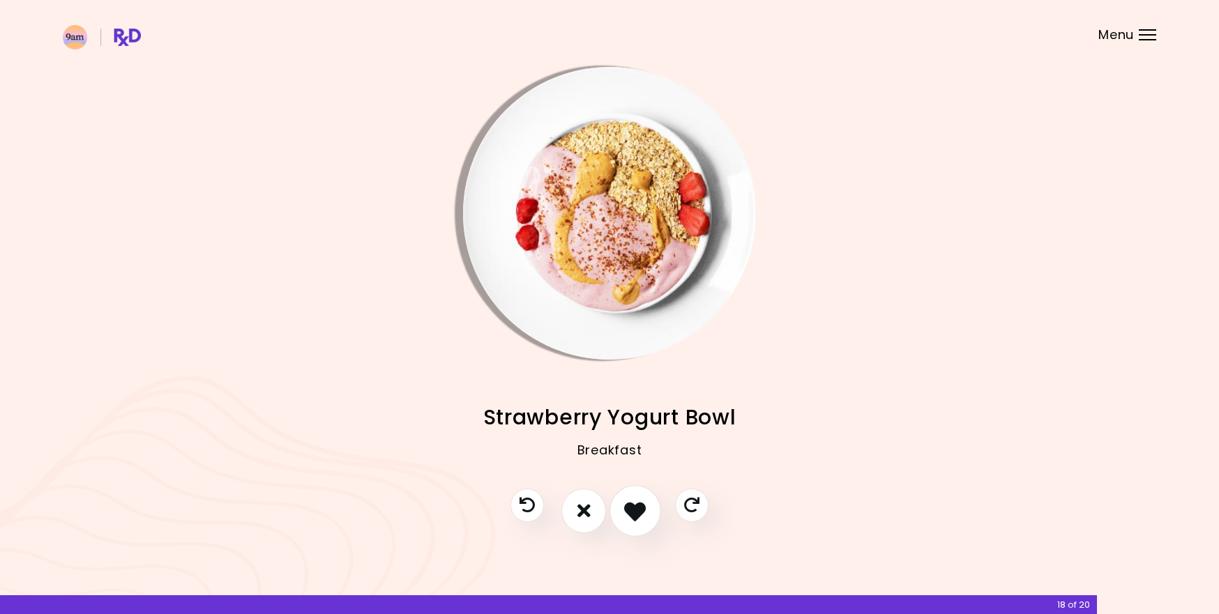
click at [634, 513] on icon "I like this recipe" at bounding box center [635, 511] width 22 height 22
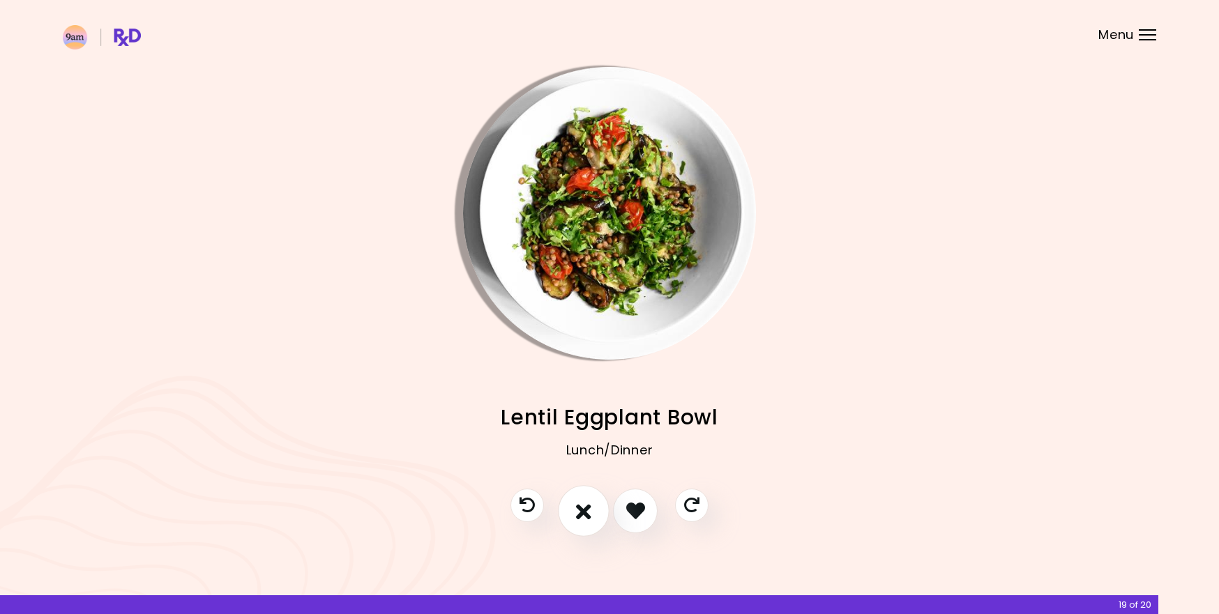
click at [579, 515] on icon "I don't like this recipe" at bounding box center [583, 511] width 15 height 22
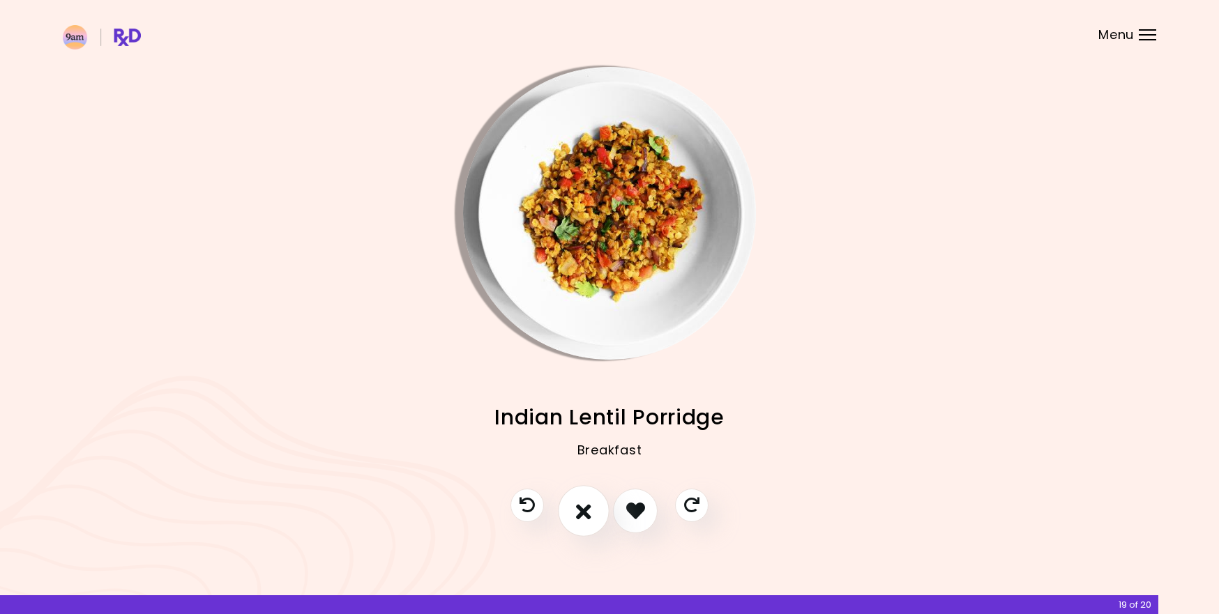
click at [579, 515] on icon "I don't like this recipe" at bounding box center [583, 511] width 15 height 22
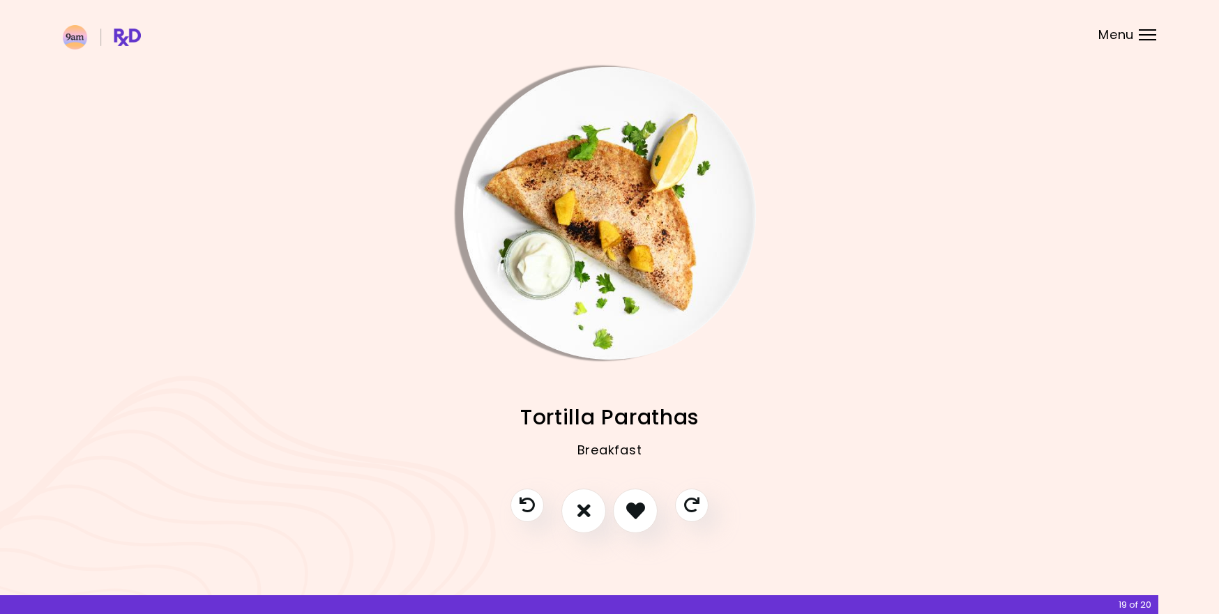
click at [660, 265] on img "Info - Tortilla Parathas" at bounding box center [609, 213] width 293 height 293
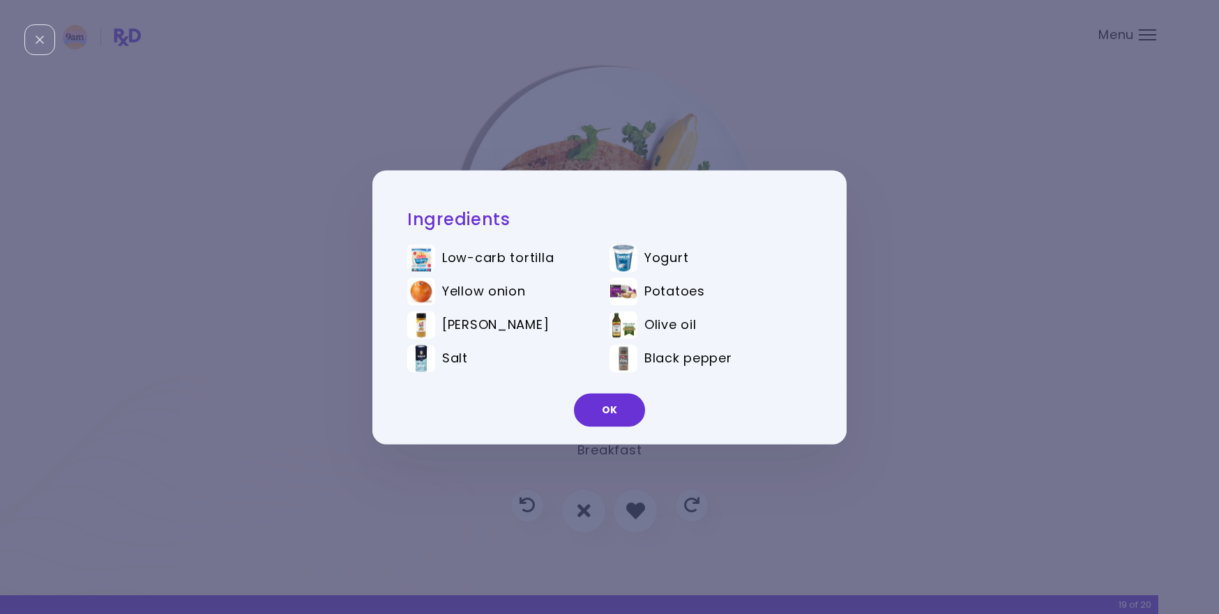
click at [922, 350] on div "Ingredients Low-carb tortilla Yogurt Yellow onion Potatoes [PERSON_NAME] oil Sa…" at bounding box center [609, 307] width 1219 height 614
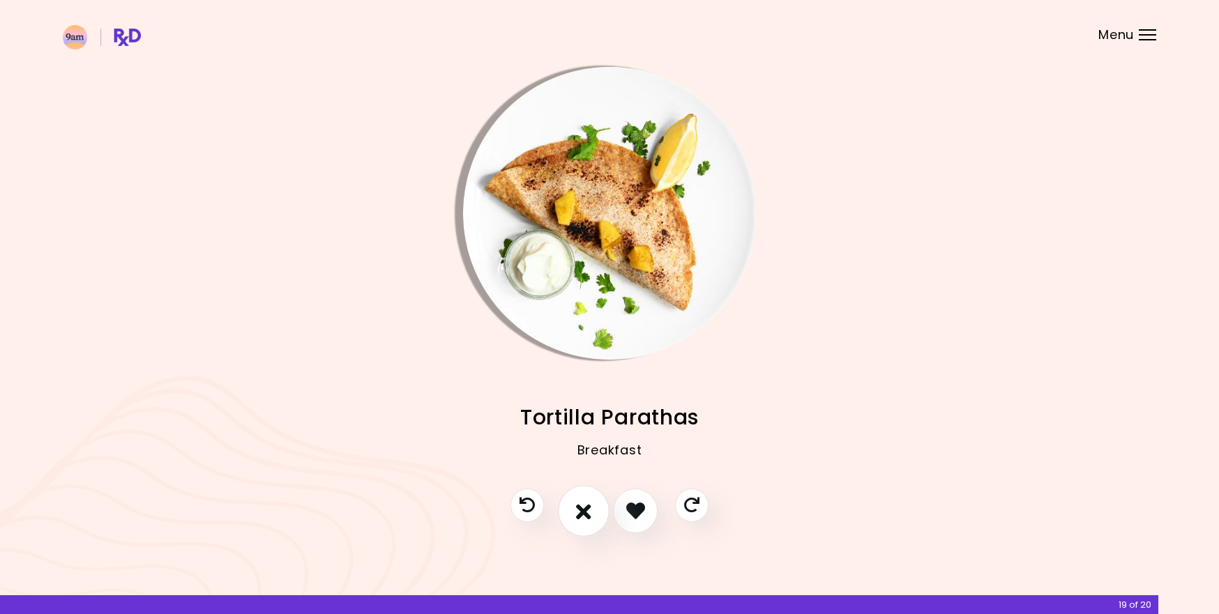
click at [585, 512] on icon "I don't like this recipe" at bounding box center [583, 511] width 15 height 22
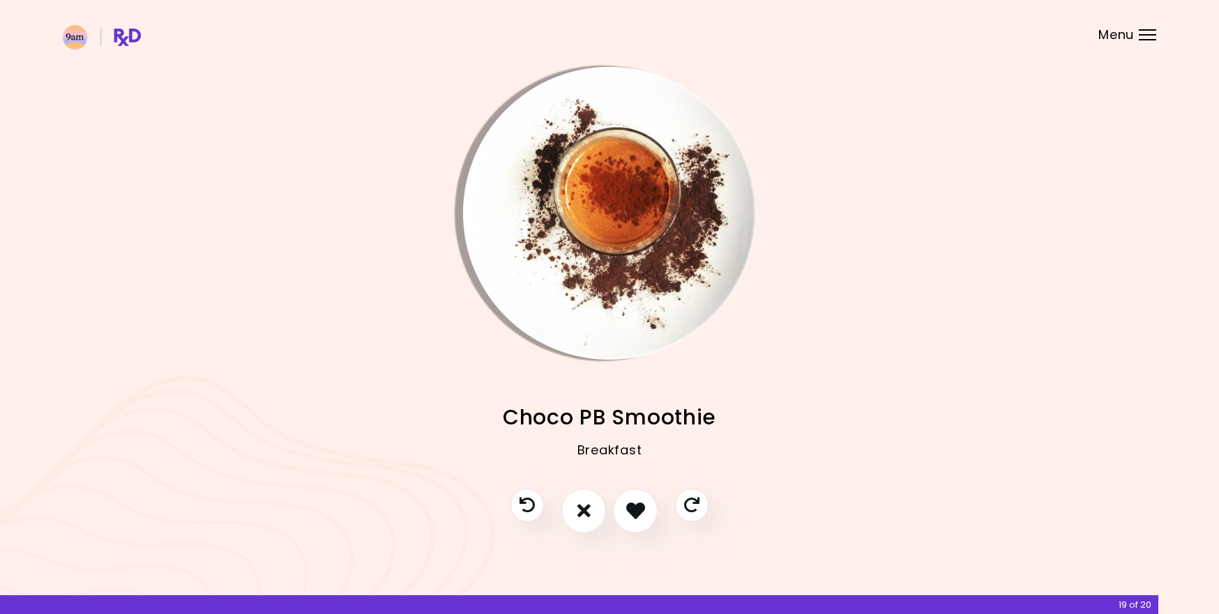
click at [643, 172] on img "Info - Choco PB Smoothie" at bounding box center [609, 213] width 293 height 293
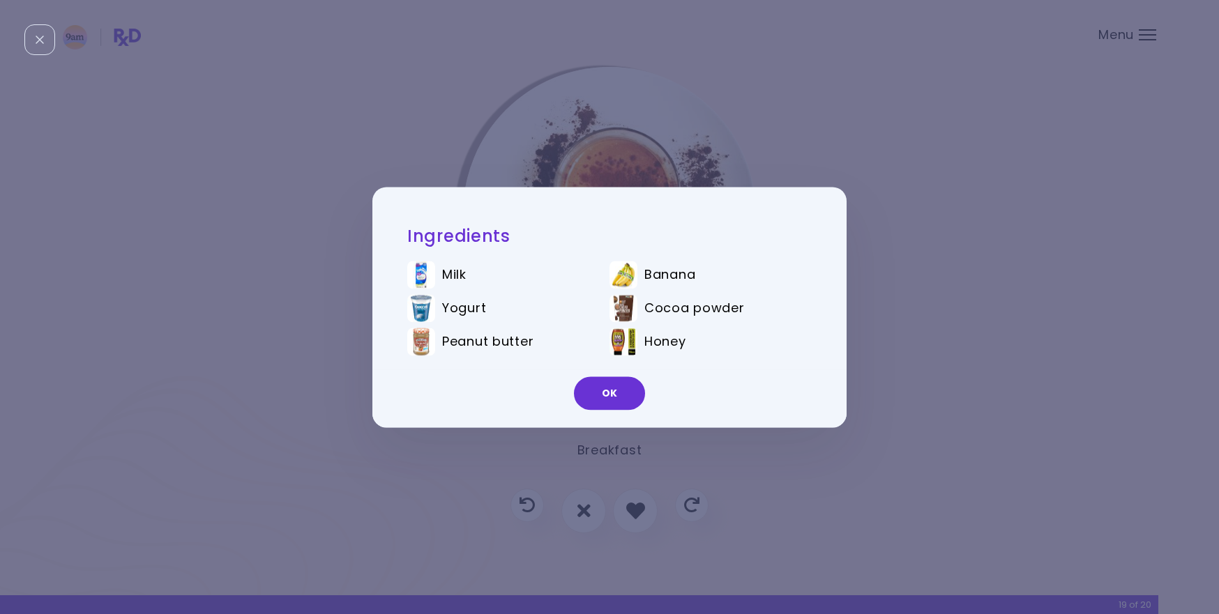
click at [929, 318] on div "Ingredients Milk Banana Yogurt Cocoa powder Peanut butter Honey OK" at bounding box center [609, 307] width 1219 height 614
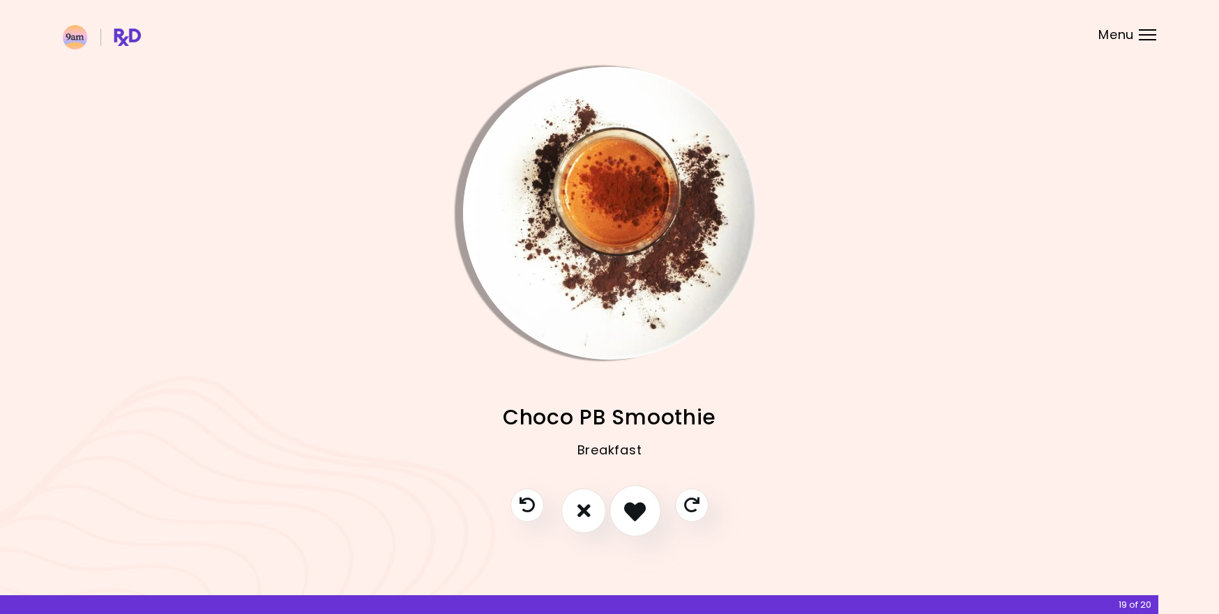
click at [635, 510] on icon "I like this recipe" at bounding box center [635, 511] width 22 height 22
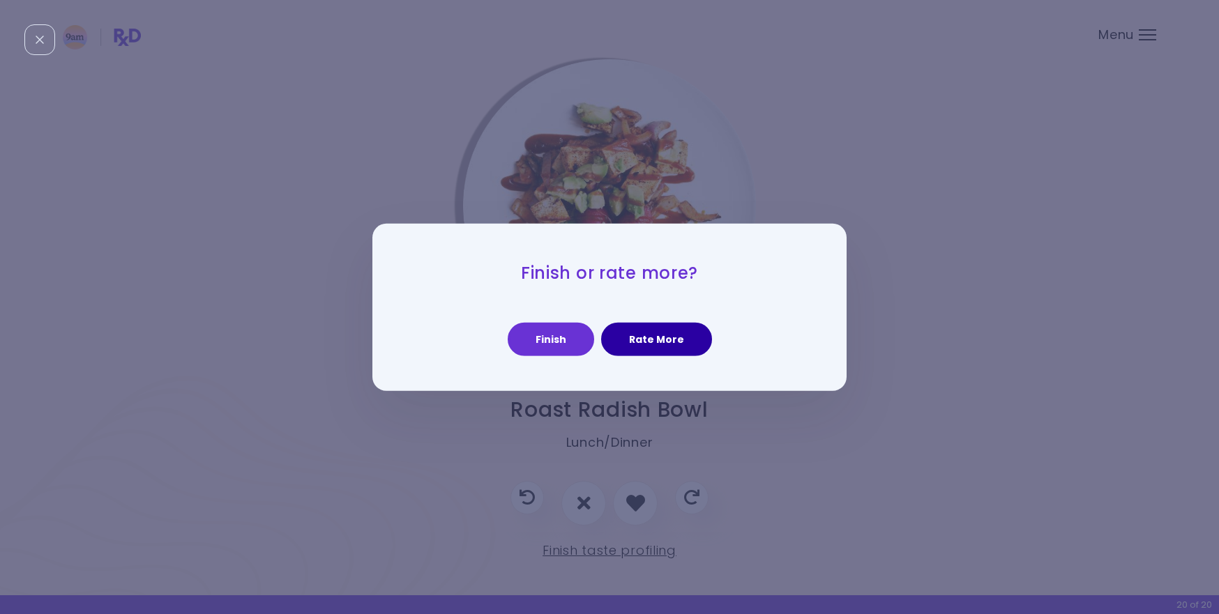
click at [646, 340] on button "Rate More" at bounding box center [656, 339] width 111 height 33
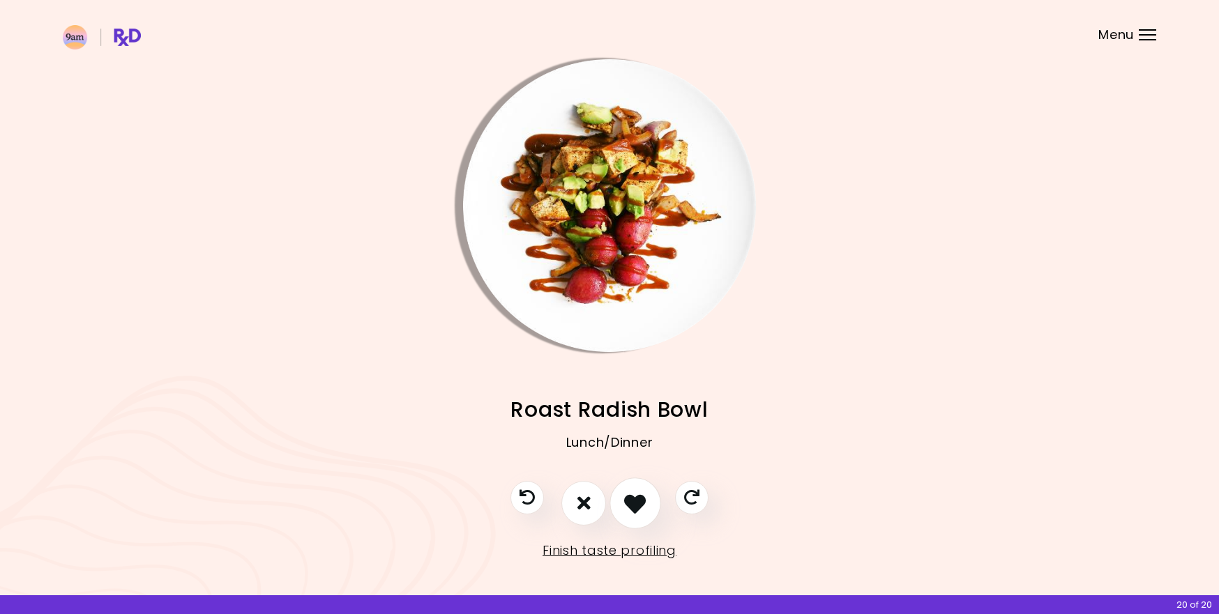
click at [635, 495] on icon "I like this recipe" at bounding box center [635, 503] width 22 height 22
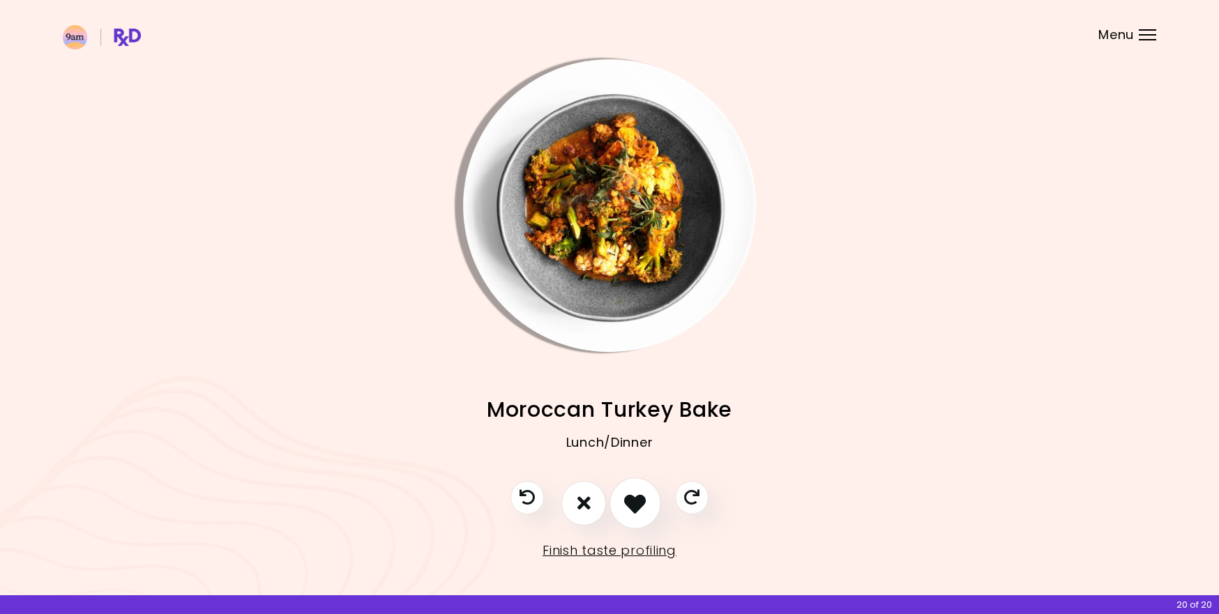
click at [635, 495] on icon "I like this recipe" at bounding box center [635, 503] width 22 height 22
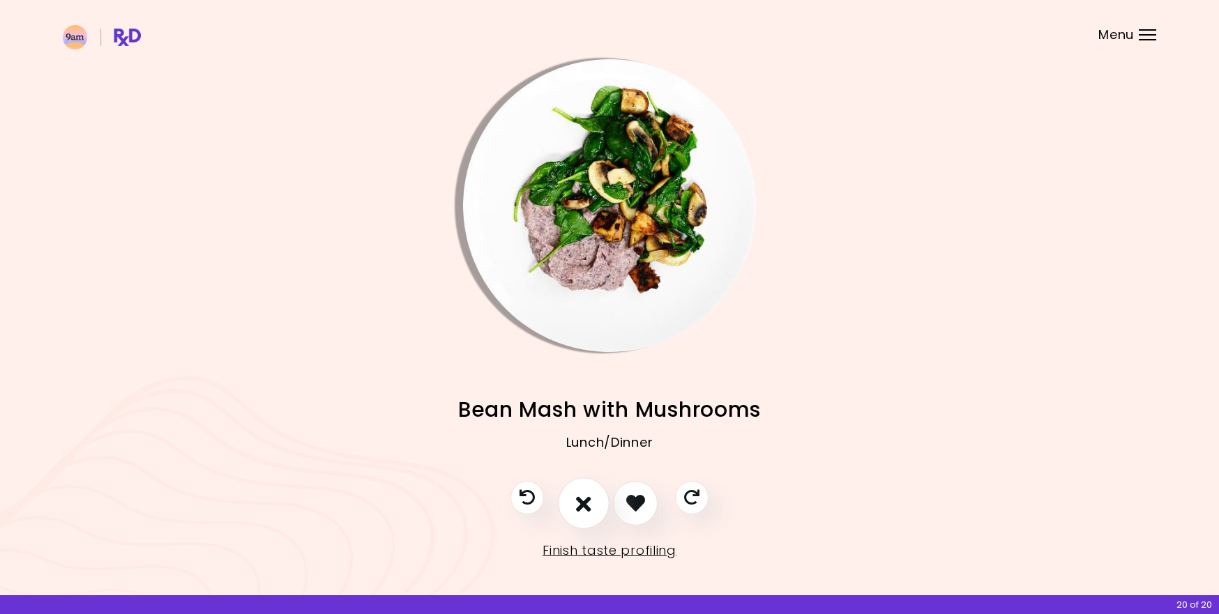
click at [579, 503] on icon "I don't like this recipe" at bounding box center [583, 503] width 15 height 22
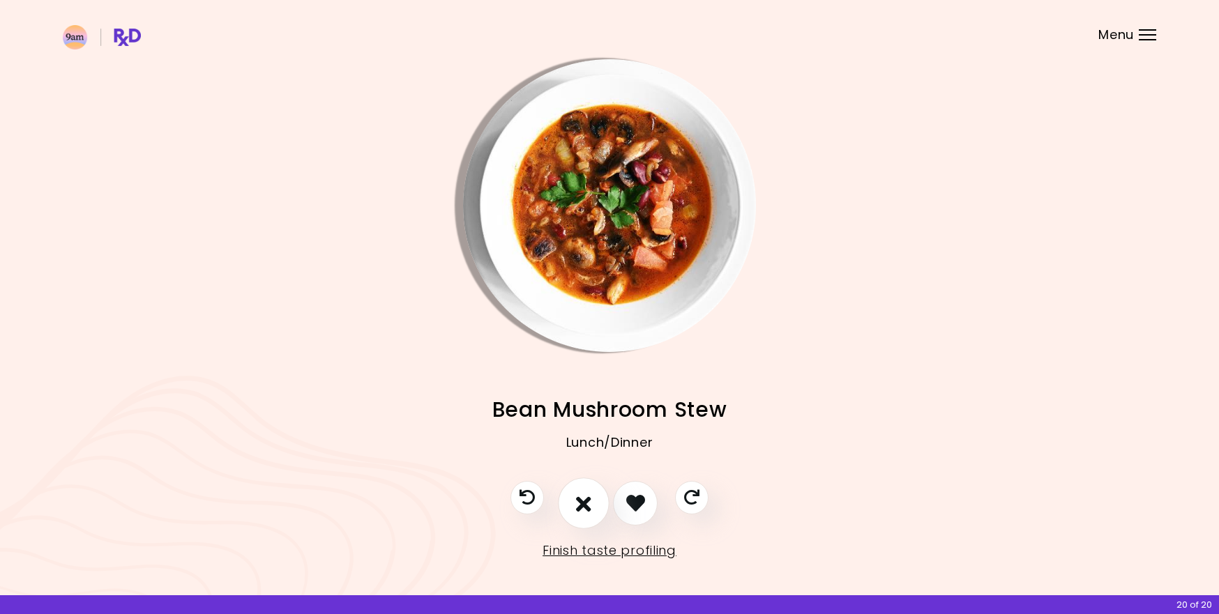
click at [579, 503] on icon "I don't like this recipe" at bounding box center [583, 503] width 15 height 22
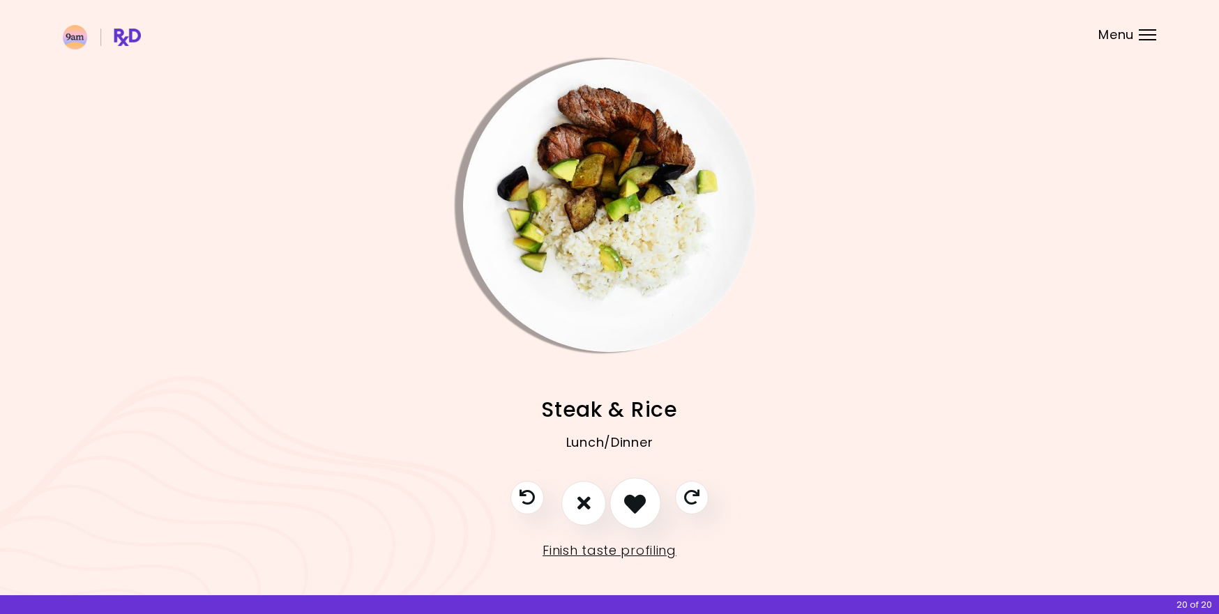
click at [637, 501] on icon "I like this recipe" at bounding box center [635, 503] width 22 height 22
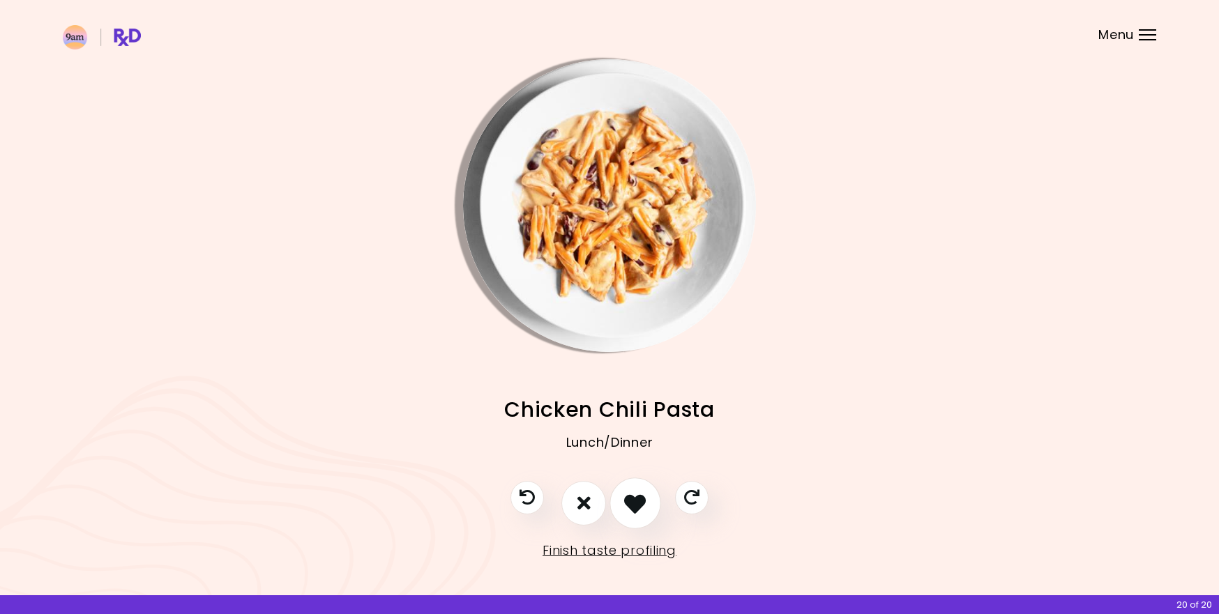
click at [637, 501] on icon "I like this recipe" at bounding box center [635, 503] width 22 height 22
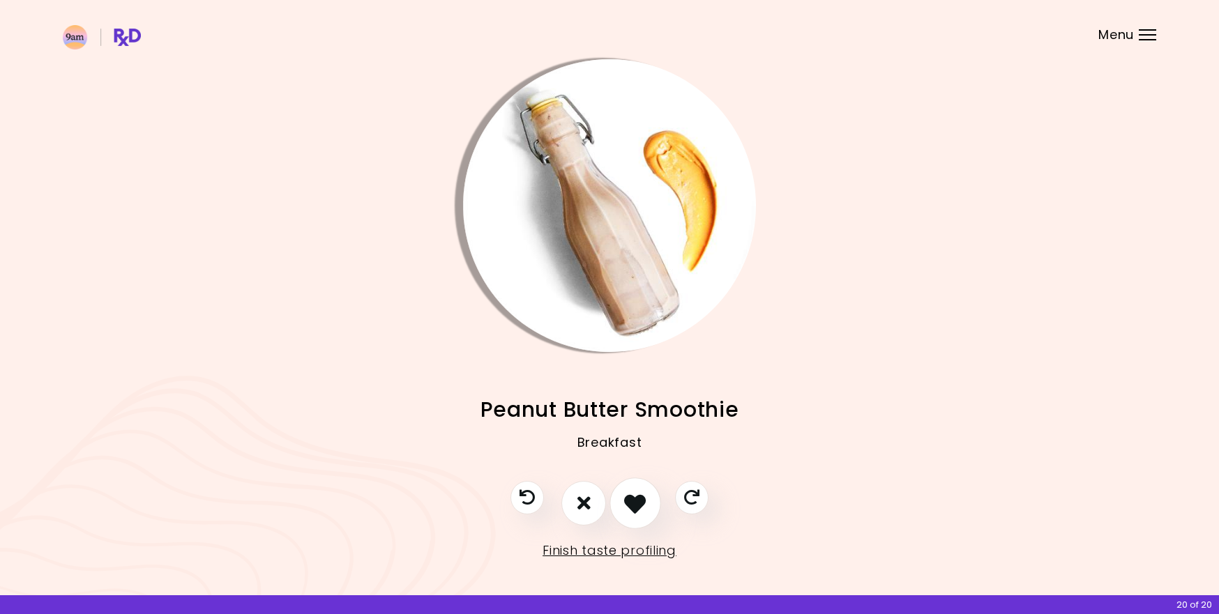
click at [637, 501] on icon "I like this recipe" at bounding box center [635, 503] width 22 height 22
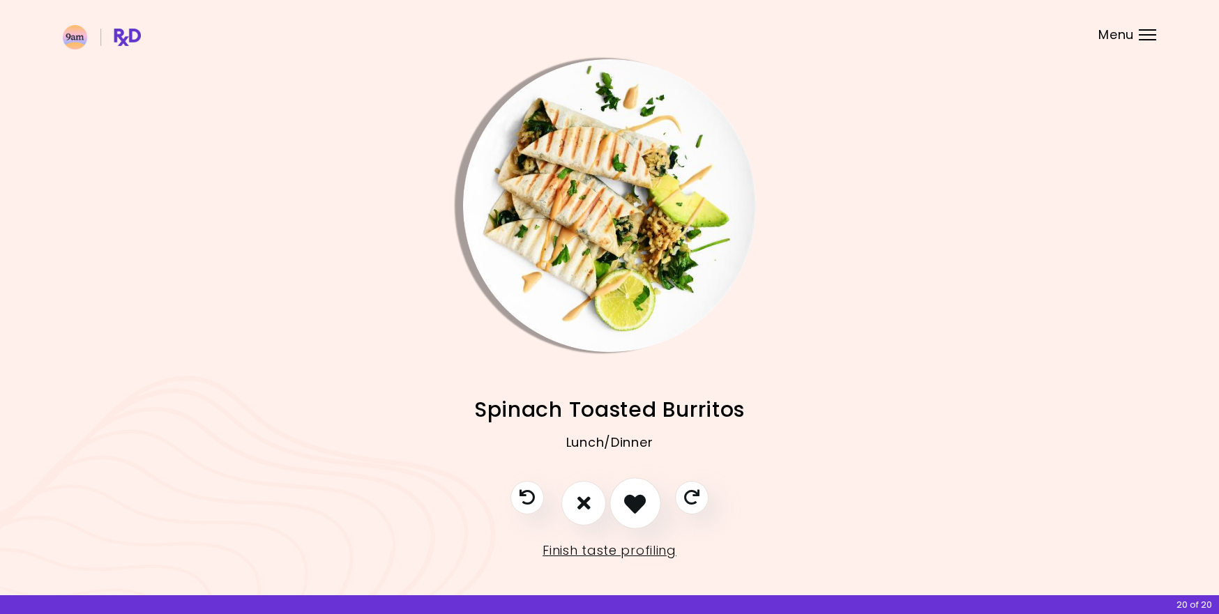
click at [637, 501] on icon "I like this recipe" at bounding box center [635, 503] width 22 height 22
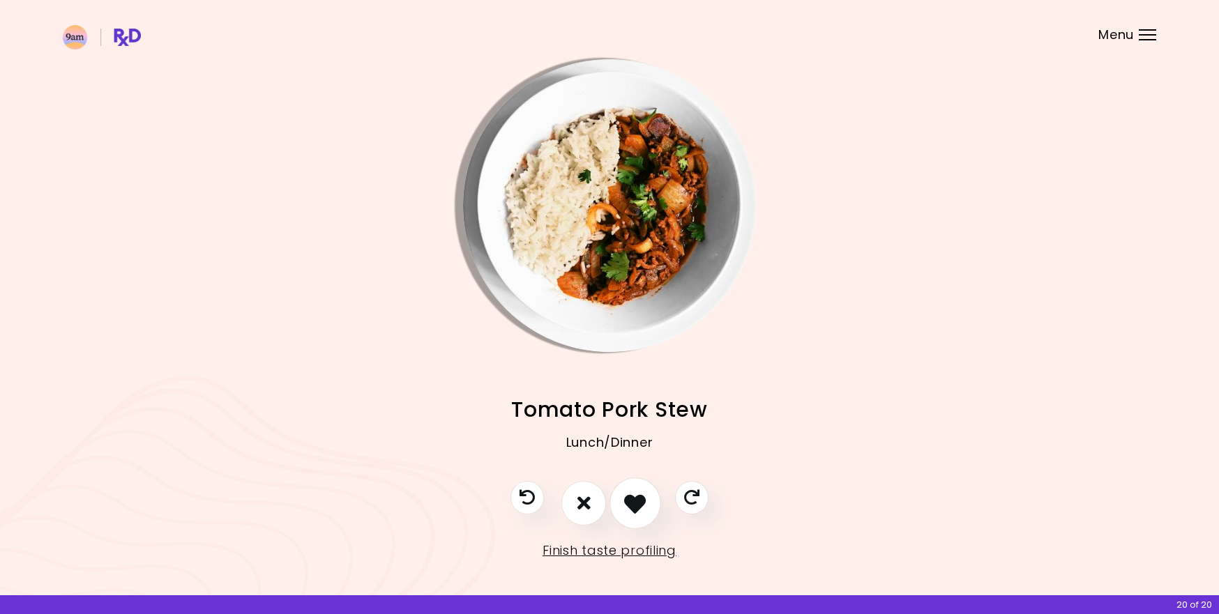
click at [637, 503] on icon "I like this recipe" at bounding box center [635, 503] width 22 height 22
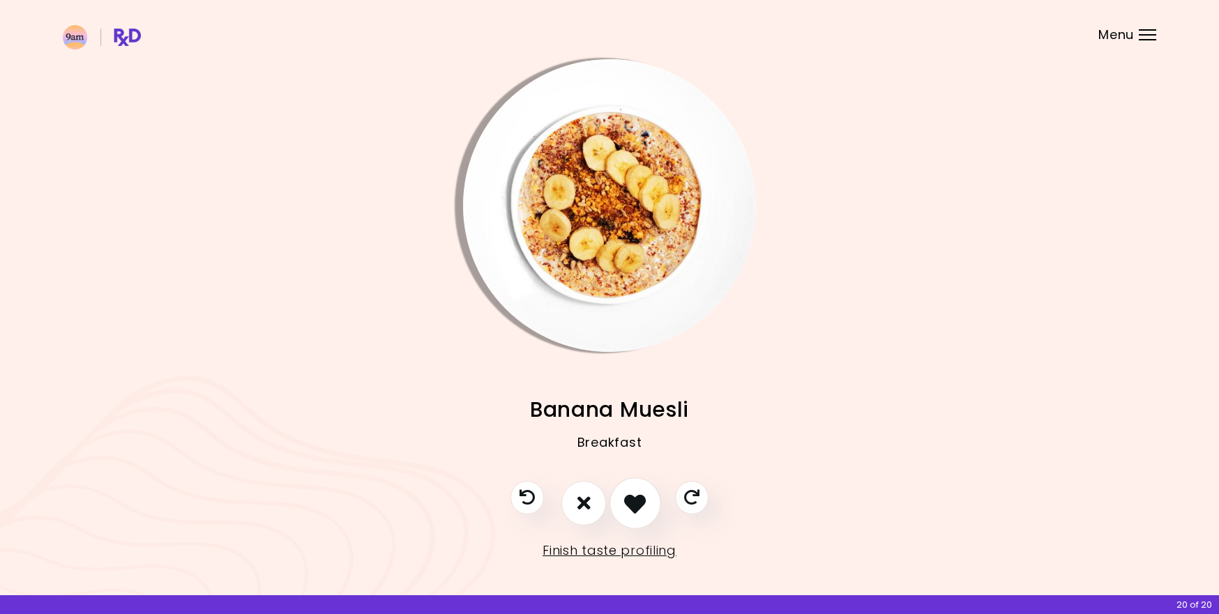
click at [634, 515] on button "I like this recipe" at bounding box center [635, 504] width 52 height 52
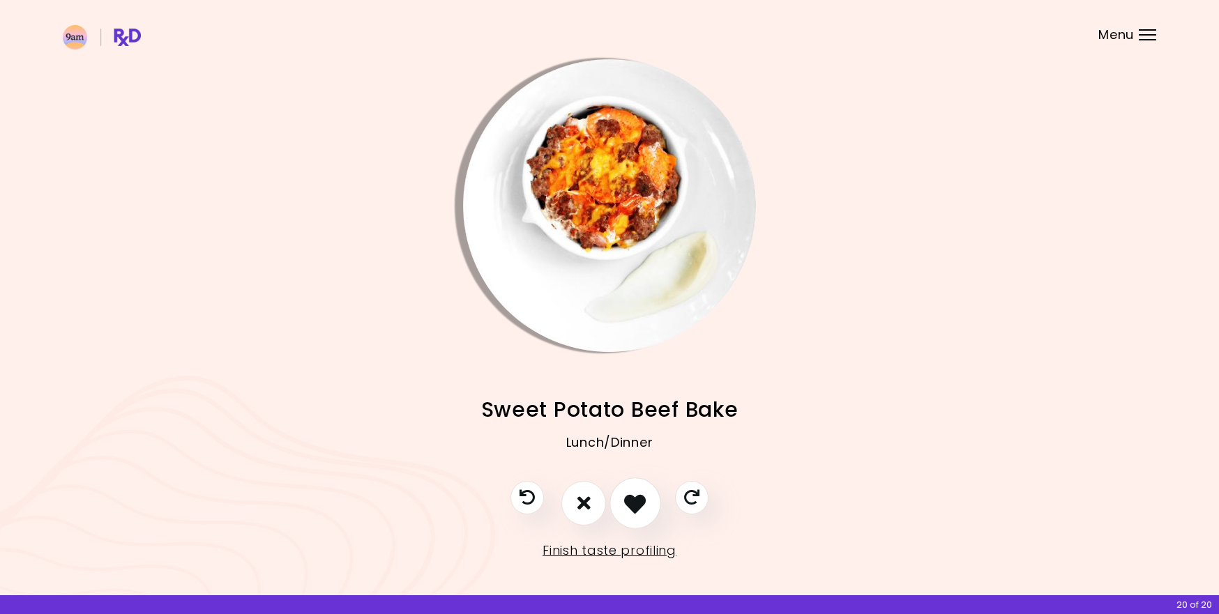
click at [635, 508] on icon "I like this recipe" at bounding box center [635, 503] width 22 height 22
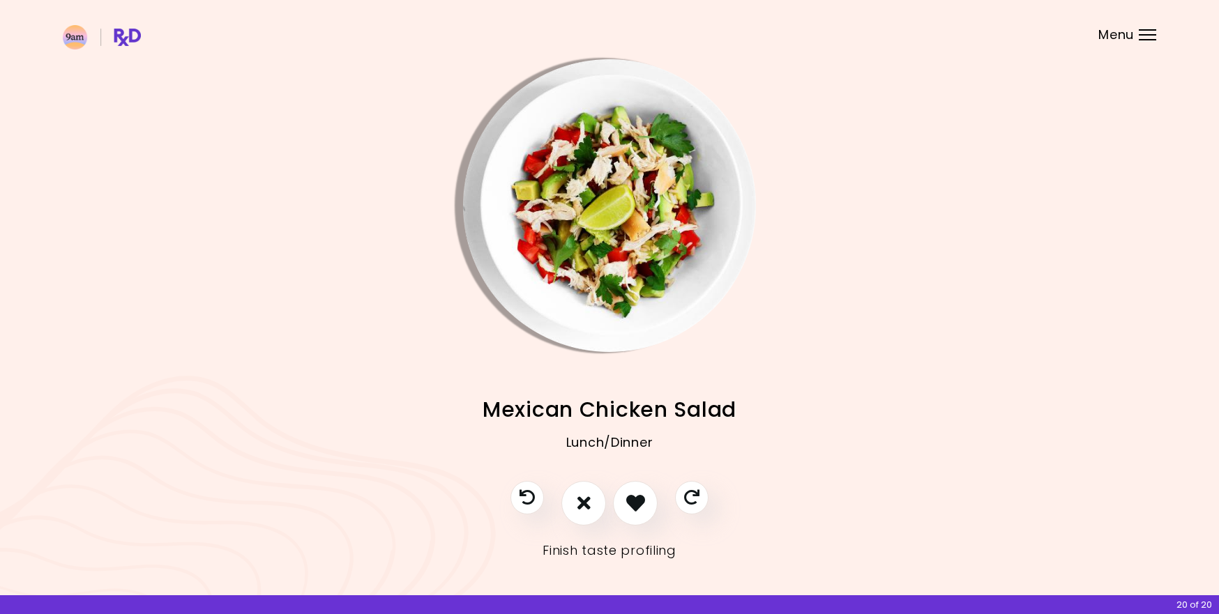
click at [623, 547] on link "Finish taste profiling" at bounding box center [609, 551] width 134 height 22
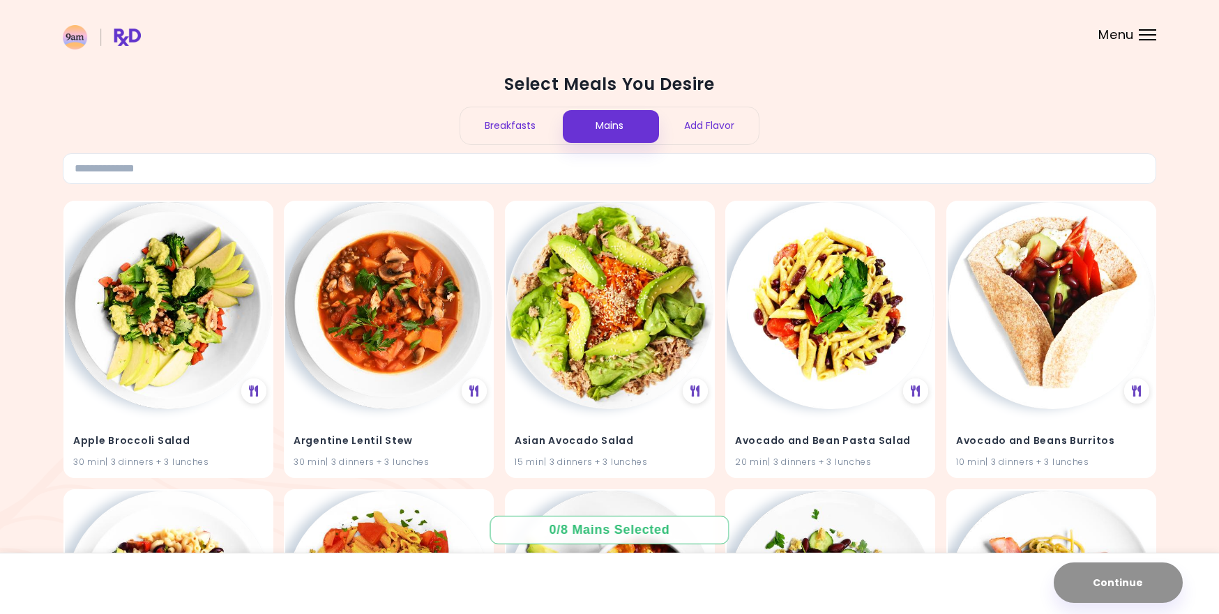
click at [503, 132] on div "Breakfasts" at bounding box center [510, 125] width 100 height 37
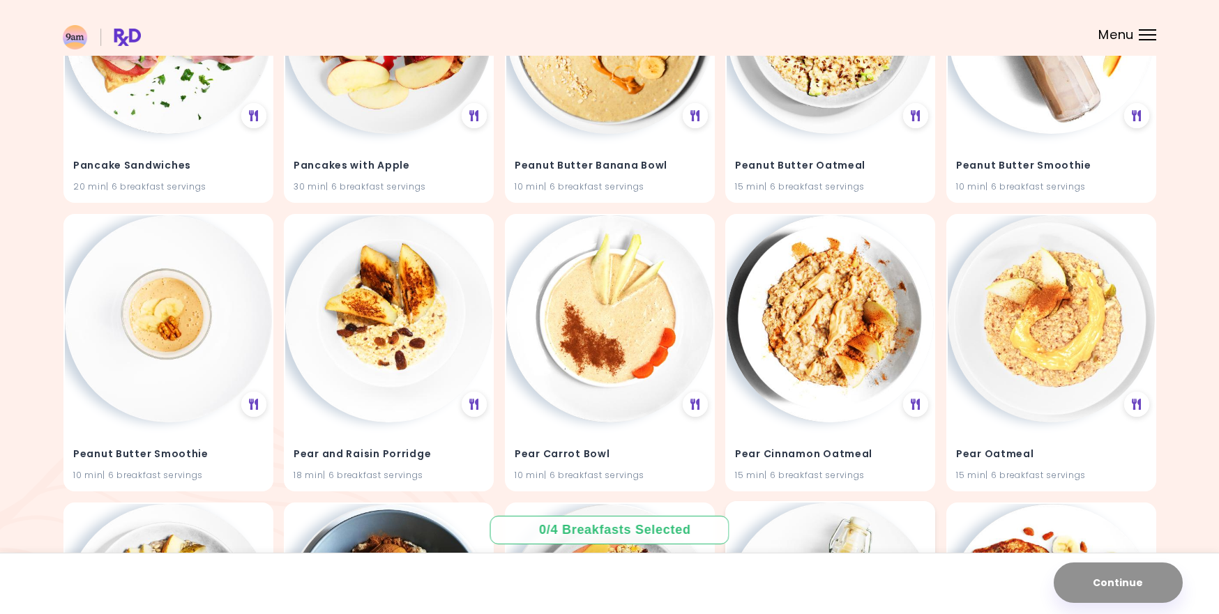
scroll to position [5475, 0]
